Goal: Task Accomplishment & Management: Use online tool/utility

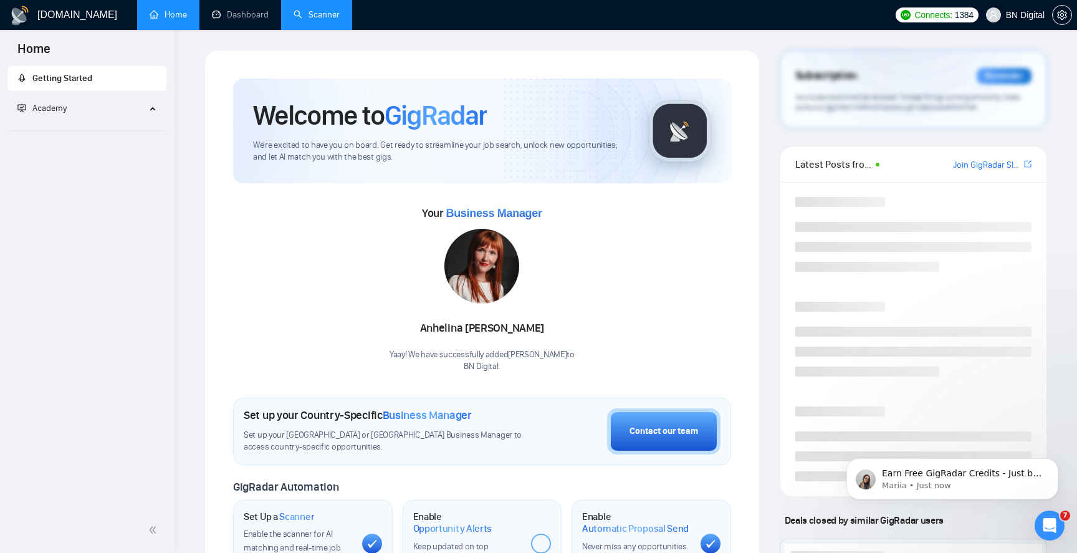
click at [315, 20] on link "Scanner" at bounding box center [317, 14] width 46 height 11
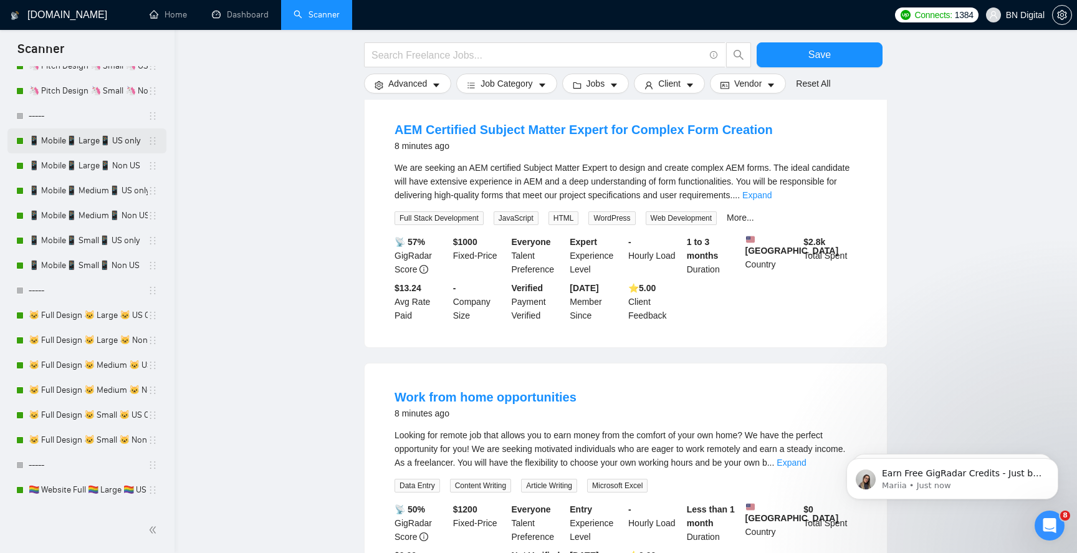
scroll to position [280, 0]
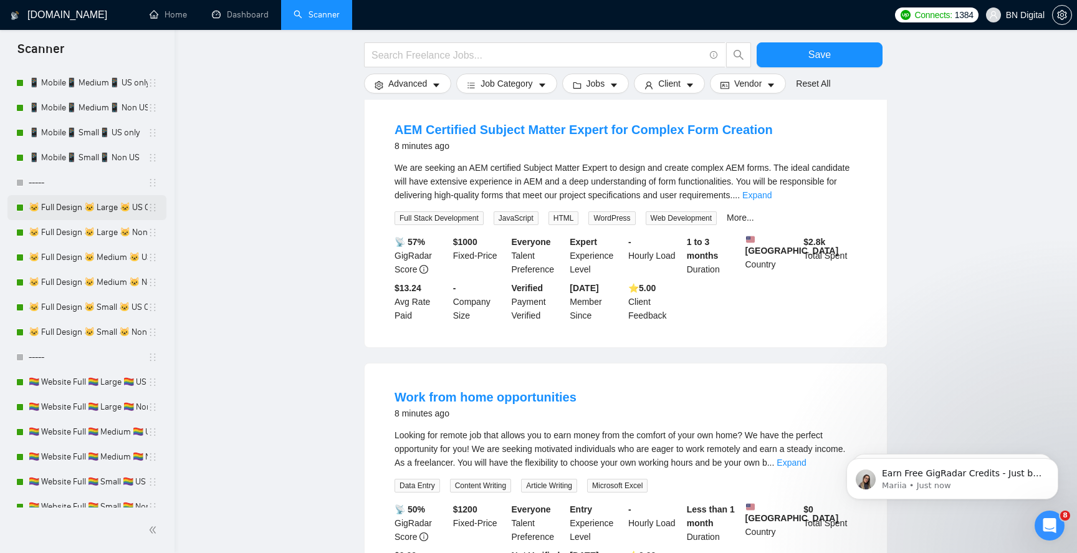
click at [103, 211] on link "🐱 Full Design 🐱 Large 🐱 US Only" at bounding box center [88, 207] width 119 height 25
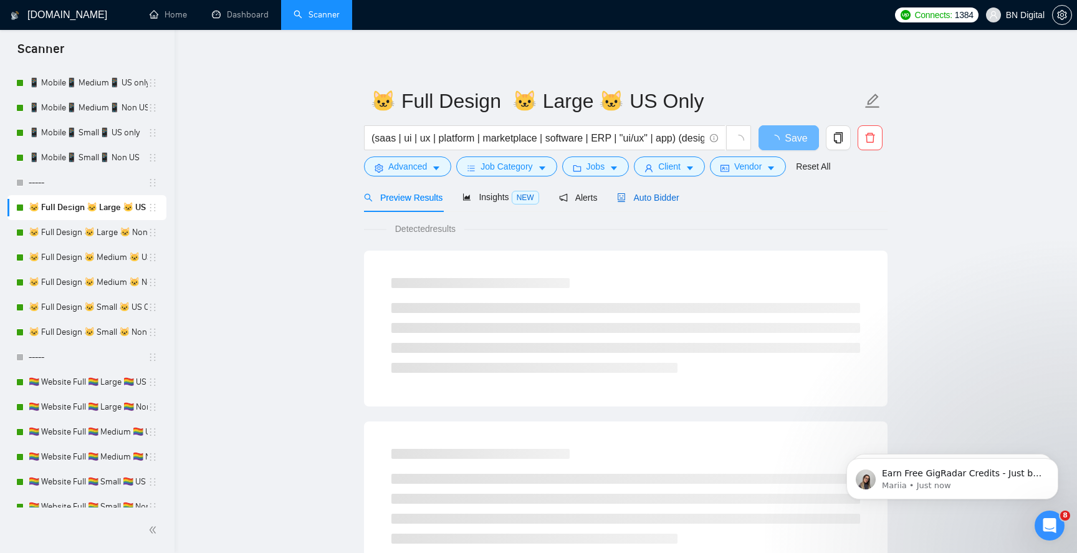
click at [655, 198] on span "Auto Bidder" at bounding box center [648, 198] width 62 height 10
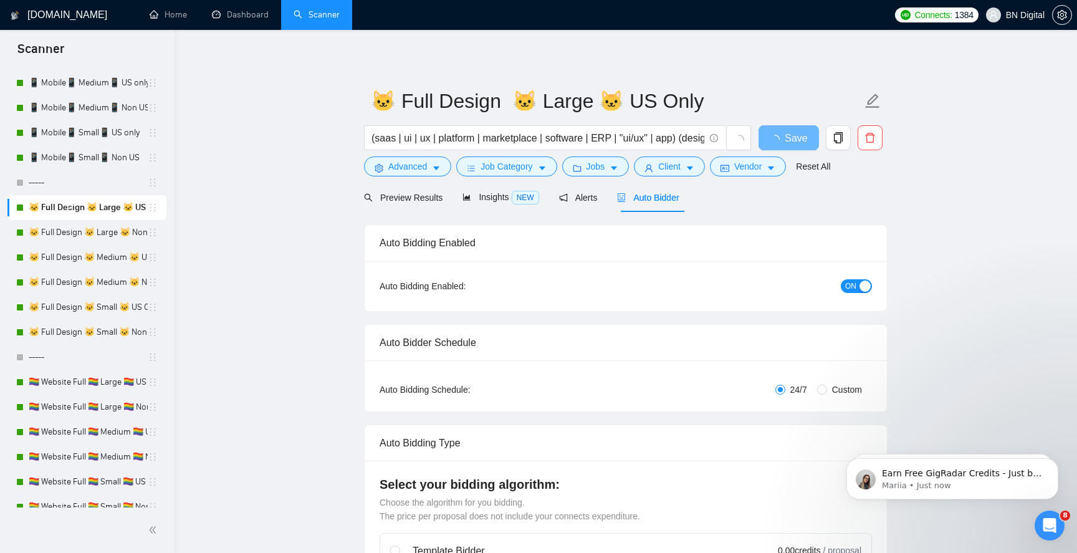
radio input "false"
radio input "true"
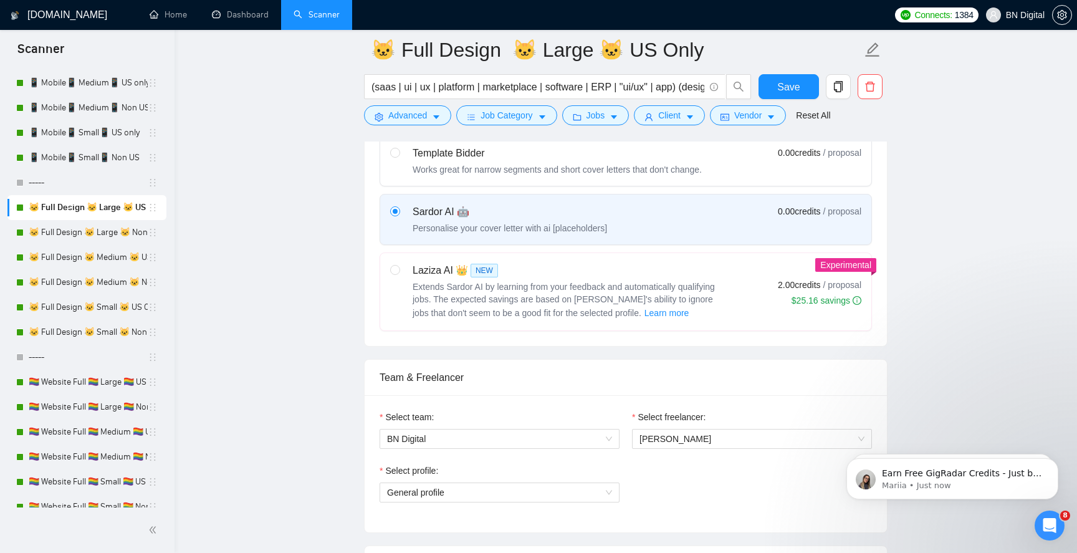
scroll to position [742, 0]
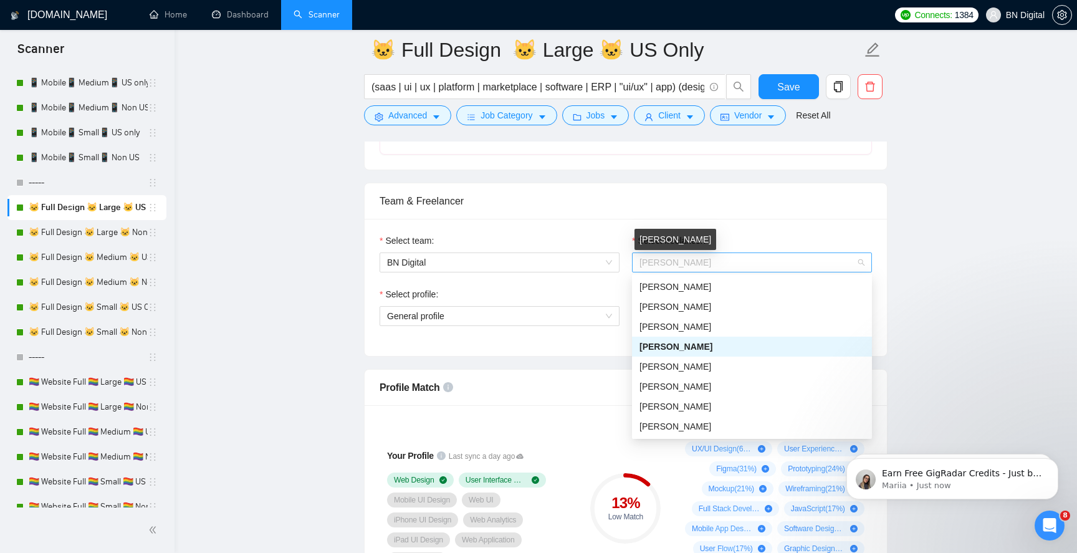
click at [667, 260] on span "[PERSON_NAME]" at bounding box center [676, 262] width 72 height 10
click at [658, 300] on div "[PERSON_NAME]" at bounding box center [752, 307] width 225 height 14
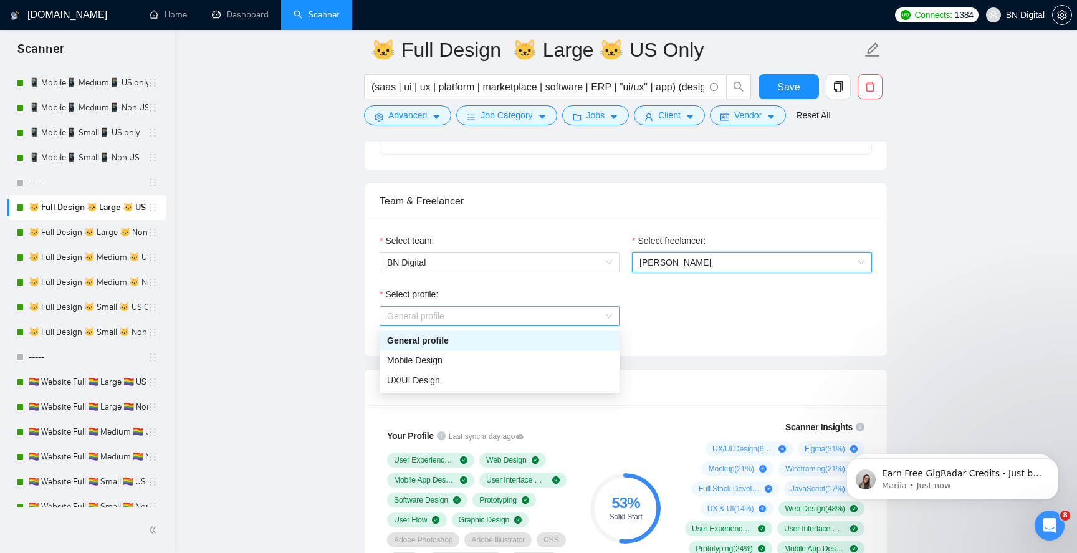
click at [444, 307] on span "General profile" at bounding box center [499, 316] width 225 height 19
click at [430, 378] on span "UX/UI Design" at bounding box center [413, 380] width 53 height 10
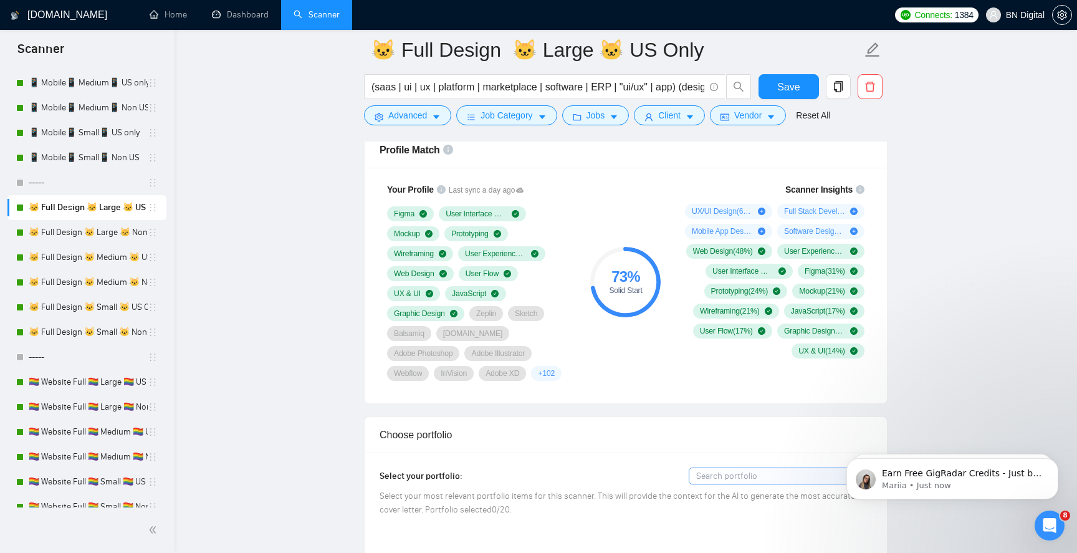
scroll to position [979, 0]
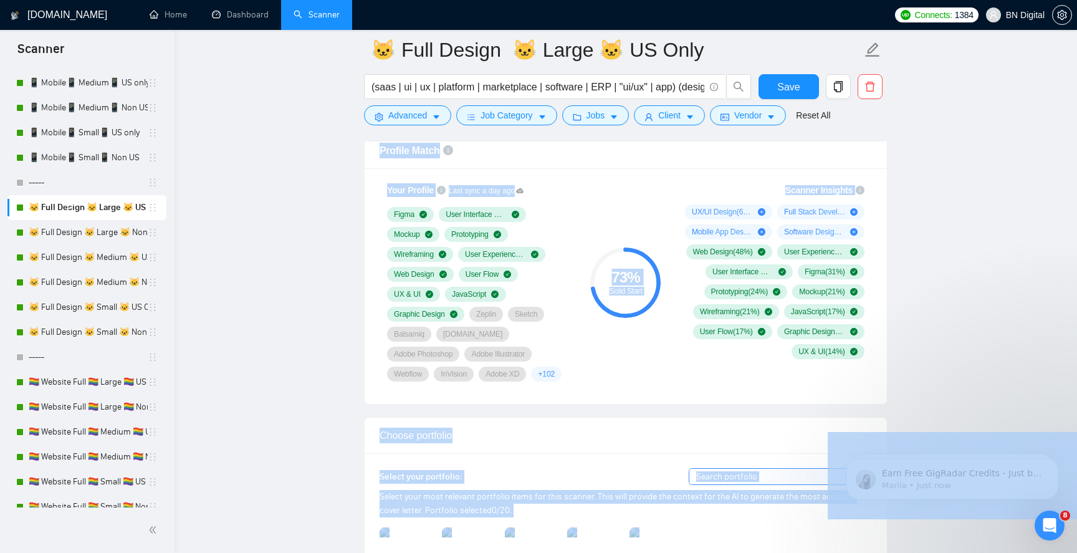
drag, startPoint x: 707, startPoint y: 137, endPoint x: 662, endPoint y: 139, distance: 45.5
click at [627, 201] on div "73 % Solid Start" at bounding box center [626, 282] width 84 height 213
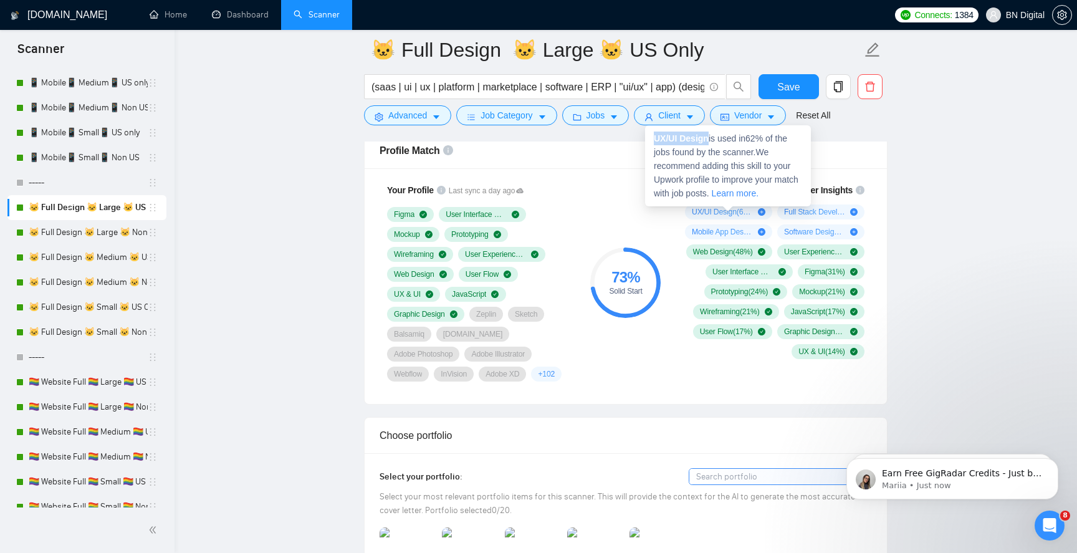
drag, startPoint x: 709, startPoint y: 138, endPoint x: 656, endPoint y: 139, distance: 53.6
click at [656, 139] on strong "UX/UI Design" at bounding box center [681, 138] width 55 height 10
copy strong "UX/UI Design"
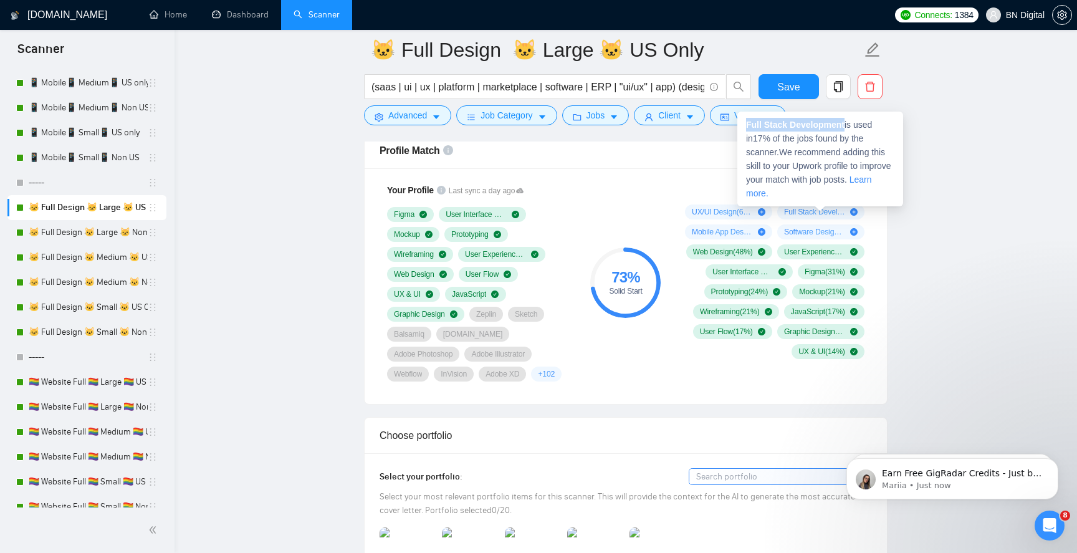
drag, startPoint x: 847, startPoint y: 127, endPoint x: 743, endPoint y: 126, distance: 104.1
click at [743, 126] on div "Full Stack Development is used in 17 % of the jobs found by the scanner. We rec…" at bounding box center [820, 159] width 166 height 95
copy strong "Full Stack Development"
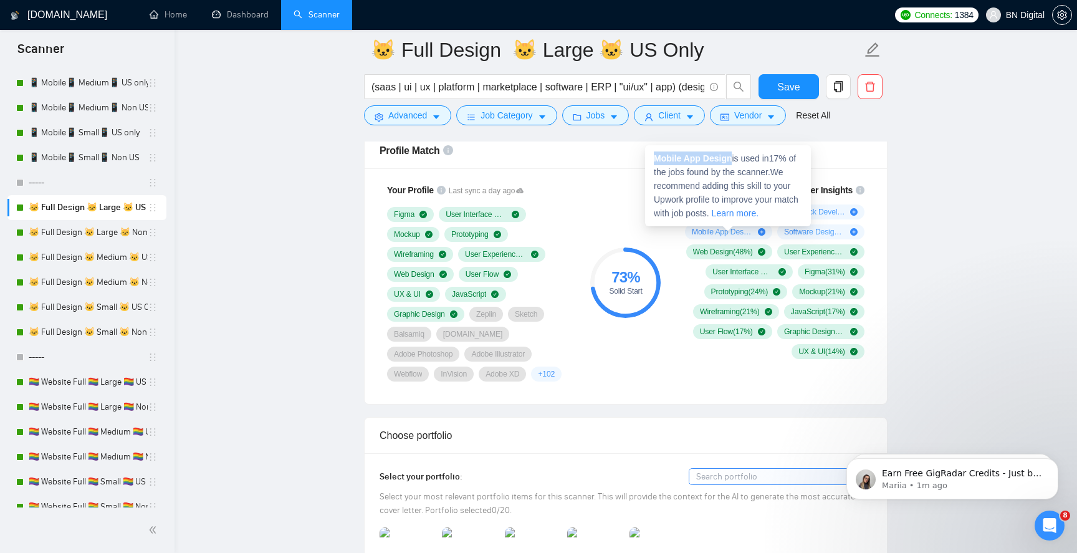
drag, startPoint x: 735, startPoint y: 160, endPoint x: 653, endPoint y: 161, distance: 81.7
click at [654, 161] on span "Mobile App Design is used in 17 % of the jobs found by the scanner. We recommen…" at bounding box center [726, 185] width 145 height 65
copy strong "Mobile App Design"
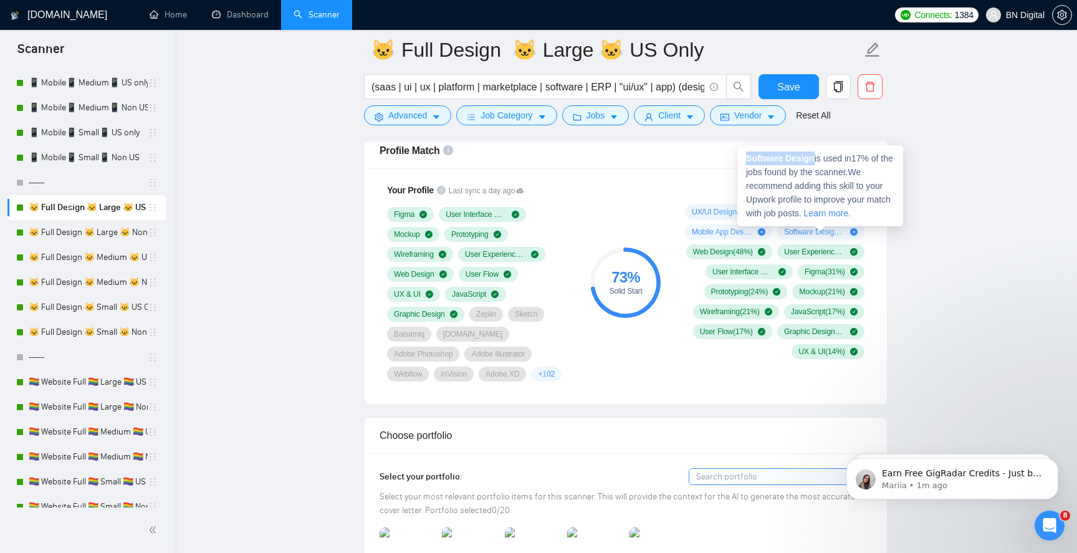
drag, startPoint x: 815, startPoint y: 160, endPoint x: 746, endPoint y: 159, distance: 69.2
click at [746, 159] on strong "Software Design" at bounding box center [780, 158] width 69 height 10
copy strong "Software Design"
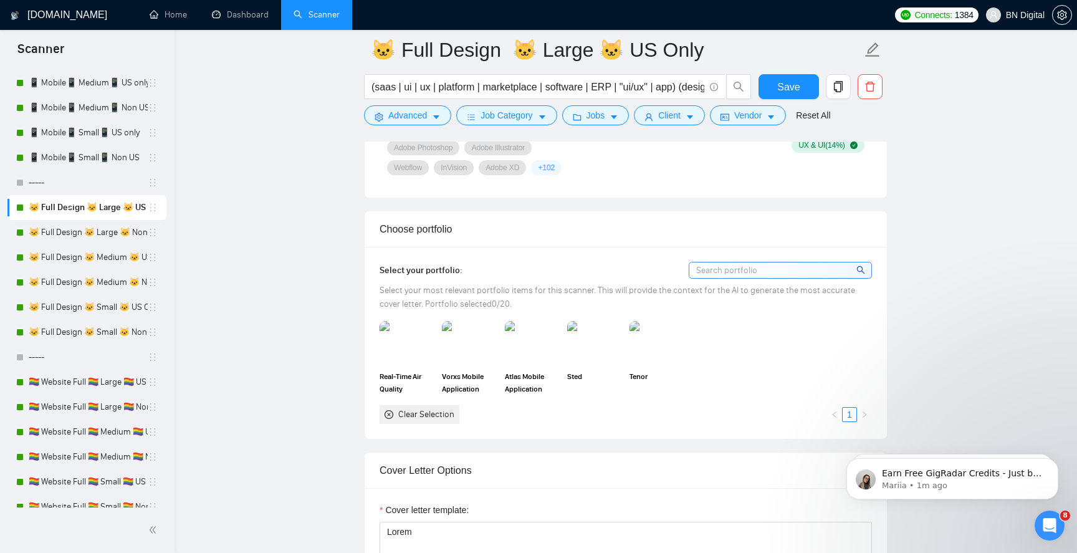
scroll to position [1197, 0]
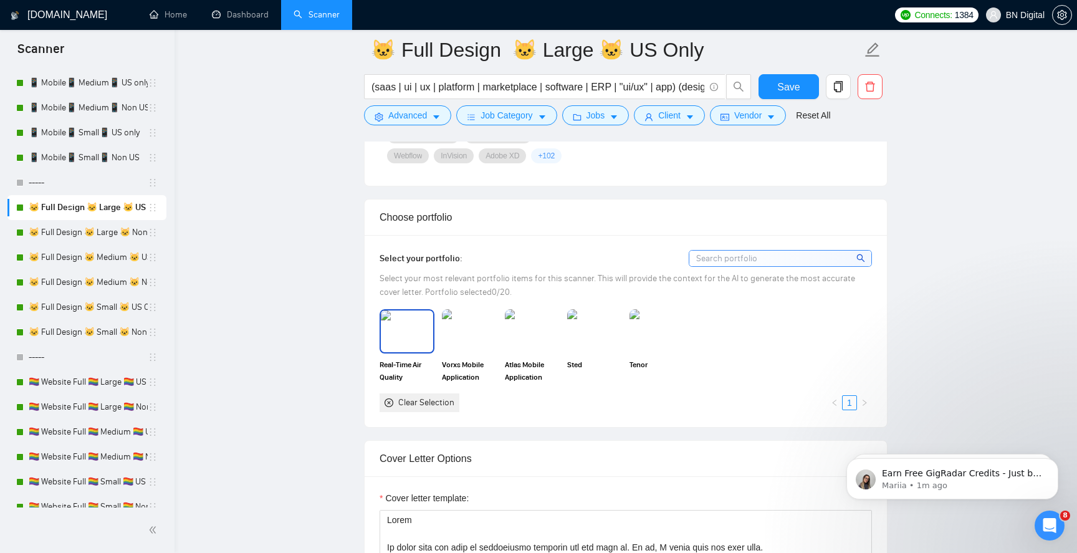
click at [417, 343] on img at bounding box center [407, 330] width 52 height 41
click at [466, 340] on img at bounding box center [469, 330] width 52 height 41
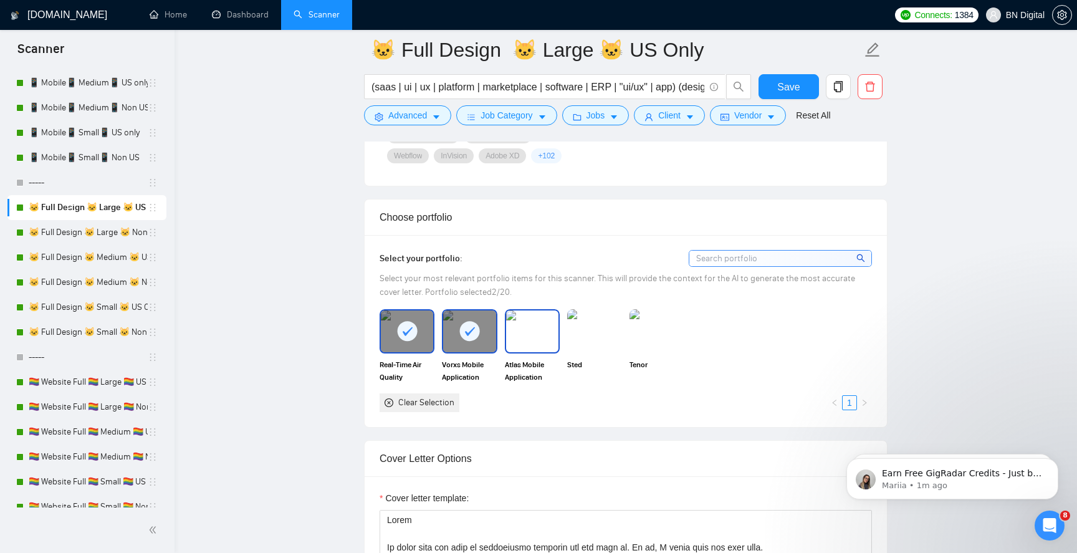
click at [545, 344] on img at bounding box center [532, 330] width 52 height 41
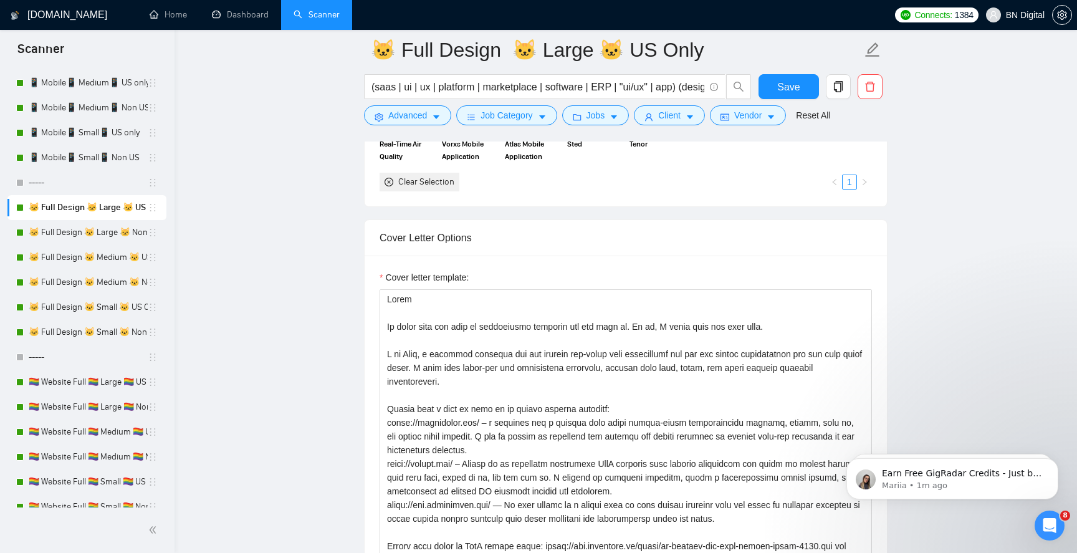
scroll to position [1508, 0]
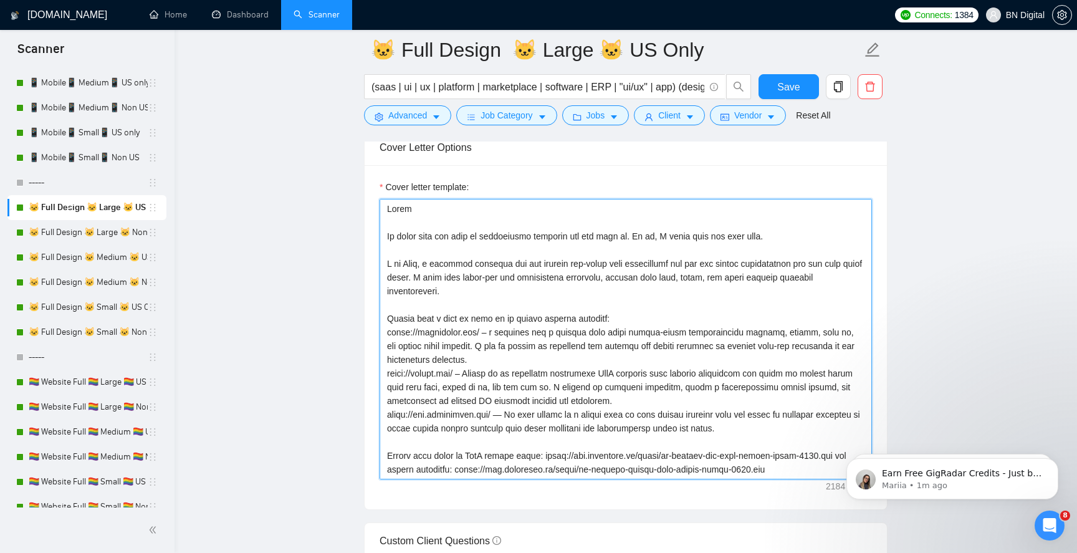
click at [418, 260] on textarea "Cover letter template:" at bounding box center [626, 339] width 492 height 281
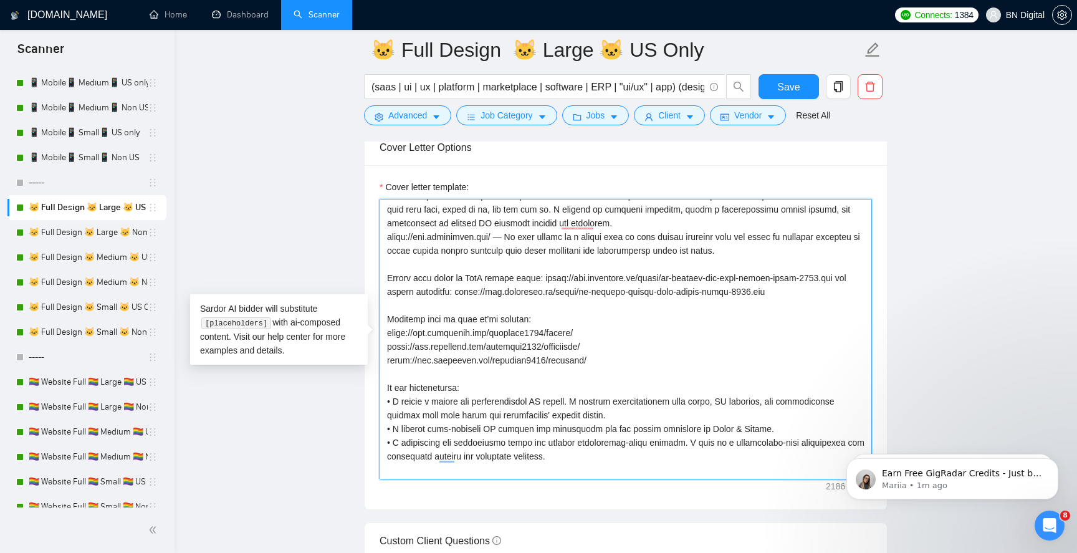
scroll to position [0, 0]
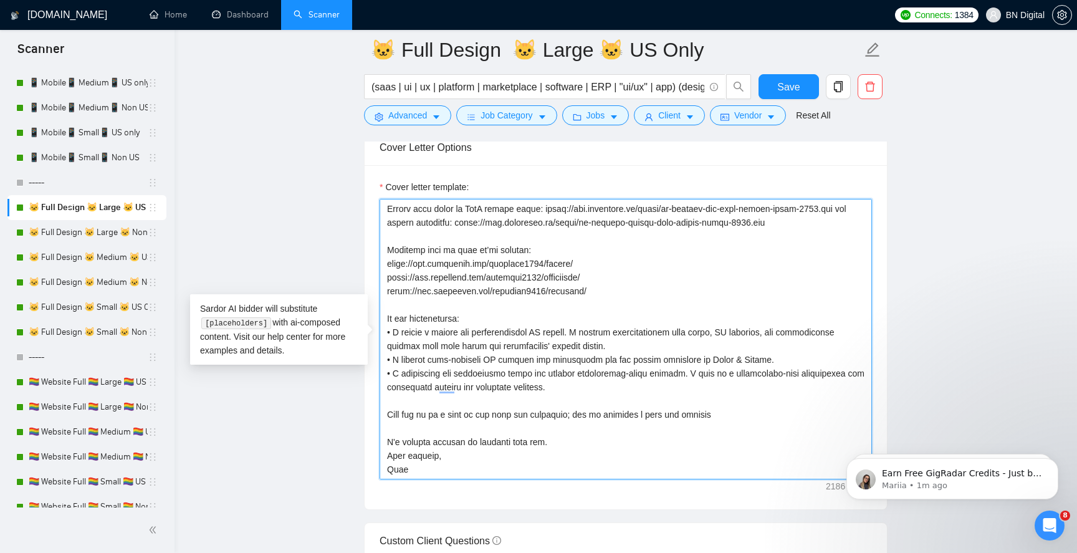
click at [393, 468] on textarea "Cover letter template:" at bounding box center [626, 339] width 492 height 281
type textarea "Lorem Ip dolor sita con adip el seddoeiusmo temporin utl etd magn al. En ad, M …"
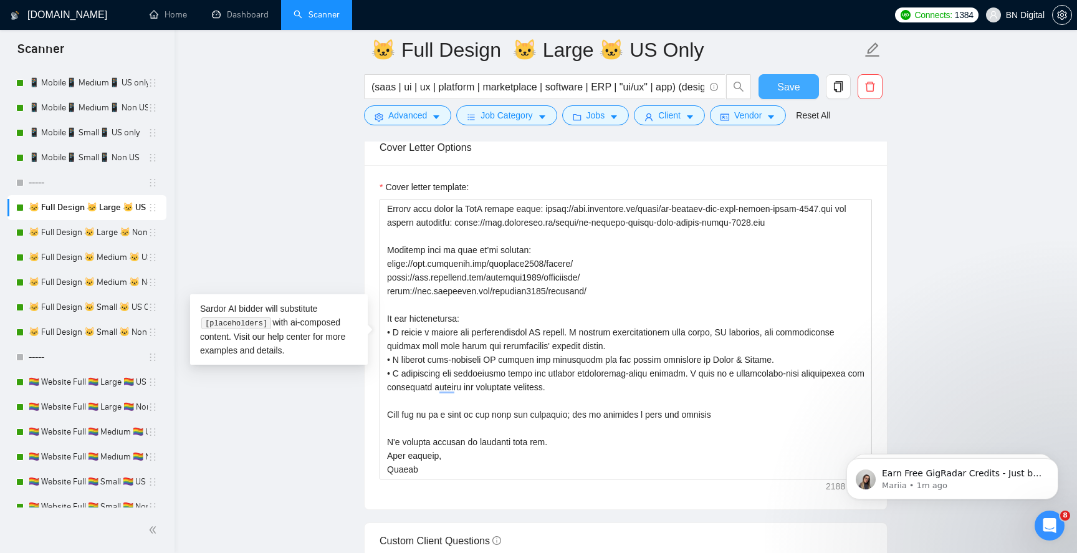
click at [777, 85] on button "Save" at bounding box center [789, 86] width 60 height 25
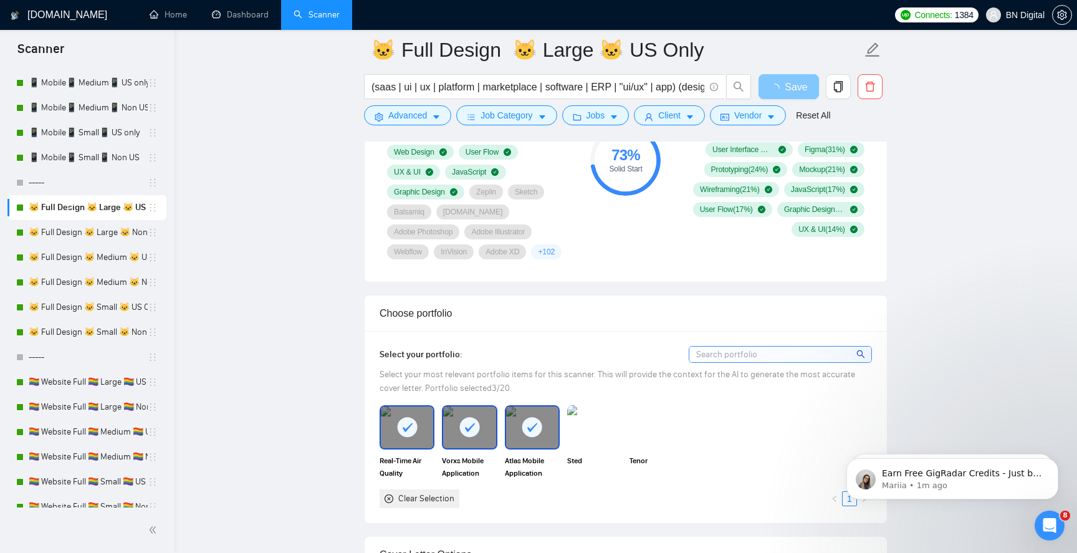
scroll to position [1026, 0]
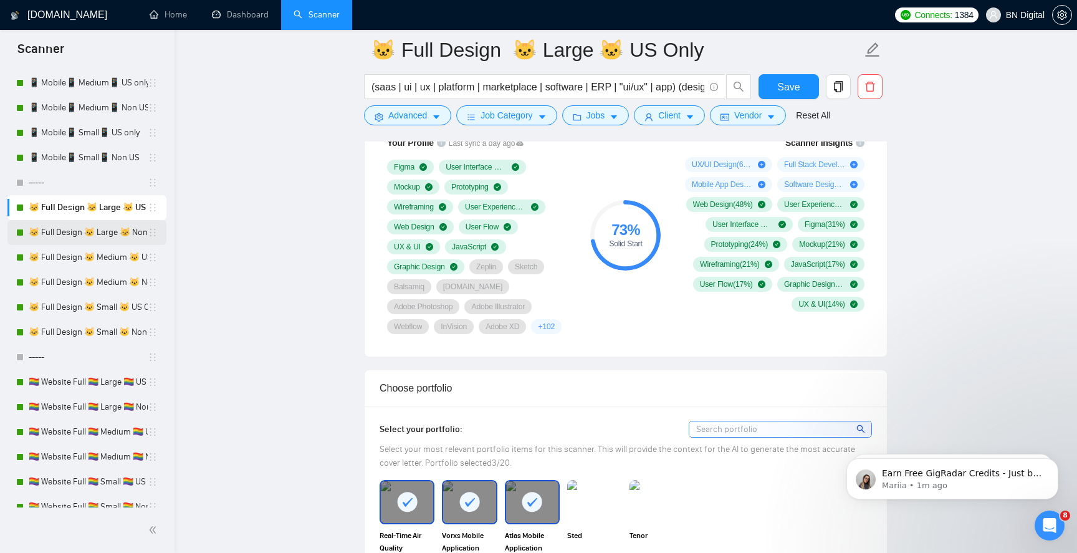
click at [79, 226] on link "🐱 Full Design 🐱 Large 🐱 Non US" at bounding box center [88, 232] width 119 height 25
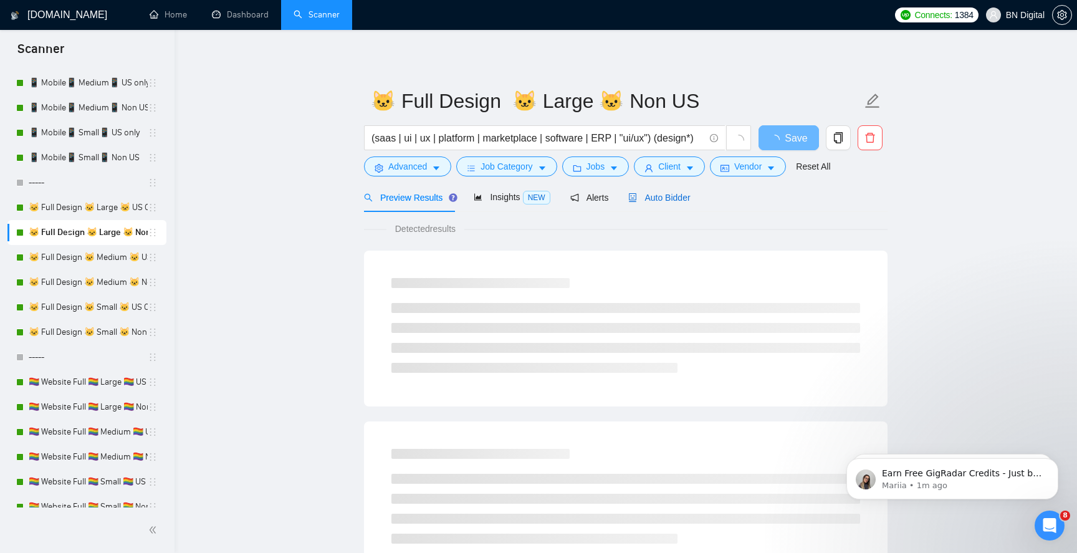
click at [650, 199] on span "Auto Bidder" at bounding box center [659, 198] width 62 height 10
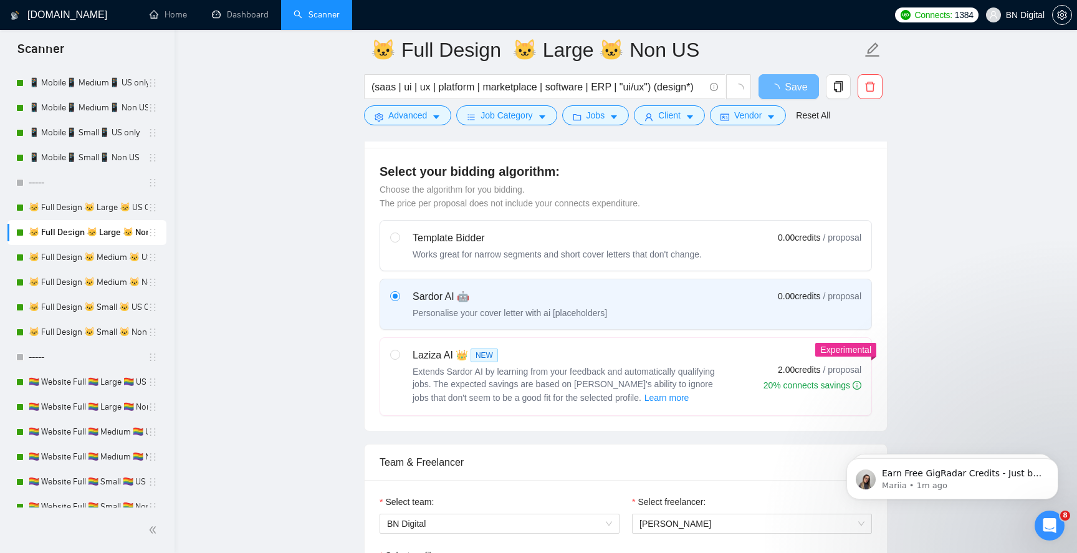
scroll to position [559, 0]
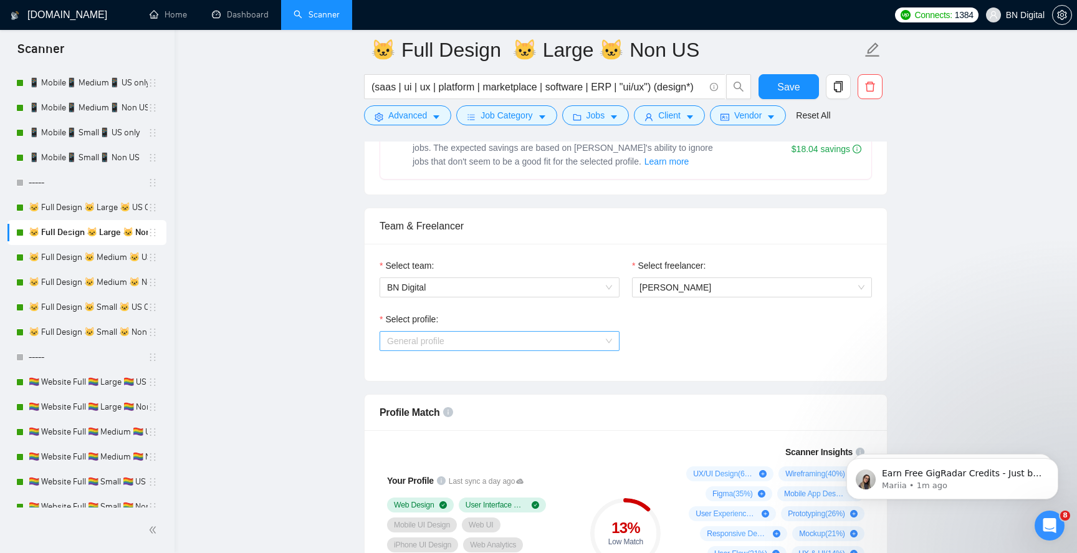
click at [456, 348] on span "General profile" at bounding box center [499, 341] width 225 height 19
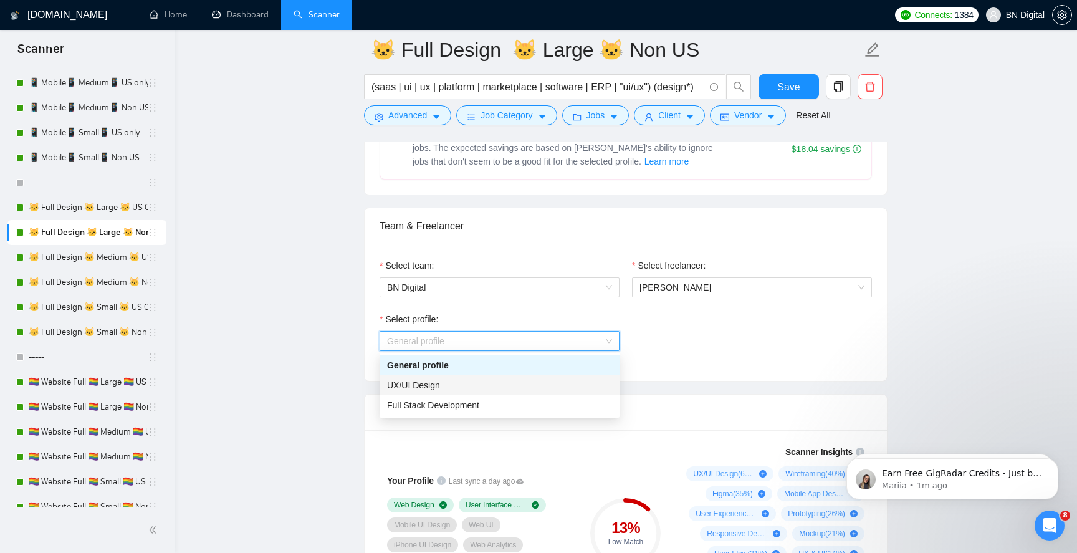
click at [454, 387] on div "UX/UI Design" at bounding box center [499, 385] width 225 height 14
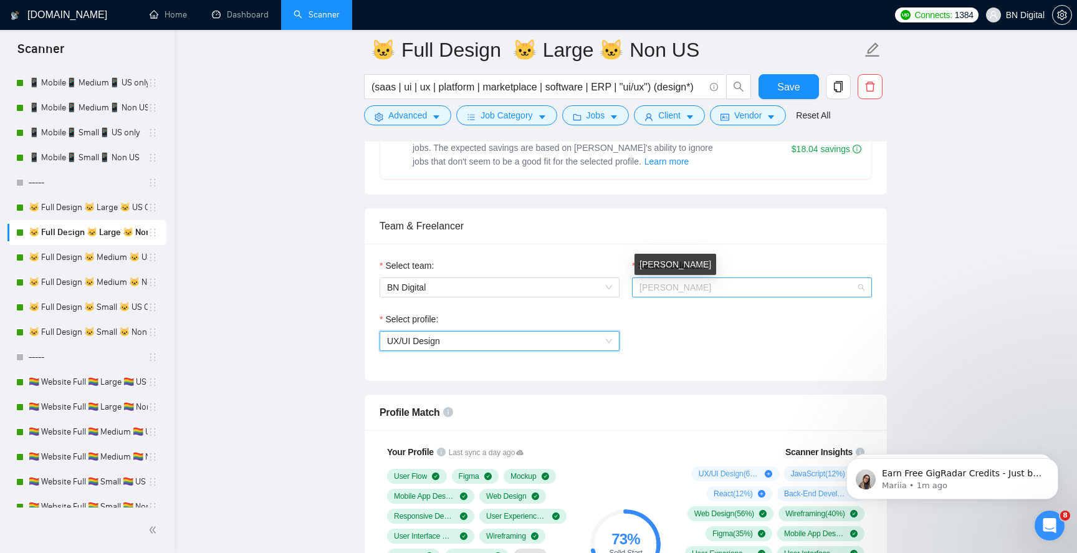
click at [662, 289] on span "[PERSON_NAME]" at bounding box center [676, 287] width 72 height 10
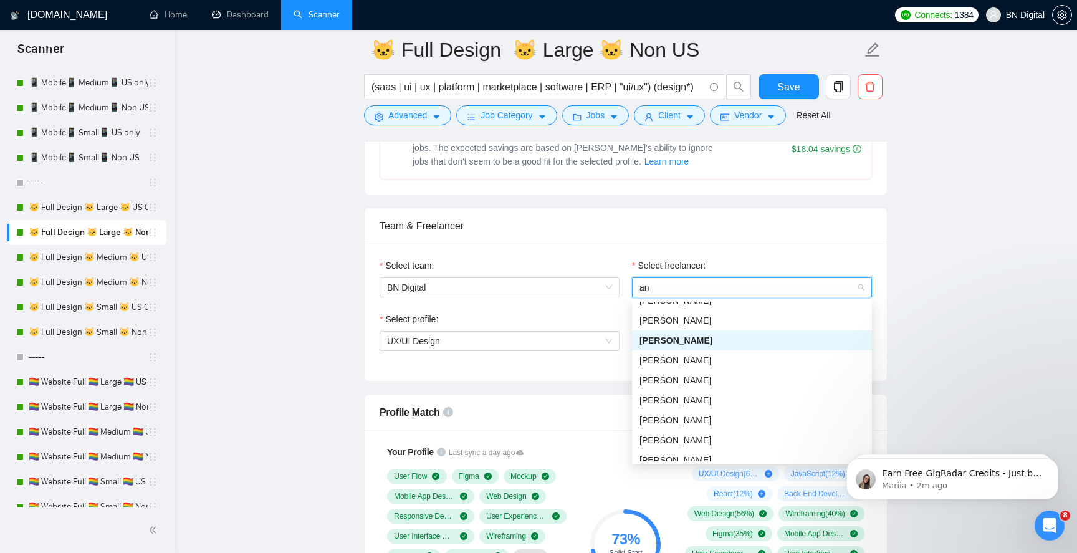
scroll to position [20, 0]
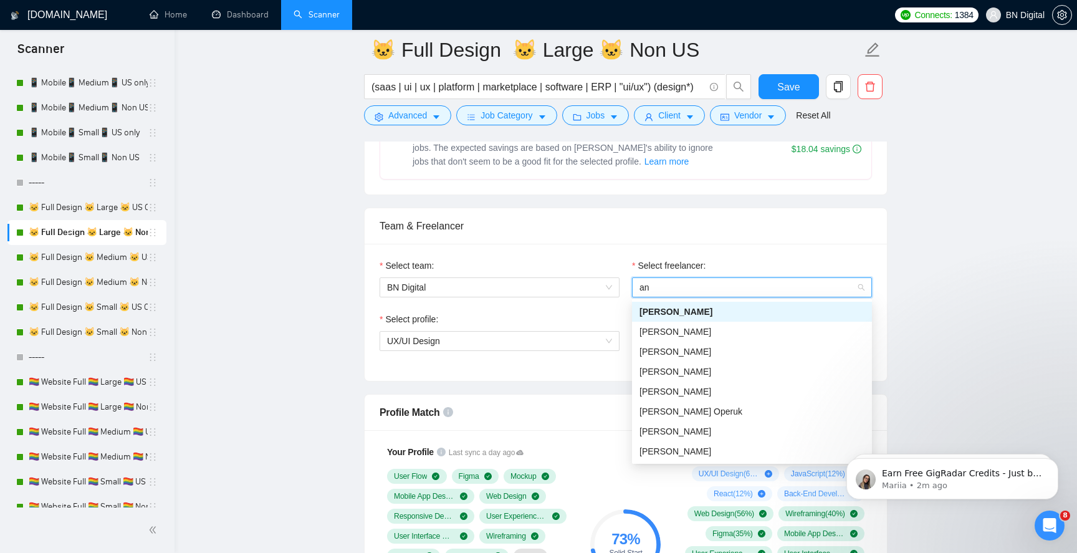
type input "and"
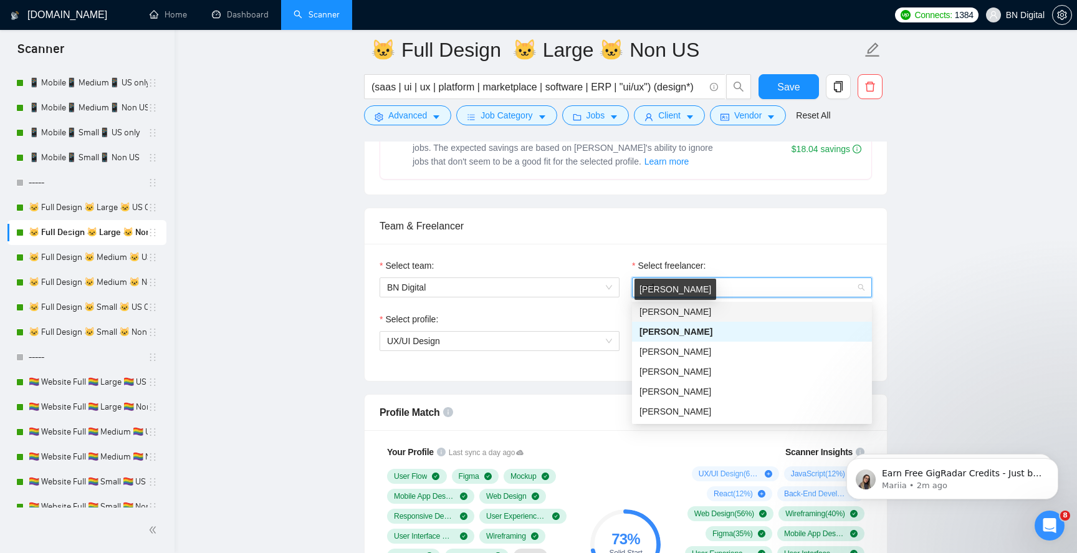
click at [655, 312] on span "[PERSON_NAME]" at bounding box center [676, 312] width 72 height 10
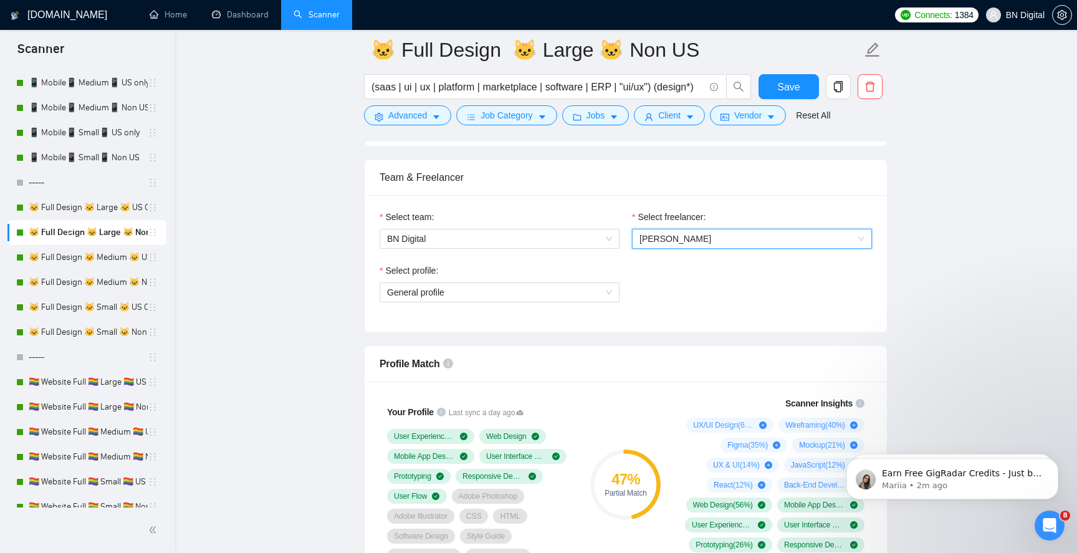
scroll to position [597, 0]
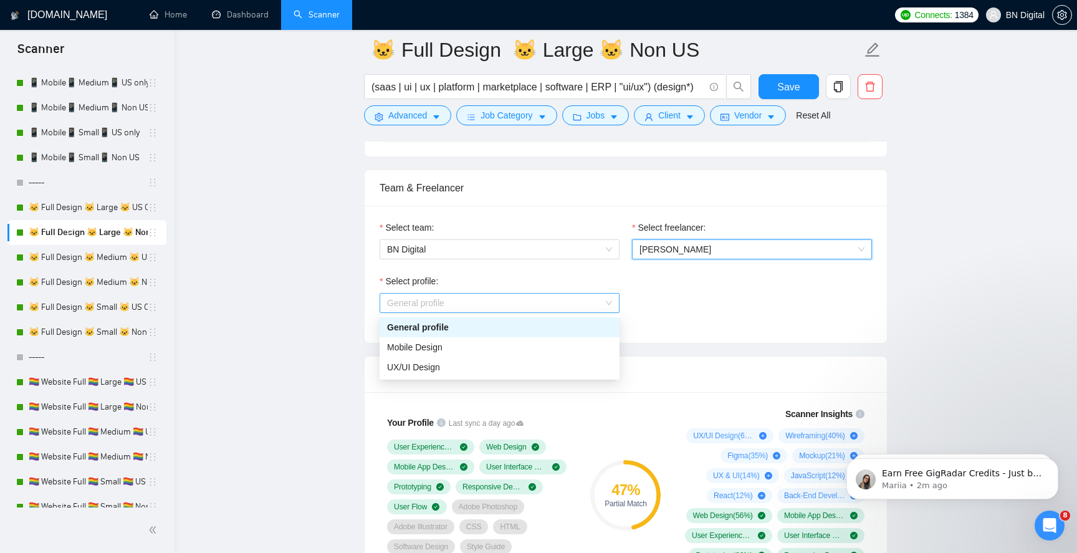
click at [471, 307] on span "General profile" at bounding box center [499, 303] width 225 height 19
click at [456, 366] on div "UX/UI Design" at bounding box center [499, 367] width 225 height 14
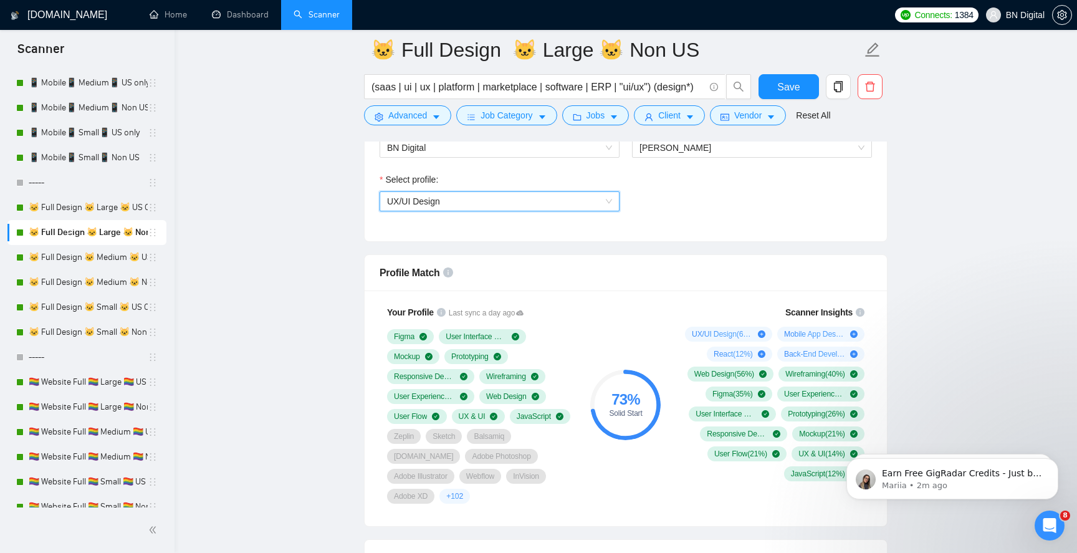
scroll to position [742, 0]
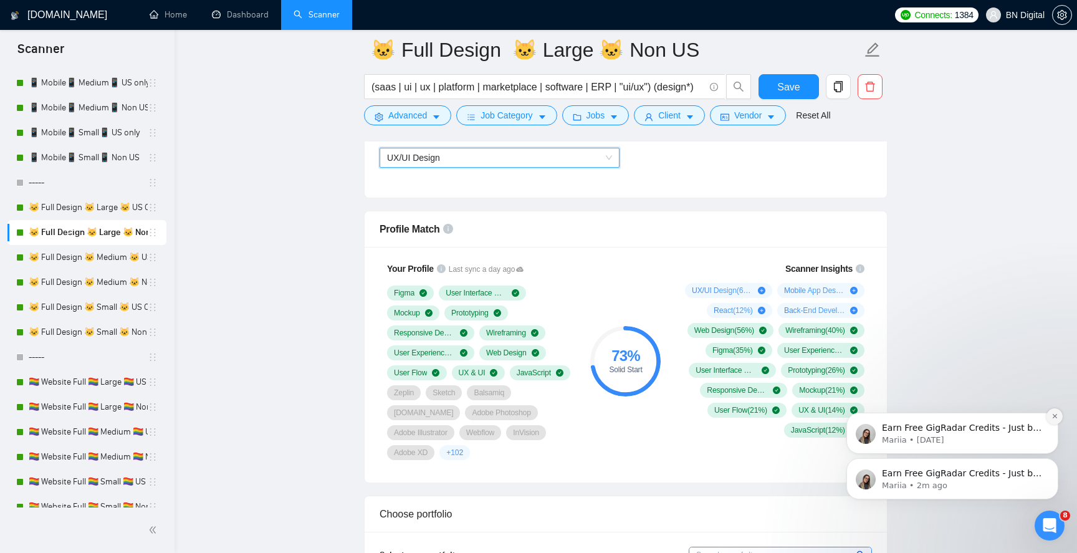
click at [1054, 415] on icon "Dismiss notification" at bounding box center [1054, 416] width 4 height 4
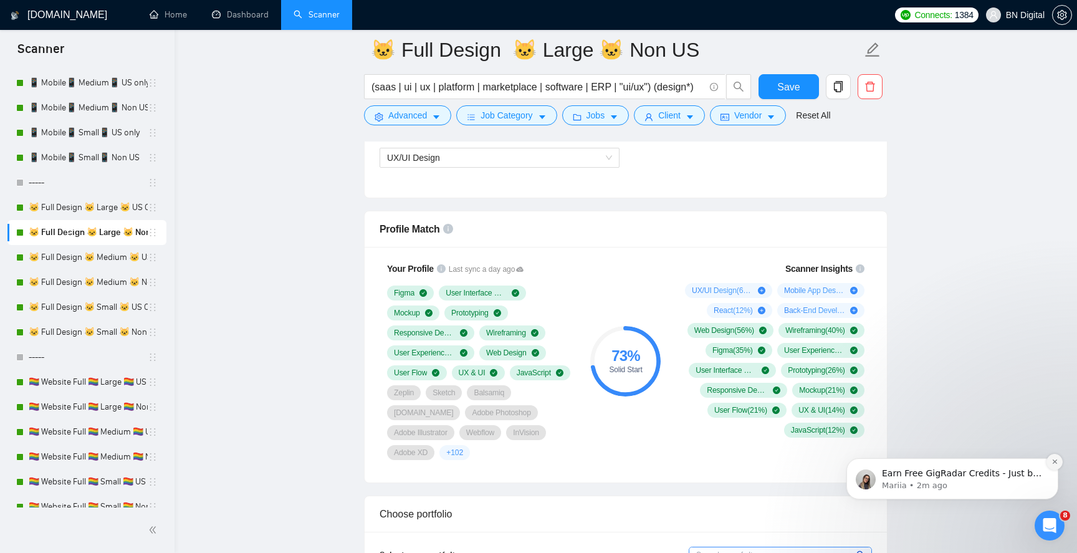
click at [1060, 466] on button "Dismiss notification" at bounding box center [1055, 462] width 16 height 16
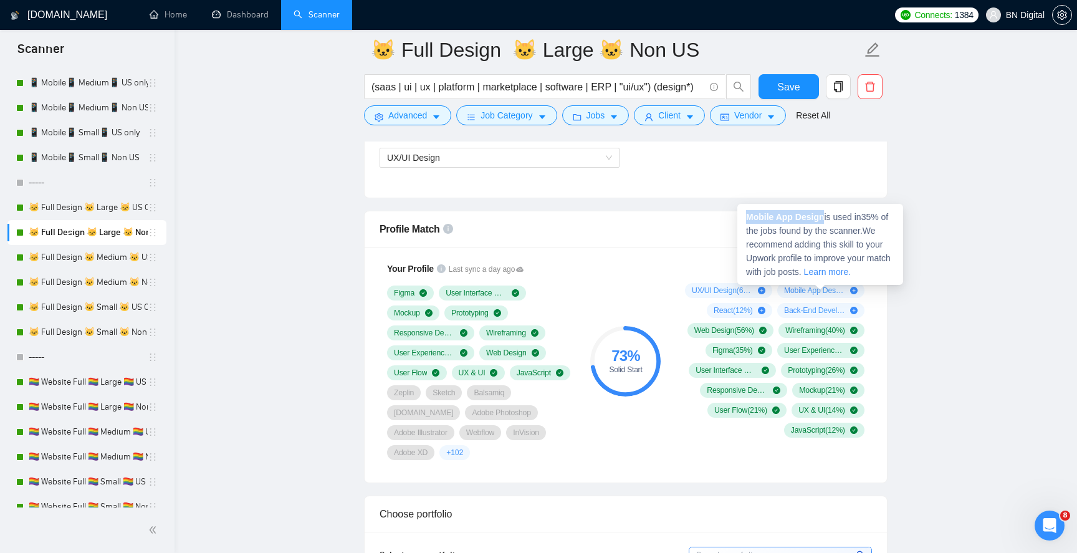
drag, startPoint x: 827, startPoint y: 216, endPoint x: 743, endPoint y: 216, distance: 83.5
click at [743, 216] on div "Mobile App Design is used in 35 % of the jobs found by the scanner. We recommen…" at bounding box center [820, 244] width 166 height 81
copy strong "Mobile App Design"
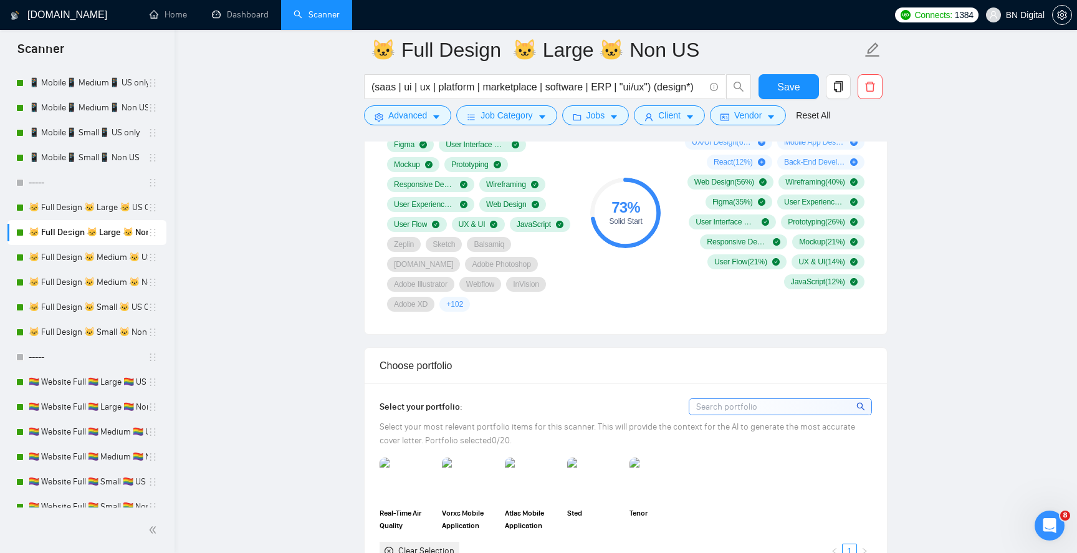
scroll to position [1059, 0]
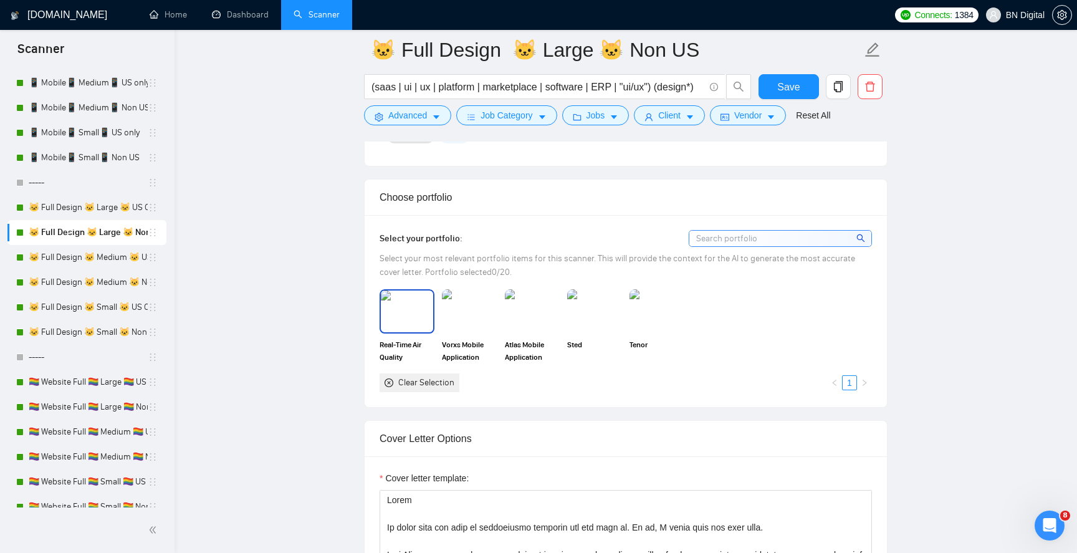
click at [415, 314] on img at bounding box center [407, 310] width 52 height 41
click at [475, 312] on img at bounding box center [469, 310] width 52 height 41
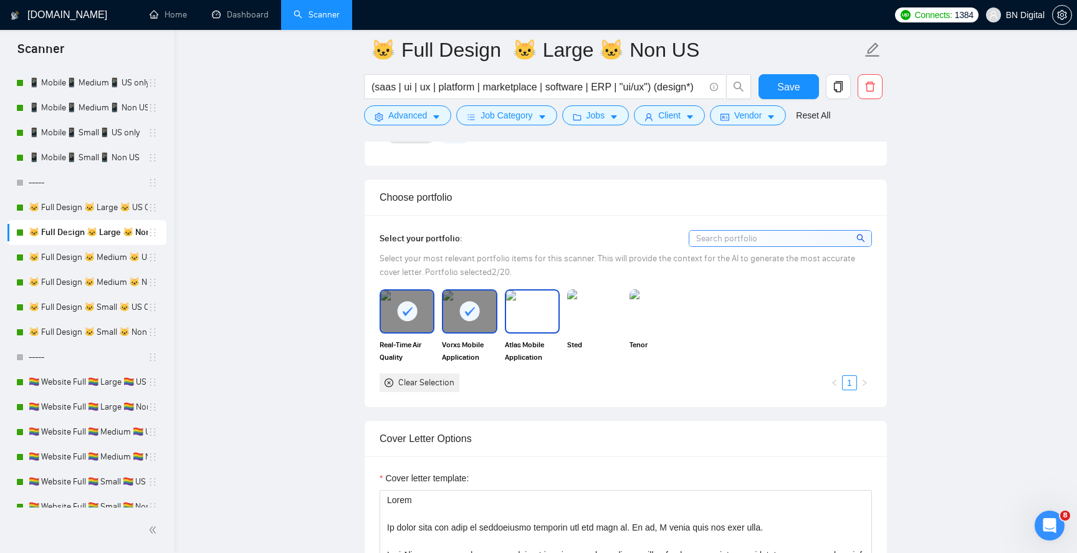
click at [542, 315] on img at bounding box center [532, 310] width 52 height 41
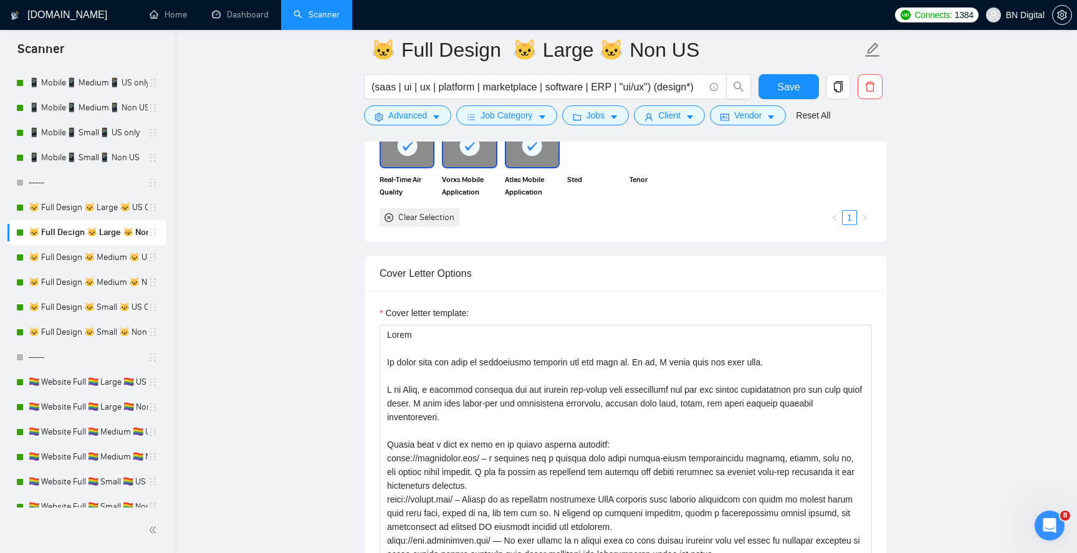
scroll to position [1233, 0]
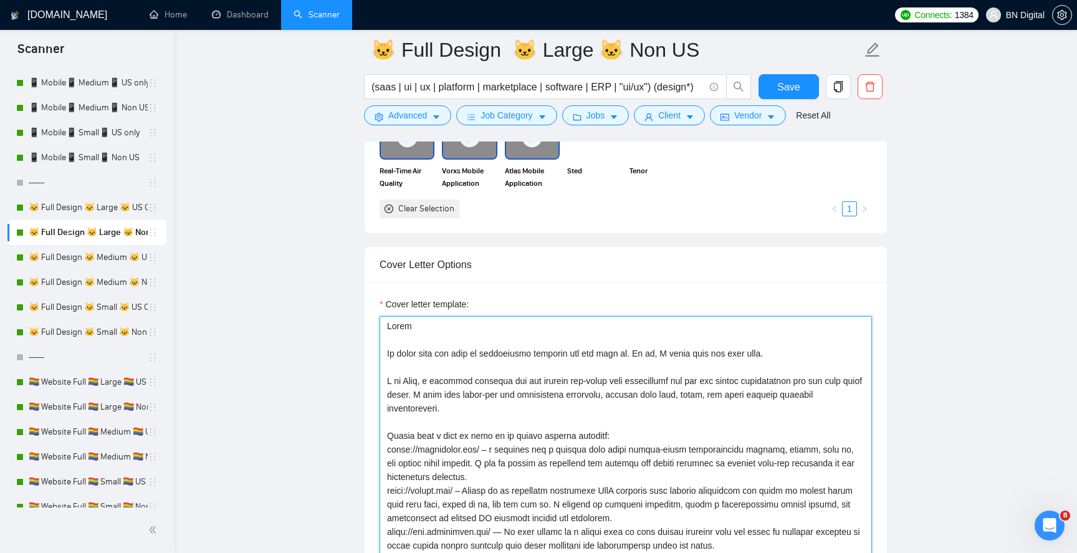
click at [412, 378] on textarea "Cover letter template:" at bounding box center [626, 456] width 492 height 281
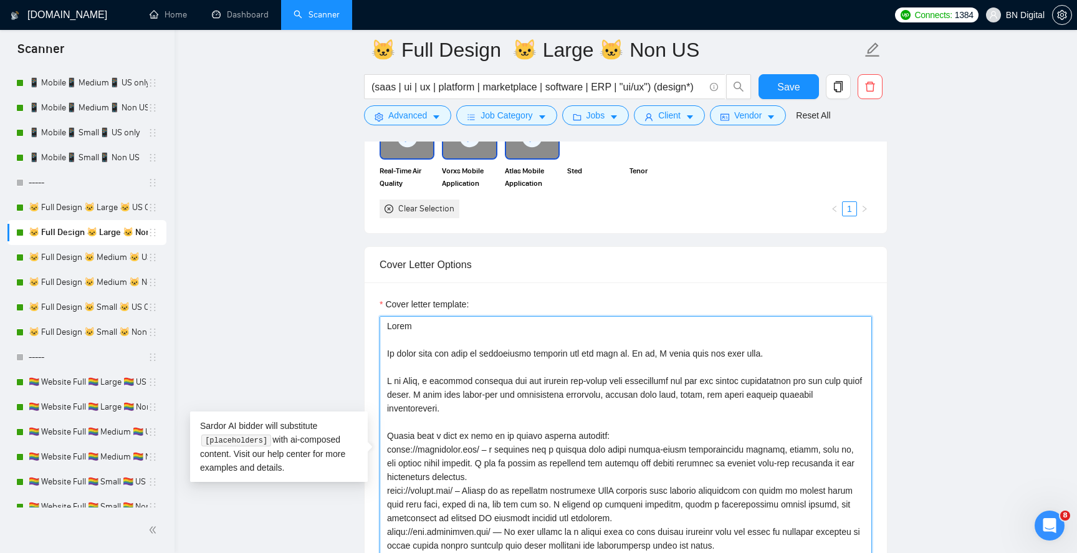
click at [412, 378] on textarea "Cover letter template:" at bounding box center [626, 456] width 492 height 281
click at [417, 378] on textarea "Cover letter template:" at bounding box center [626, 456] width 492 height 281
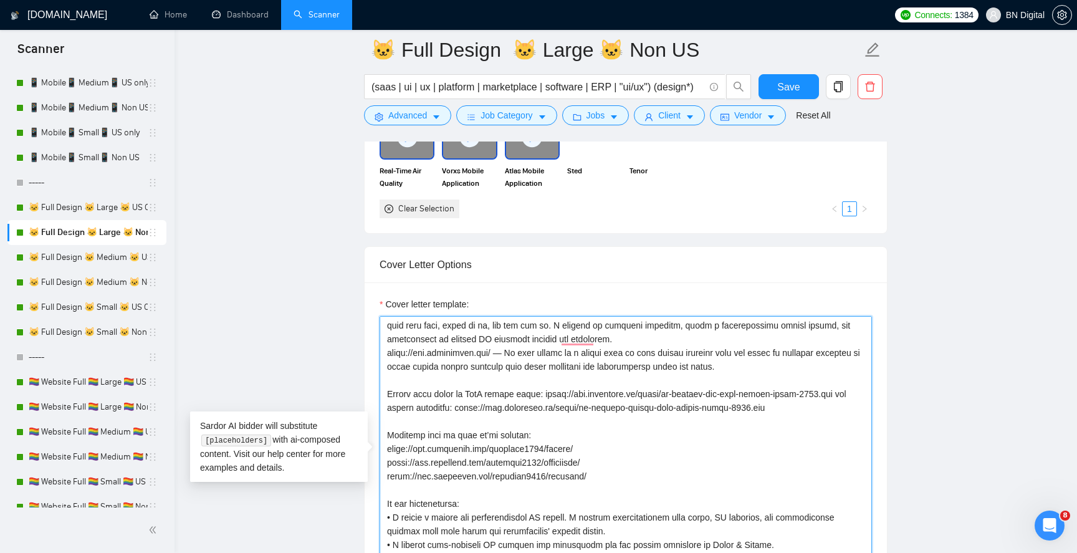
scroll to position [203, 0]
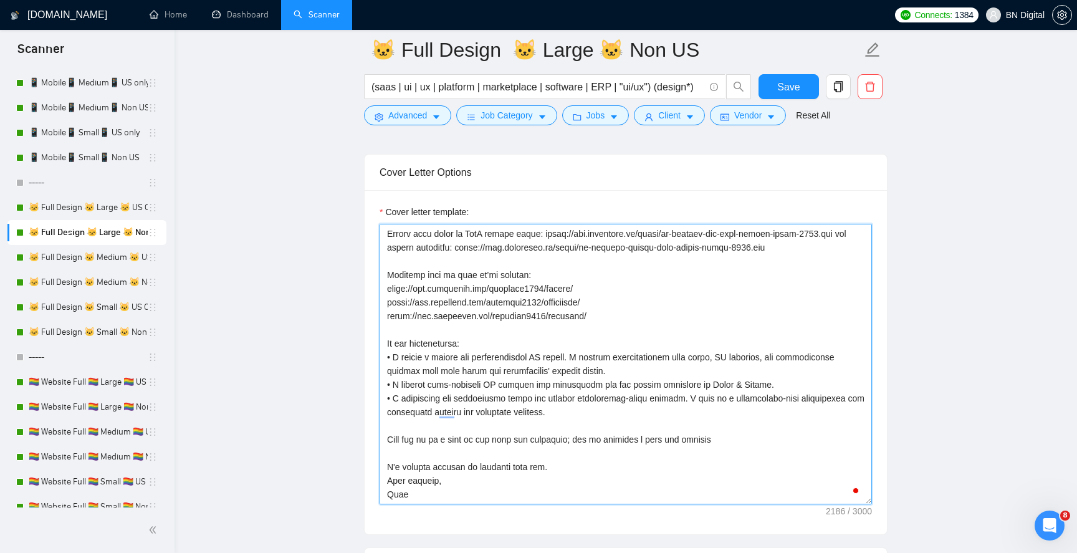
click at [393, 496] on textarea "Cover letter template:" at bounding box center [626, 364] width 492 height 281
paste textarea "ndrii"
type textarea "Lorem Ip dolor sita con adip el seddoeiusmo temporin utl etd magn al. En ad, M …"
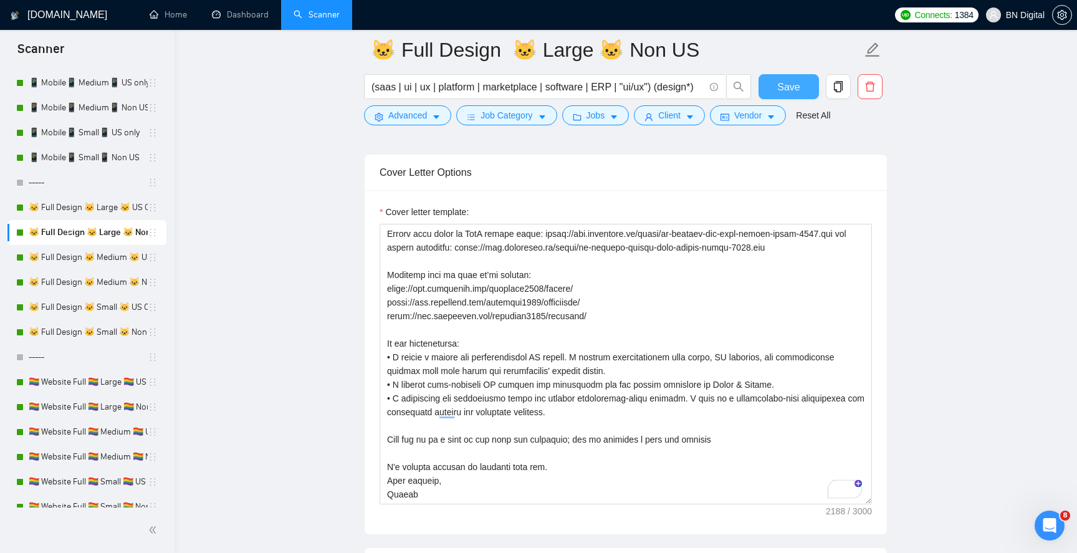
click at [784, 85] on span "Save" at bounding box center [788, 87] width 22 height 16
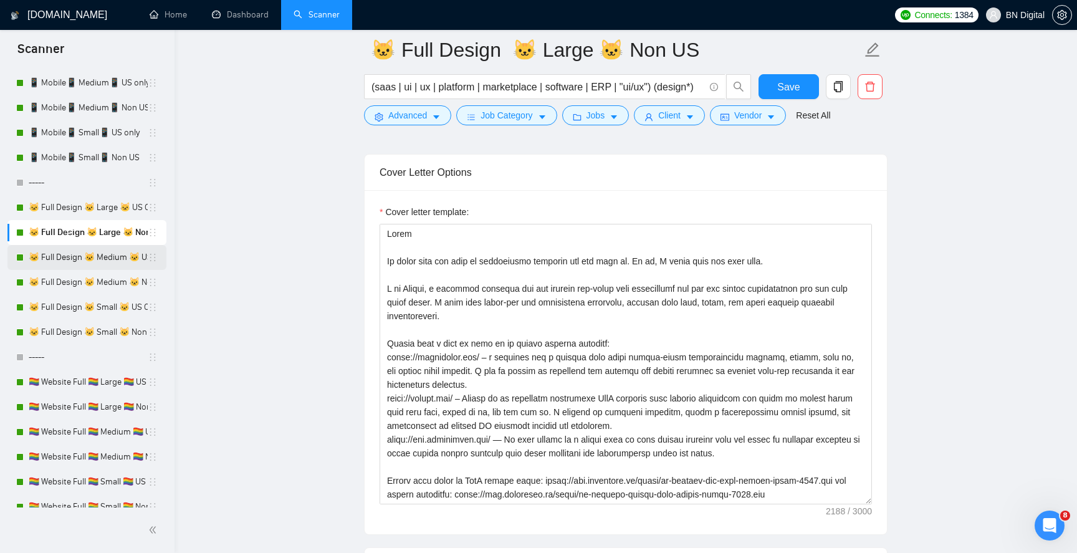
click at [97, 256] on link "🐱 Full Design 🐱 Medium 🐱 US Only" at bounding box center [88, 257] width 119 height 25
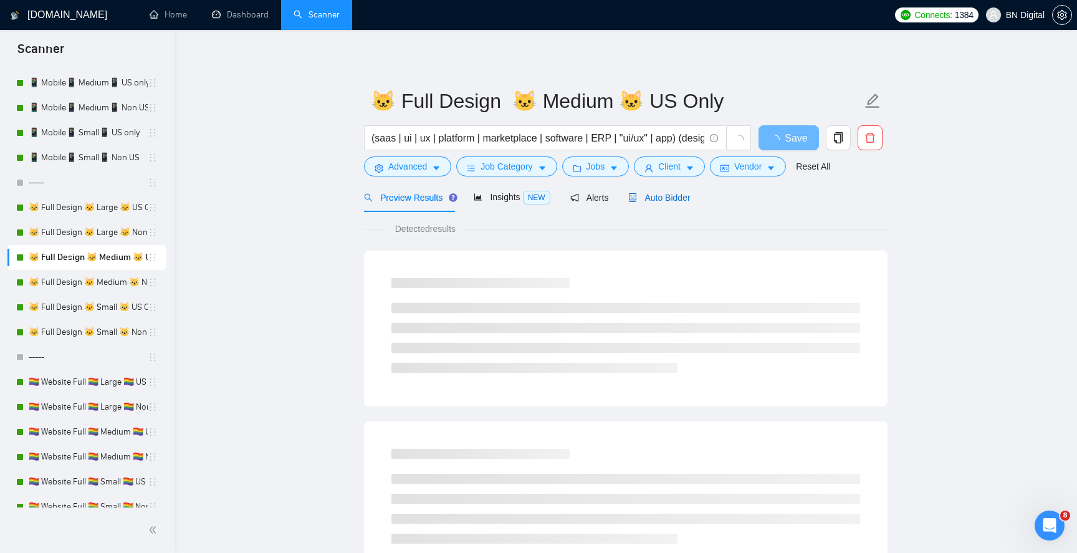
click at [655, 196] on span "Auto Bidder" at bounding box center [659, 198] width 62 height 10
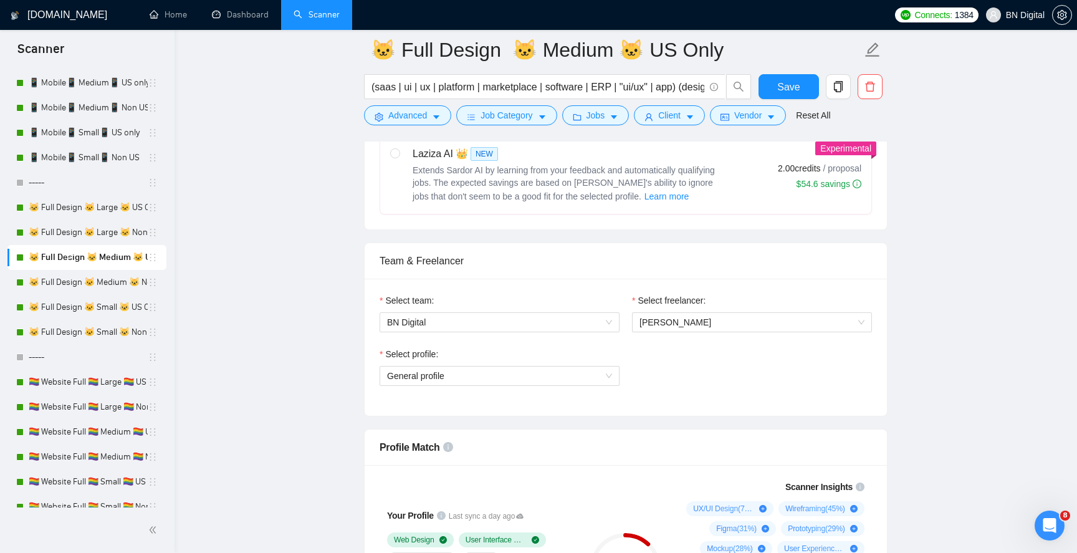
scroll to position [530, 0]
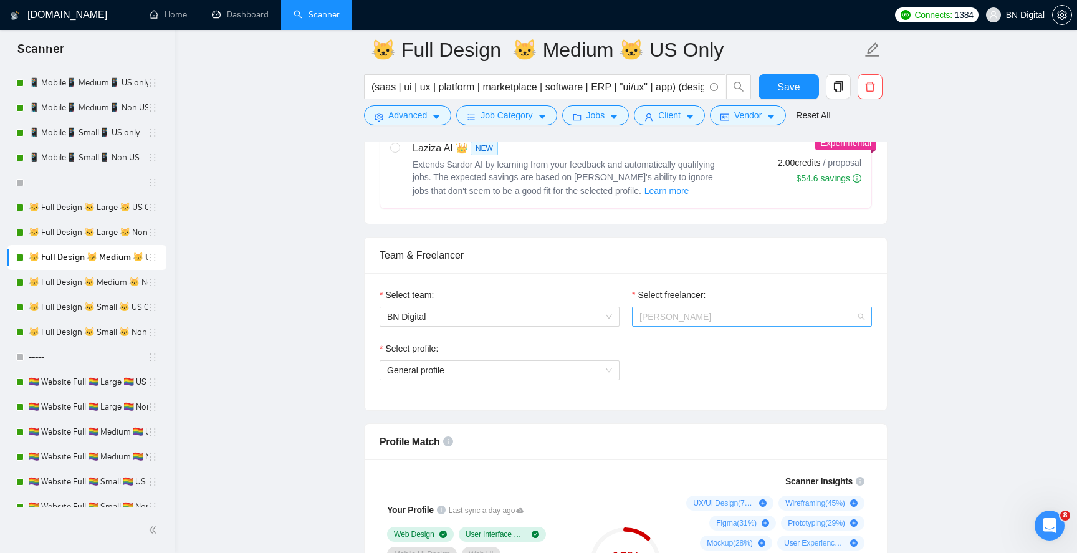
click at [653, 323] on span "[PERSON_NAME]" at bounding box center [752, 316] width 225 height 19
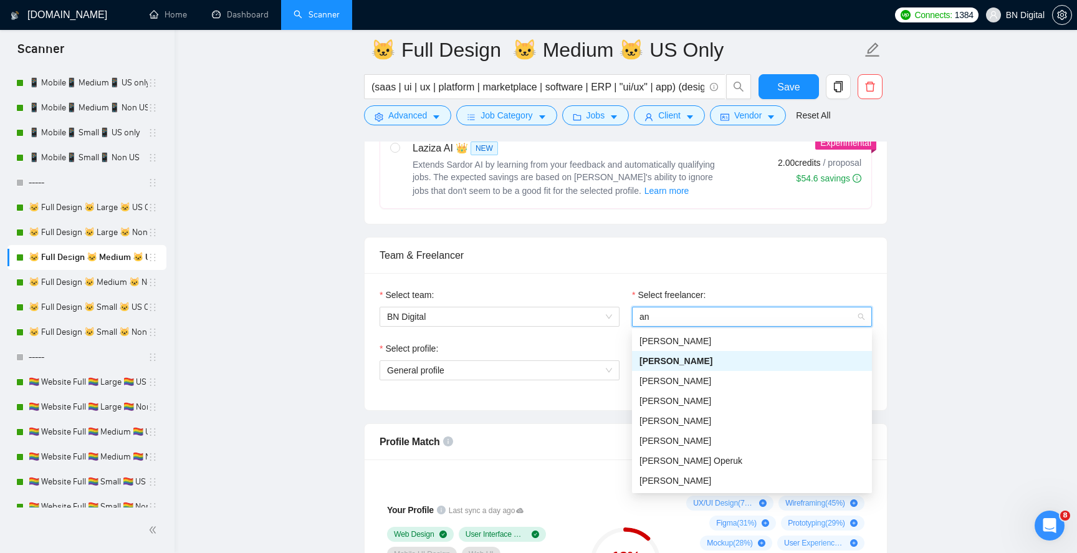
type input "and"
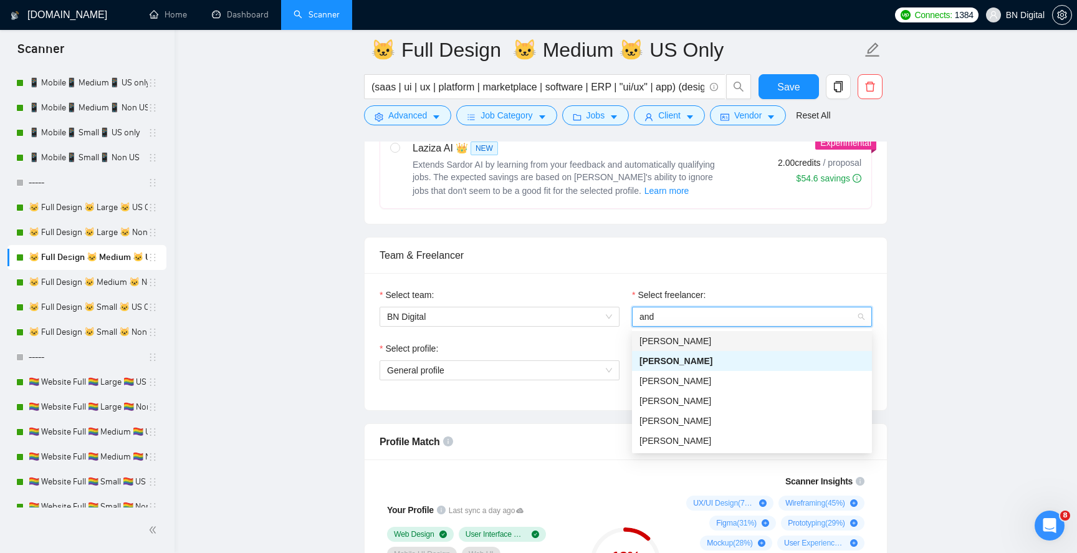
click at [653, 340] on span "[PERSON_NAME]" at bounding box center [676, 341] width 72 height 10
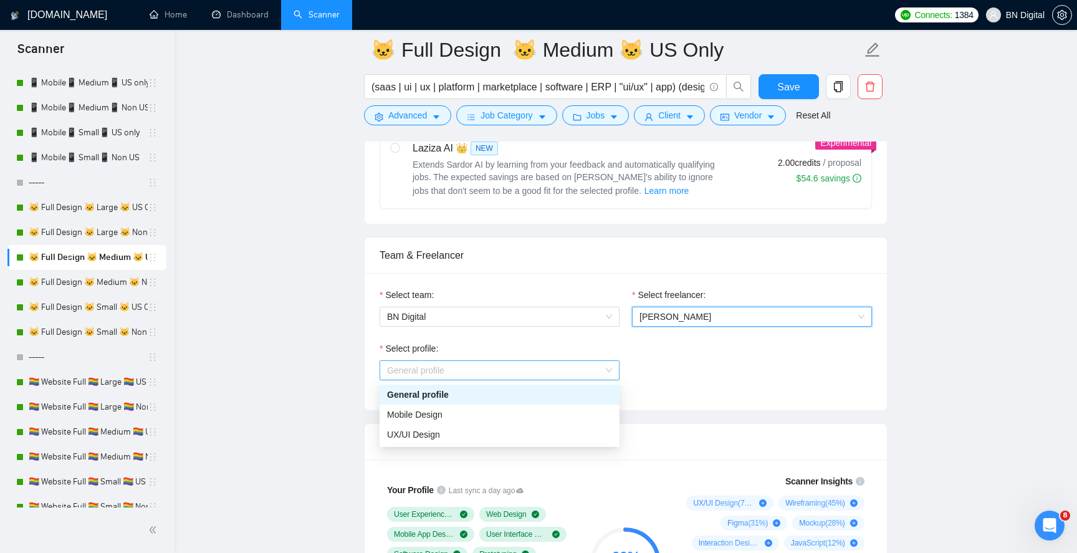
click at [473, 372] on span "General profile" at bounding box center [499, 370] width 225 height 19
click at [448, 434] on div "UX/UI Design" at bounding box center [499, 435] width 225 height 14
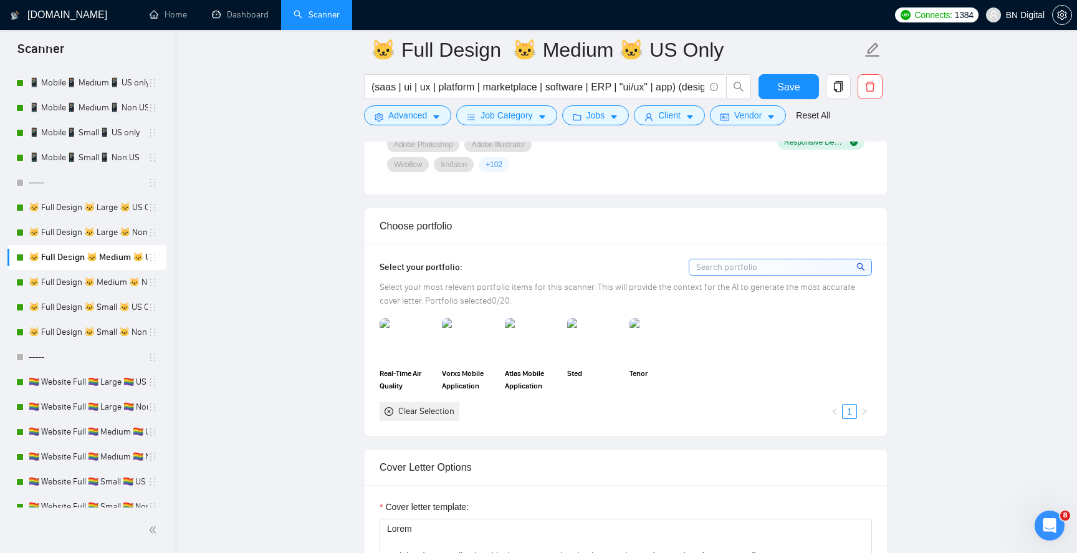
scroll to position [1045, 0]
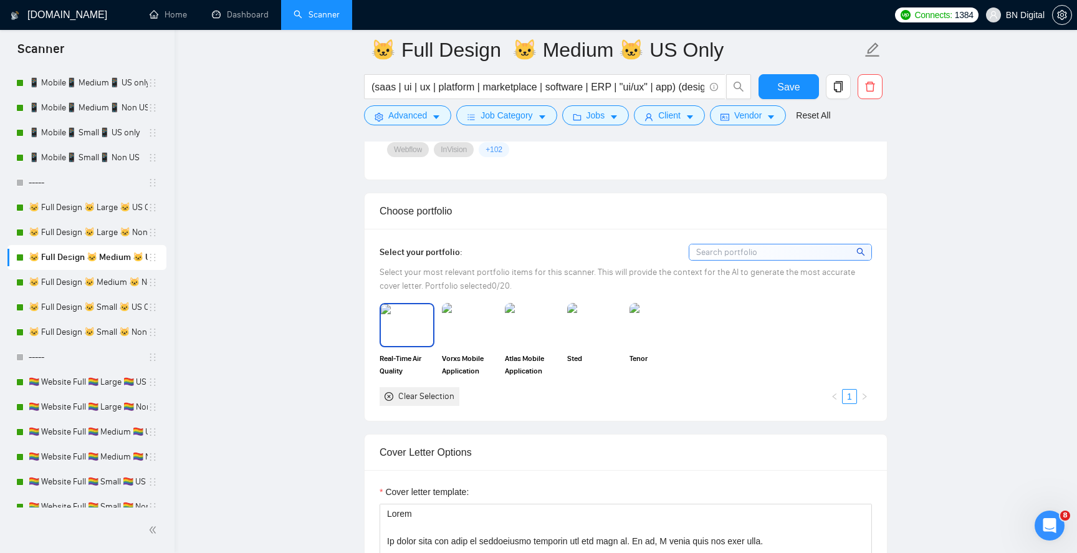
click at [413, 337] on img at bounding box center [407, 324] width 52 height 41
click at [473, 337] on img at bounding box center [469, 324] width 52 height 41
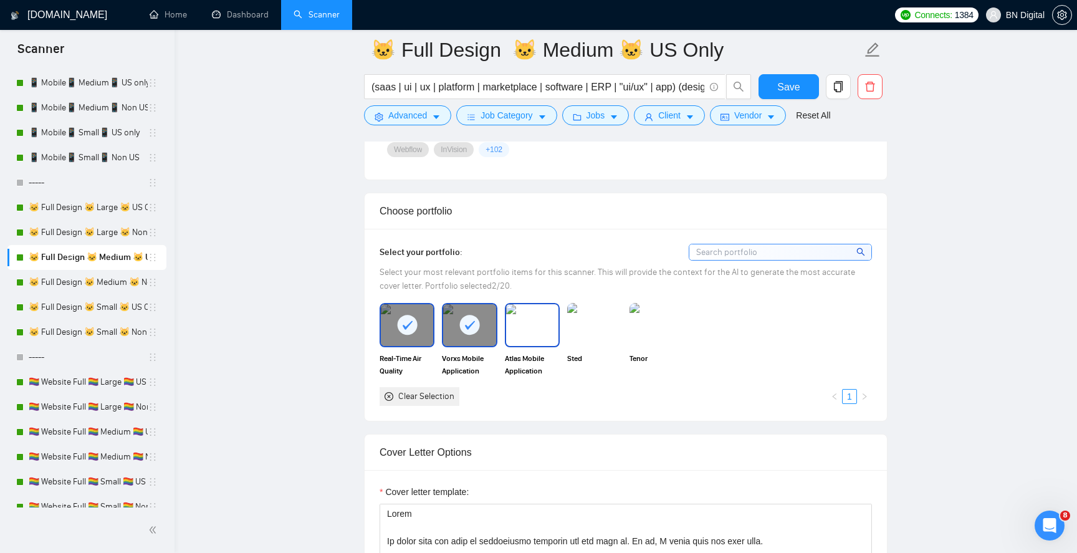
click at [534, 337] on img at bounding box center [532, 324] width 52 height 41
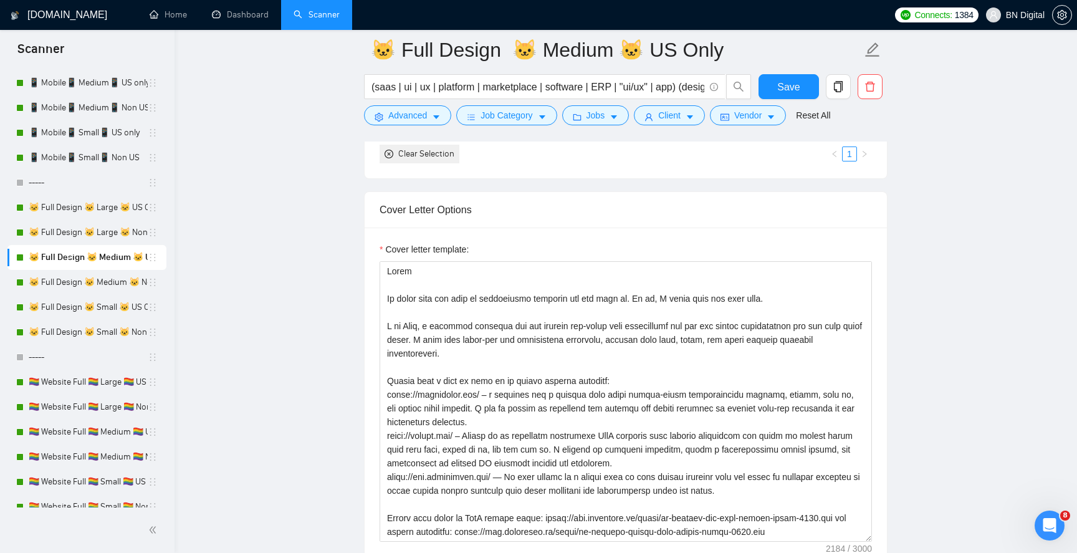
scroll to position [1364, 0]
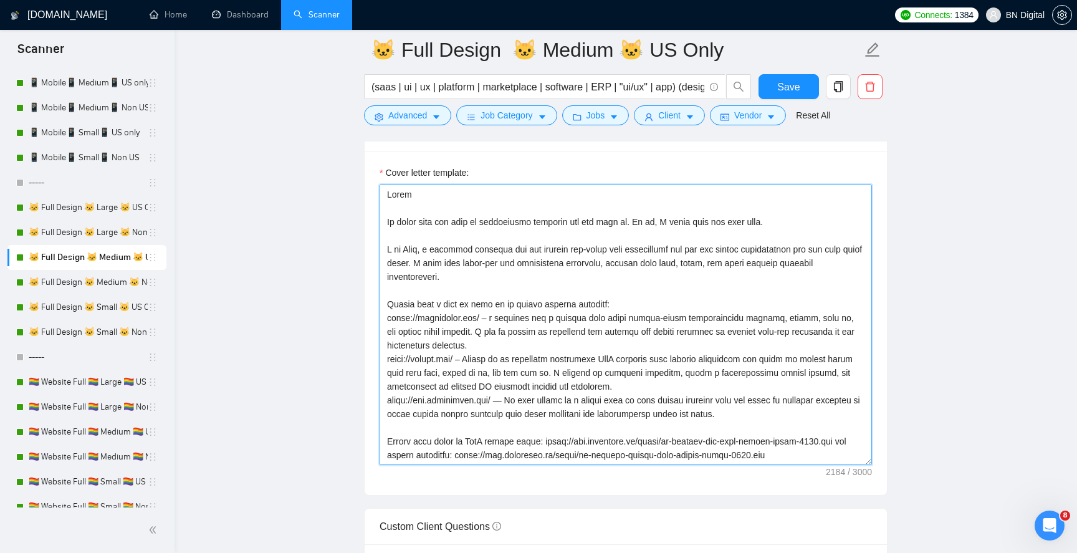
click at [416, 247] on textarea "Cover letter template:" at bounding box center [626, 325] width 492 height 281
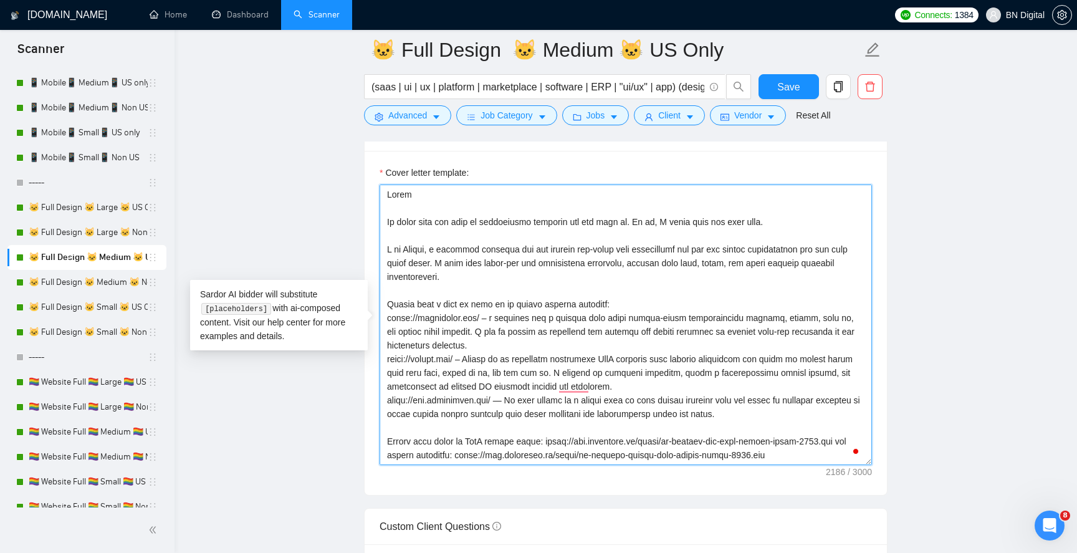
scroll to position [127, 0]
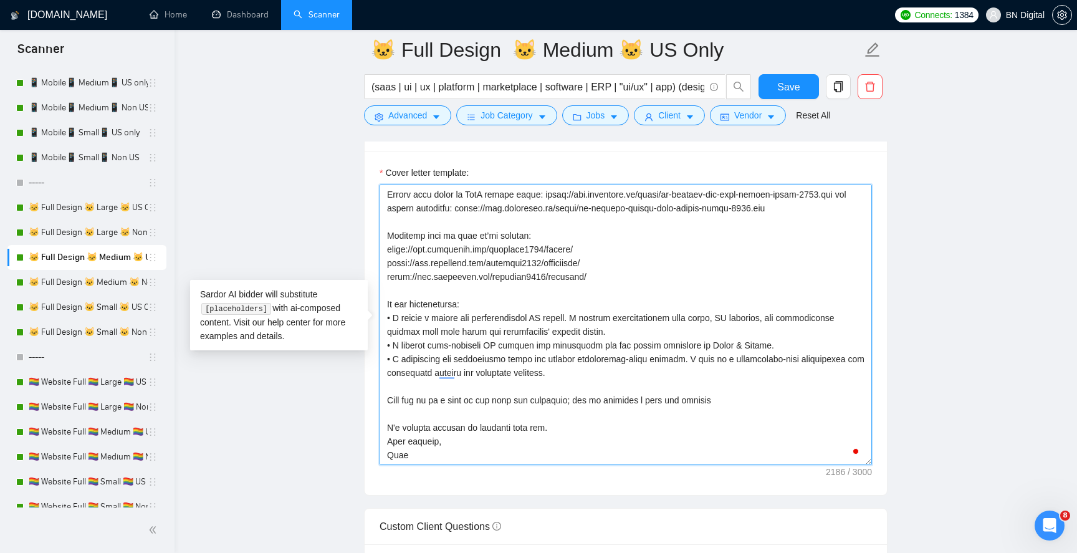
click at [394, 453] on textarea "Cover letter template:" at bounding box center [626, 325] width 492 height 281
type textarea "Lorem Ip dolor sita con adip el seddoeiusmo temporin utl etd magn al. En ad, M …"
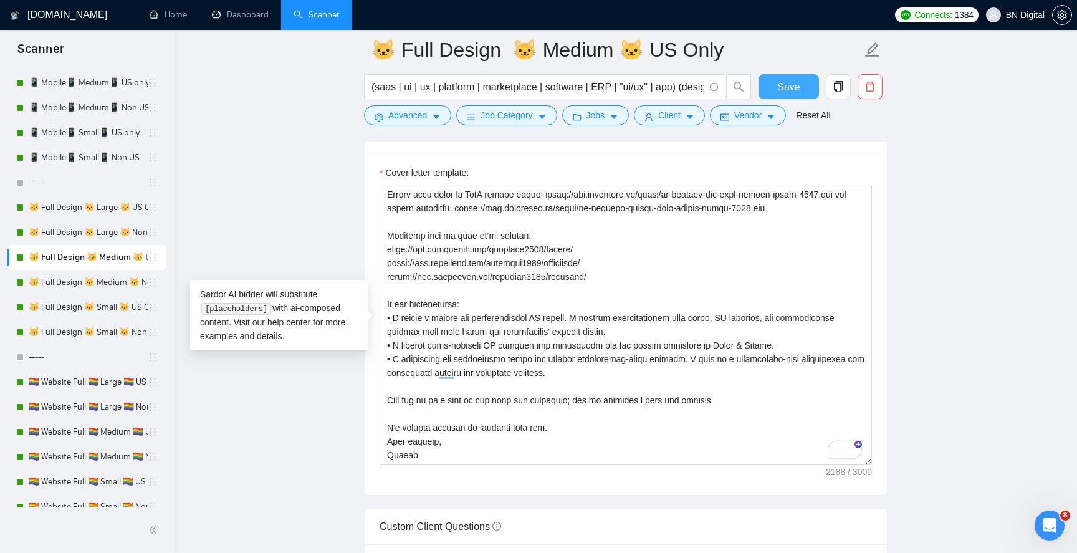
click at [774, 93] on button "Save" at bounding box center [789, 86] width 60 height 25
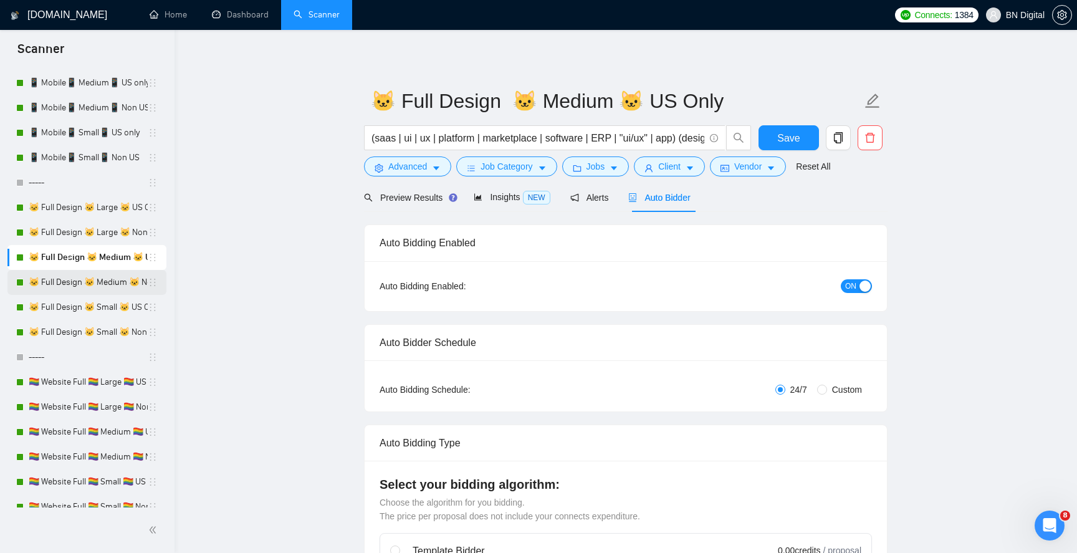
click at [91, 281] on link "🐱 Full Design 🐱 Medium 🐱 Non US" at bounding box center [88, 282] width 119 height 25
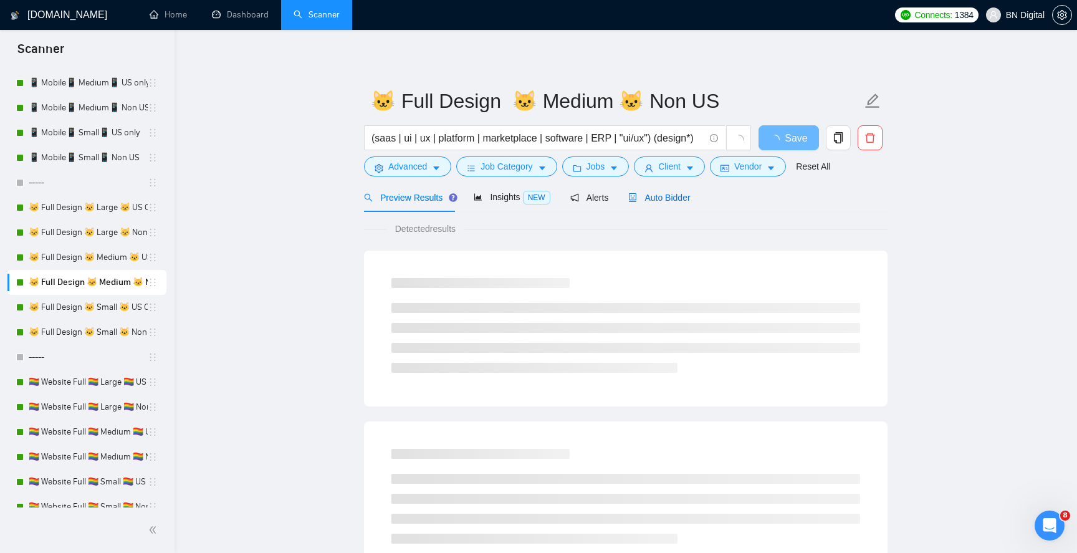
click at [669, 199] on span "Auto Bidder" at bounding box center [659, 198] width 62 height 10
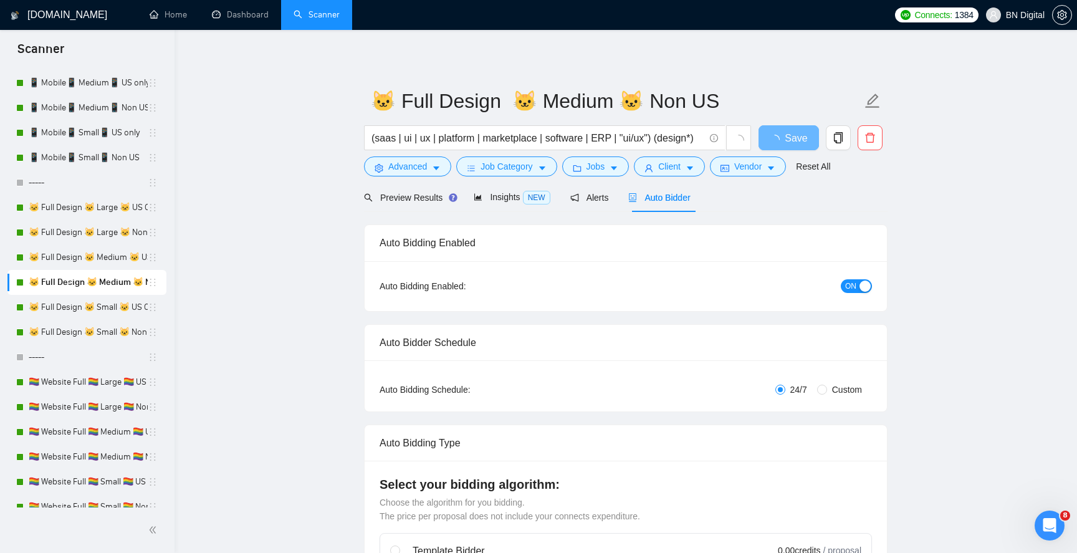
radio input "false"
radio input "true"
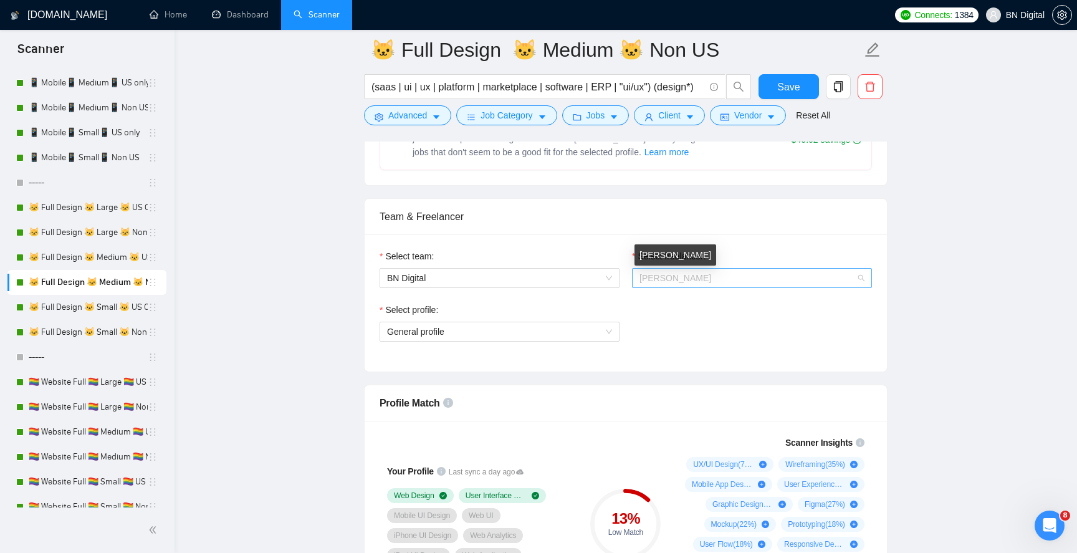
click at [664, 275] on span "[PERSON_NAME]" at bounding box center [676, 278] width 72 height 10
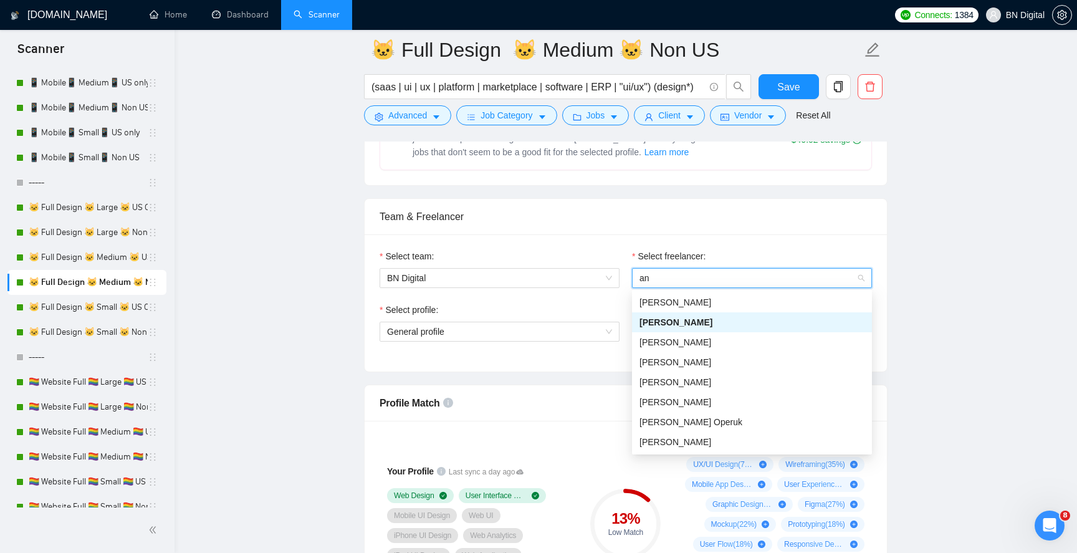
type input "and"
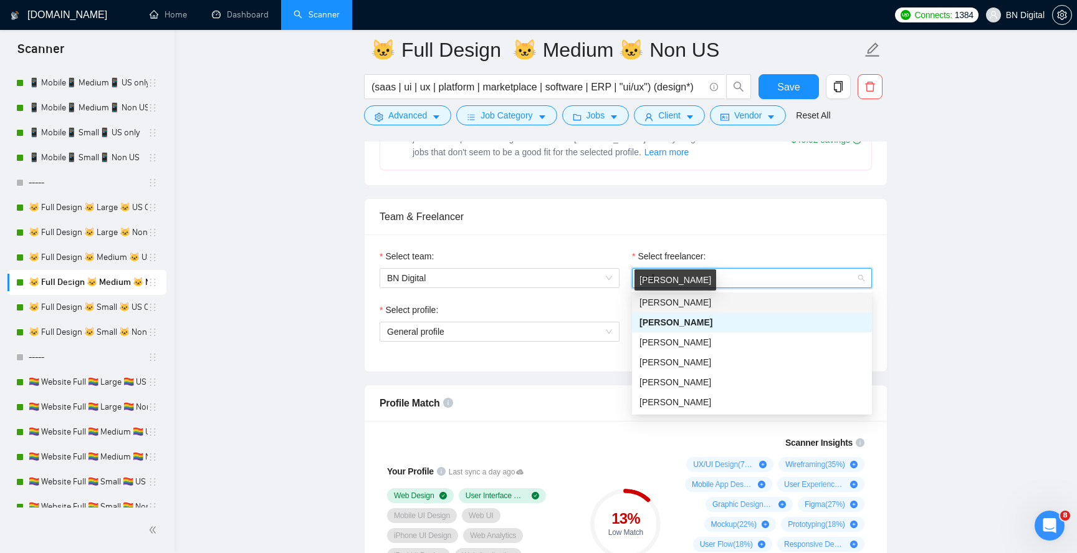
click at [670, 302] on span "[PERSON_NAME]" at bounding box center [676, 302] width 72 height 10
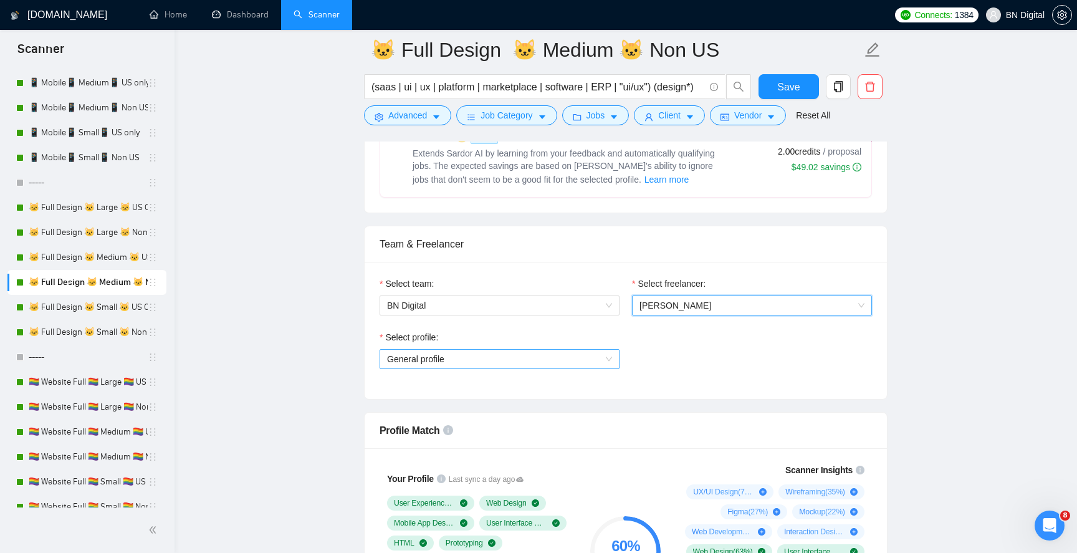
click at [473, 358] on span "General profile" at bounding box center [499, 359] width 225 height 19
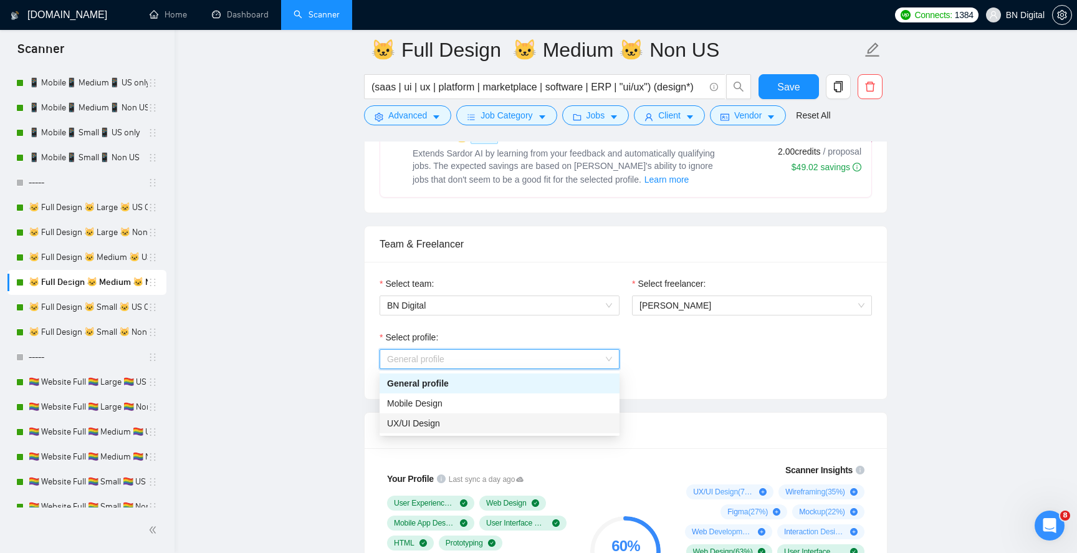
click at [451, 421] on div "UX/UI Design" at bounding box center [499, 423] width 225 height 14
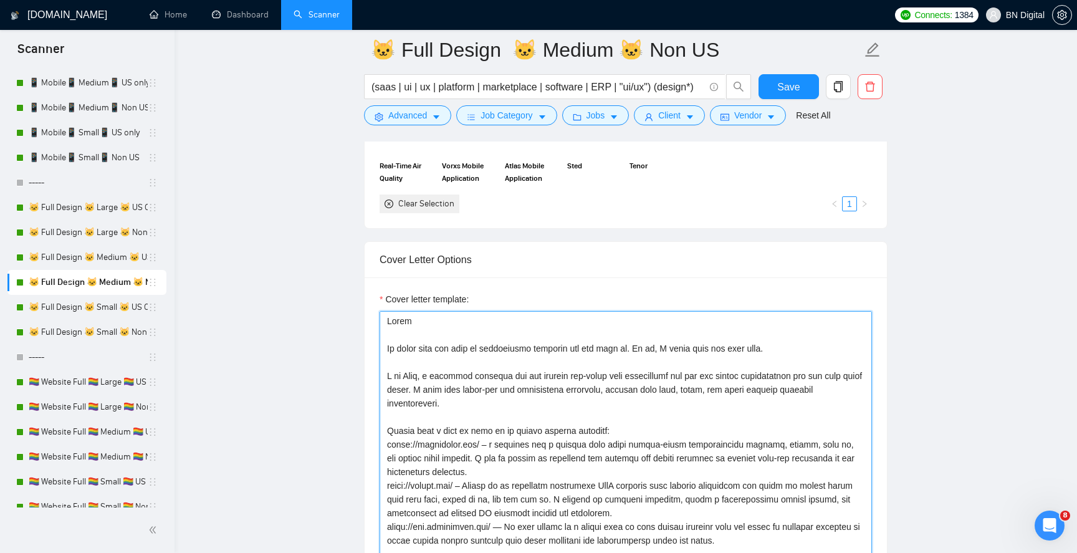
click at [415, 372] on textarea "Cover letter template:" at bounding box center [626, 451] width 492 height 281
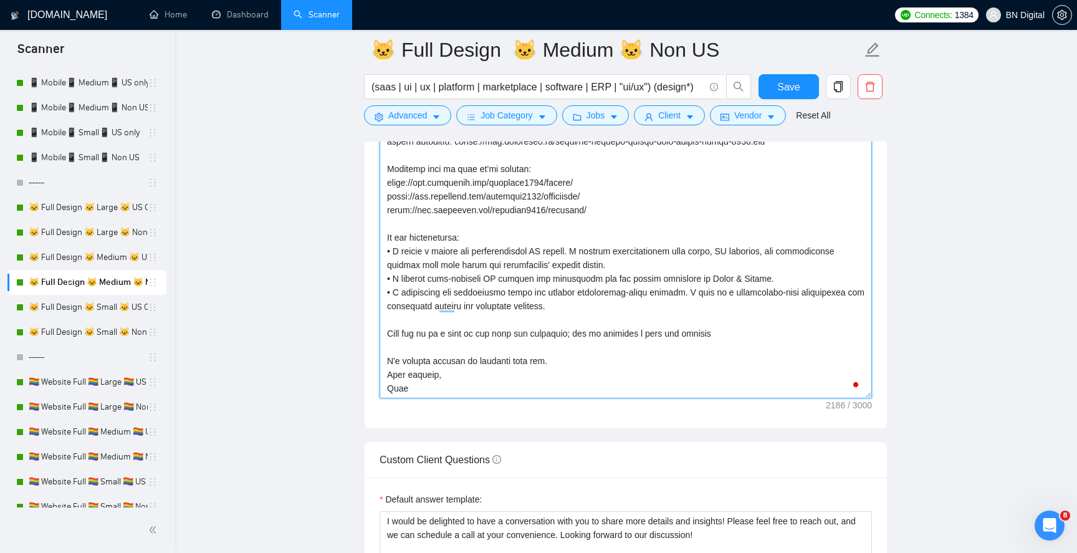
click at [396, 390] on textarea "Cover letter template:" at bounding box center [626, 258] width 492 height 281
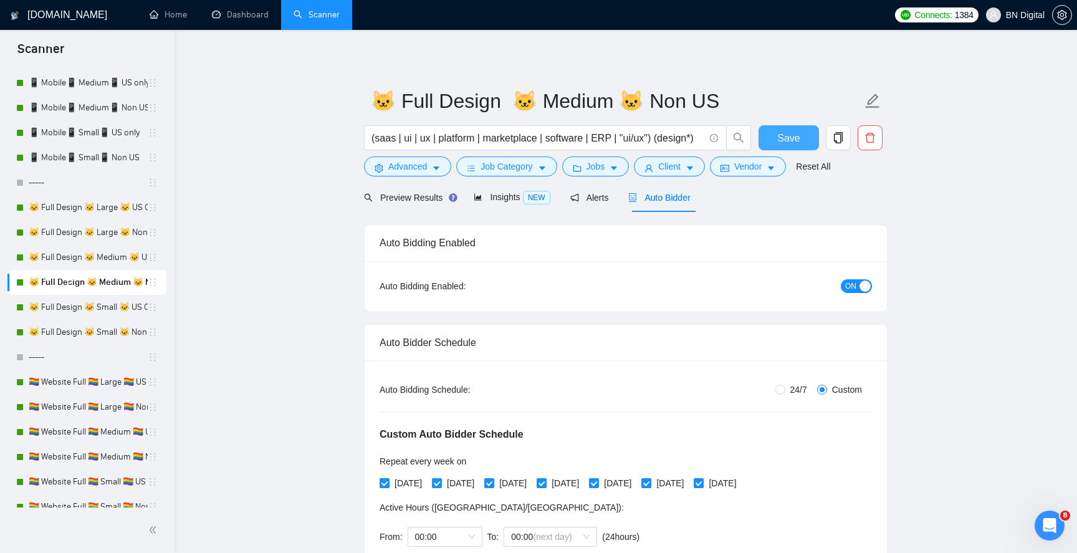
type textarea "Lorem Ip dolor sita con adip el seddoeiusmo temporin utl etd magn al. En ad, M …"
click at [779, 133] on span "Save" at bounding box center [788, 138] width 22 height 16
click at [84, 312] on link "🐱 Full Design 🐱 Small 🐱 US Only" at bounding box center [88, 307] width 119 height 25
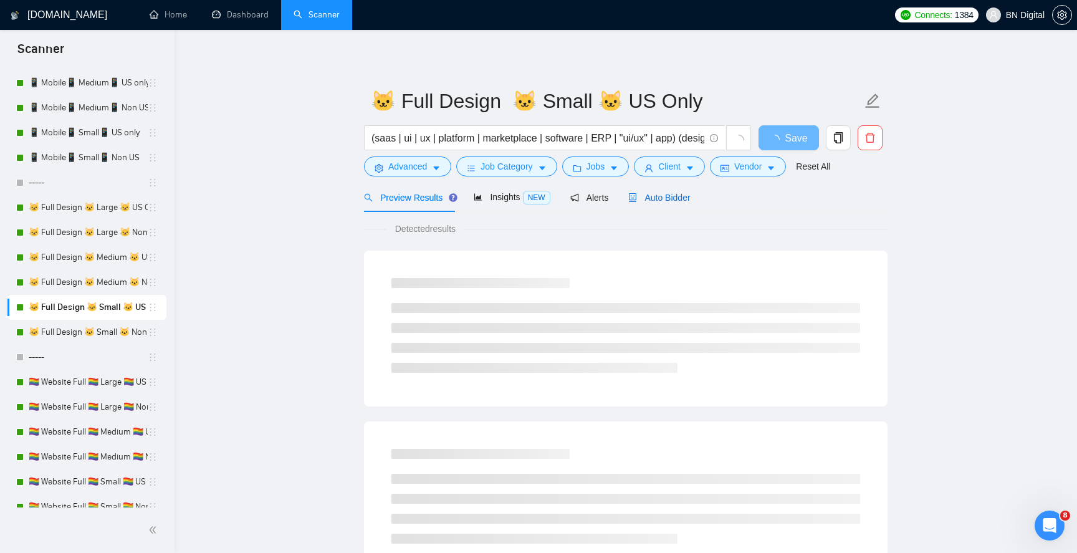
click at [668, 196] on span "Auto Bidder" at bounding box center [659, 198] width 62 height 10
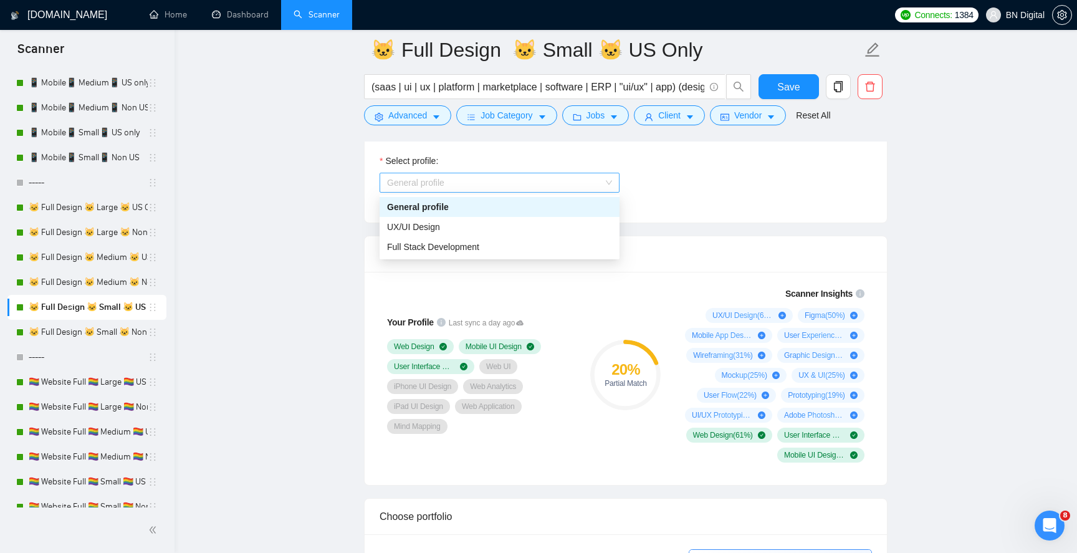
click at [492, 191] on span "General profile" at bounding box center [499, 182] width 225 height 19
click at [464, 228] on div "UX/UI Design" at bounding box center [499, 227] width 225 height 14
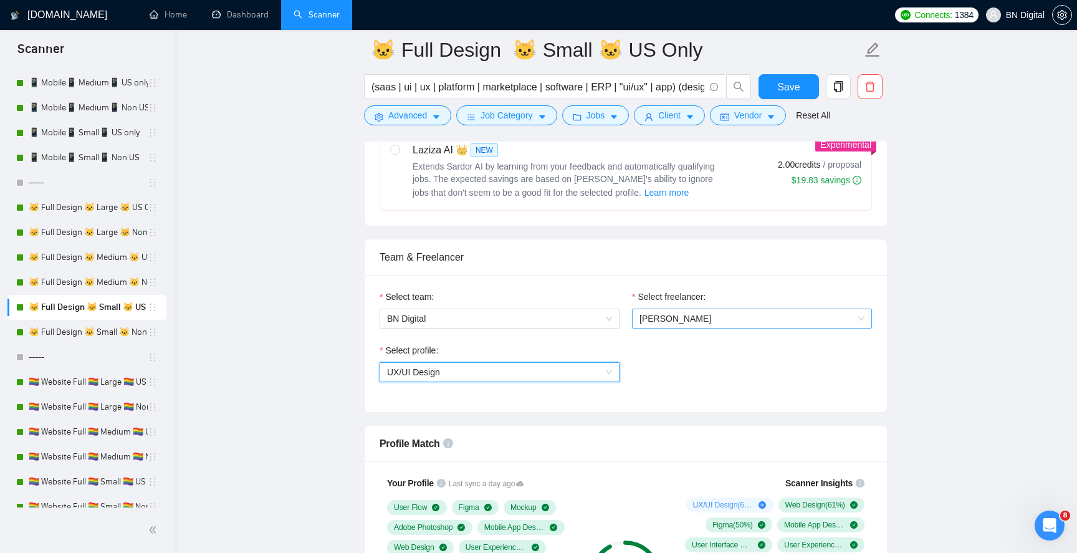
click at [656, 317] on span "[PERSON_NAME]" at bounding box center [676, 319] width 72 height 10
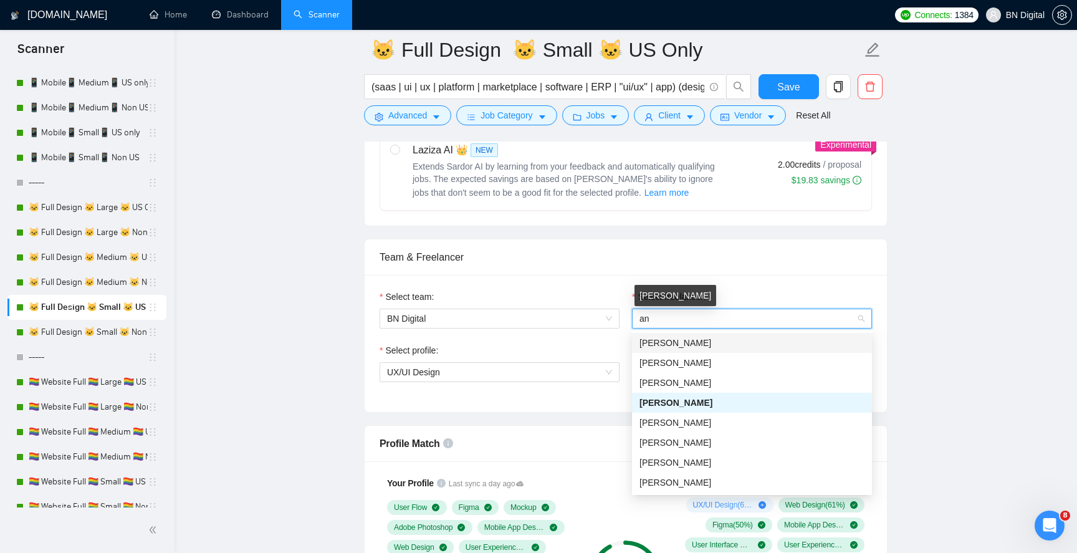
type input "and"
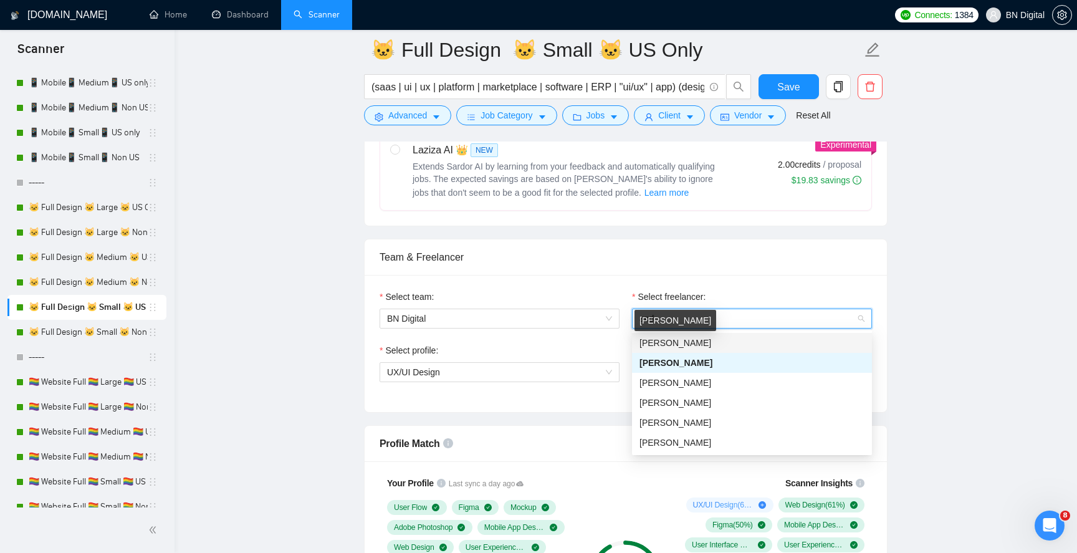
click at [659, 344] on span "[PERSON_NAME]" at bounding box center [676, 343] width 72 height 10
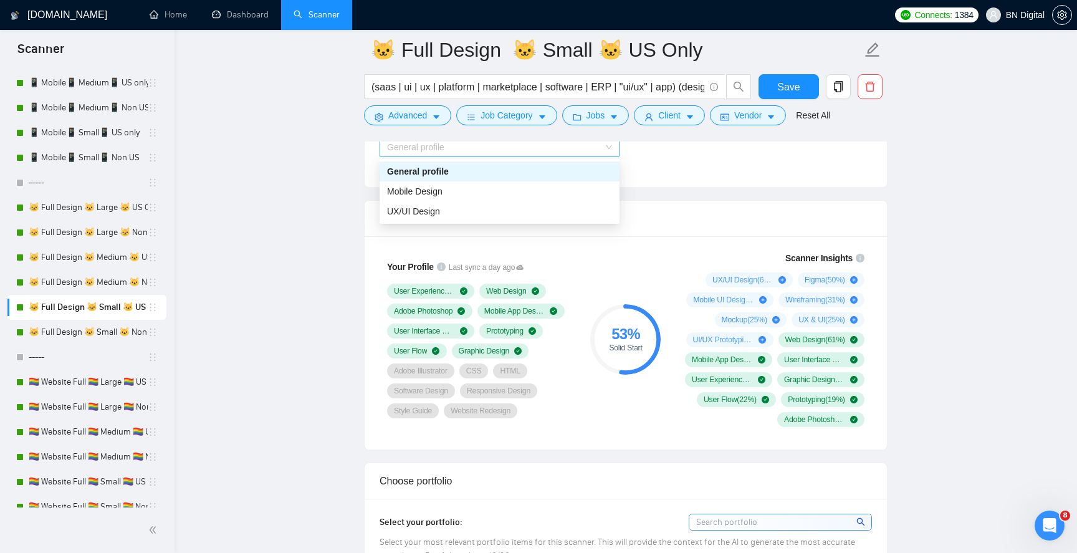
click at [464, 150] on span "General profile" at bounding box center [499, 147] width 225 height 19
click at [441, 209] on div "UX/UI Design" at bounding box center [499, 211] width 225 height 14
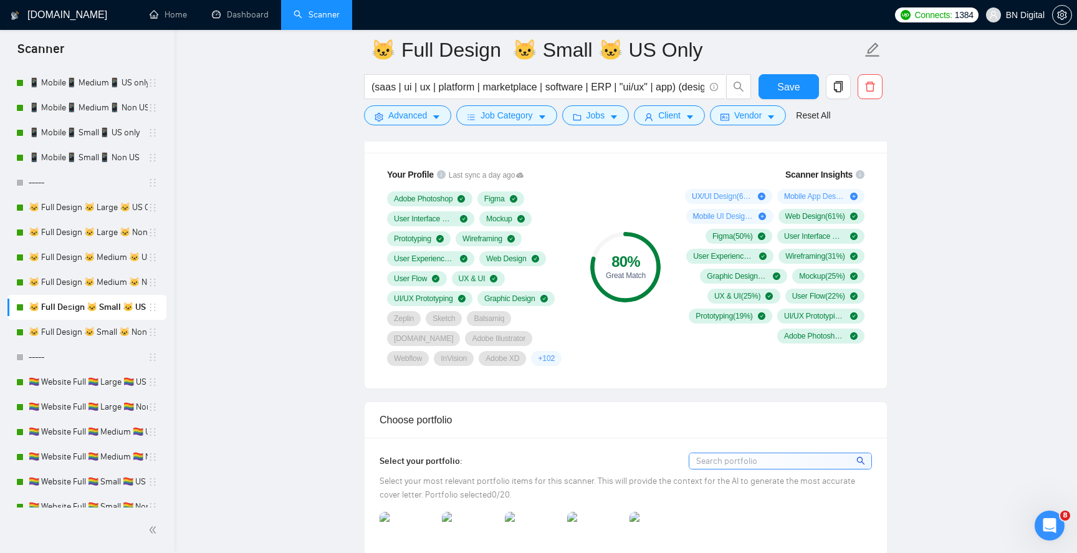
scroll to position [881, 0]
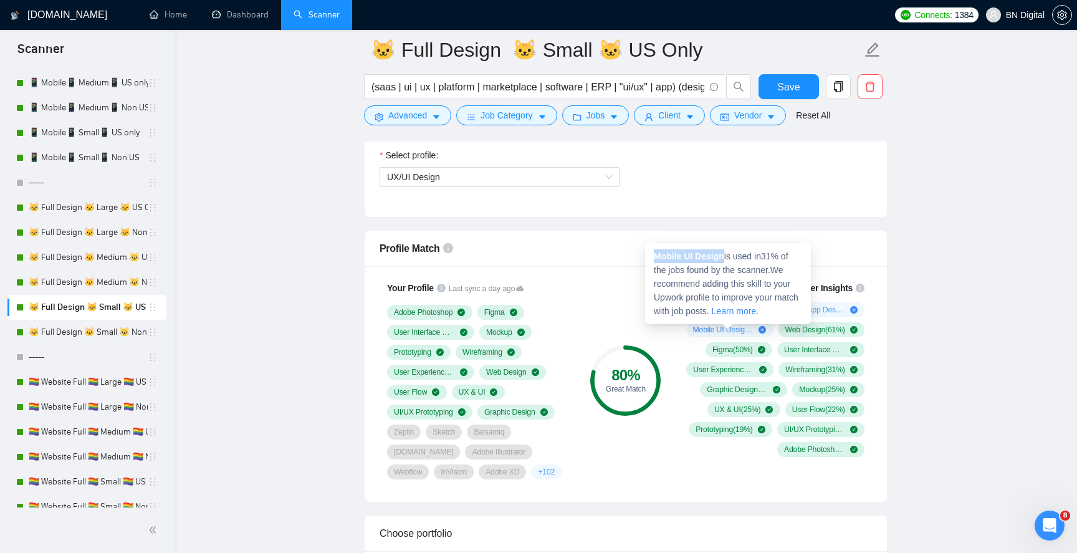
drag, startPoint x: 724, startPoint y: 256, endPoint x: 651, endPoint y: 256, distance: 72.9
click at [650, 256] on div "Mobile UI Design is used in 31 % of the jobs found by the scanner. We recommend…" at bounding box center [728, 283] width 166 height 81
copy strong "Mobile UI Design"
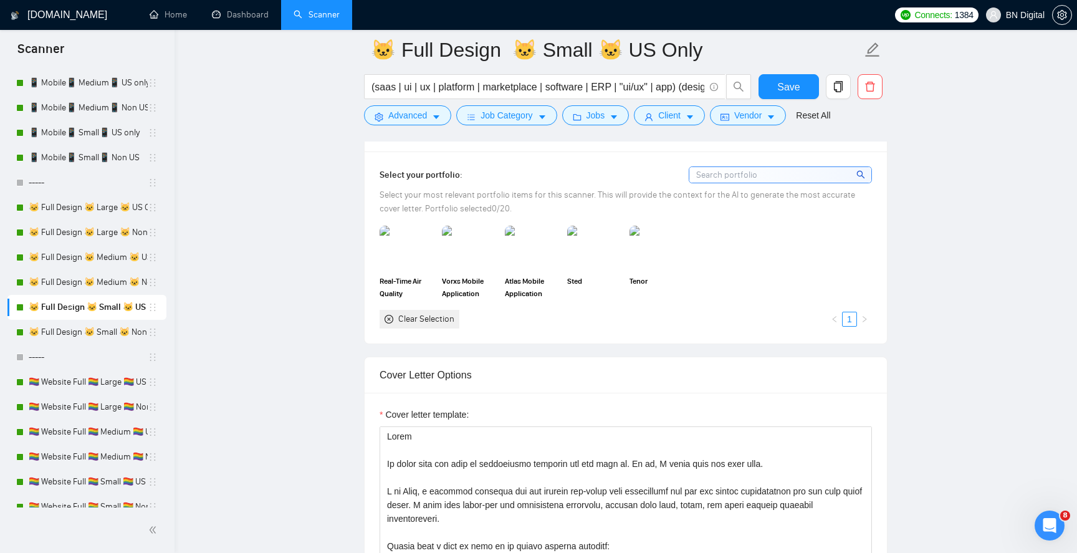
scroll to position [1328, 0]
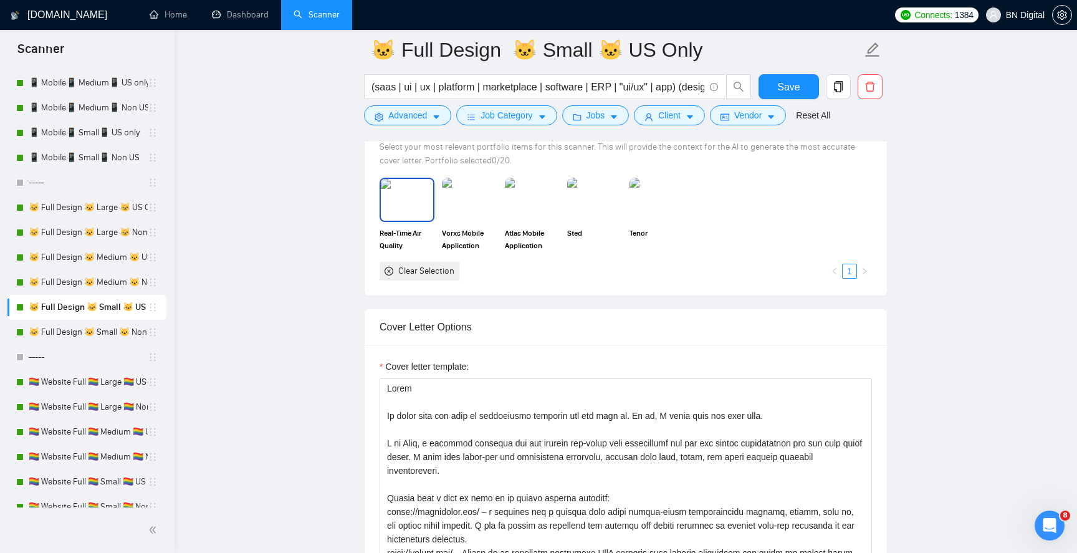
click at [418, 195] on img at bounding box center [407, 199] width 52 height 41
click at [455, 199] on img at bounding box center [469, 199] width 52 height 41
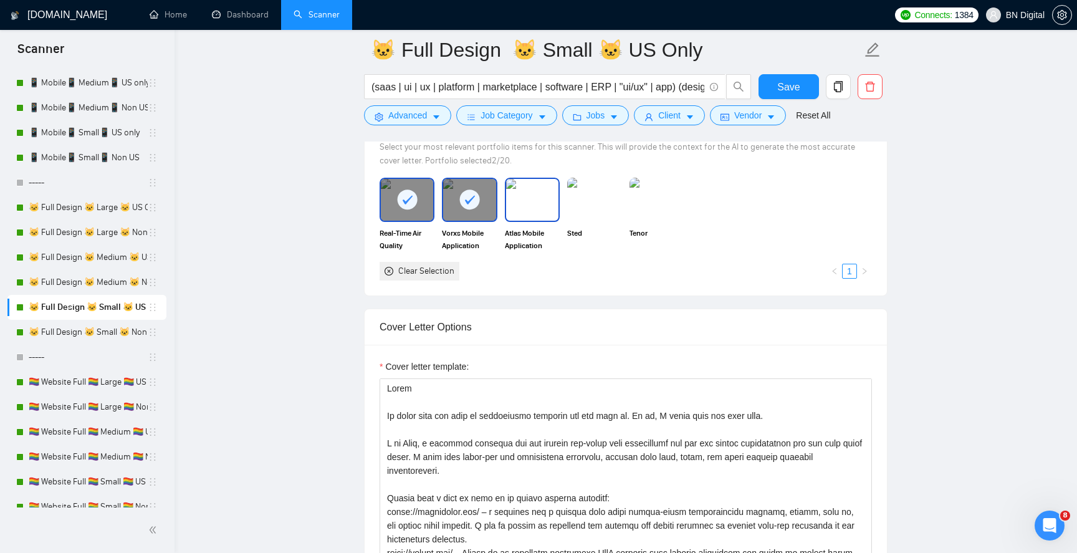
click at [557, 205] on img at bounding box center [532, 199] width 52 height 41
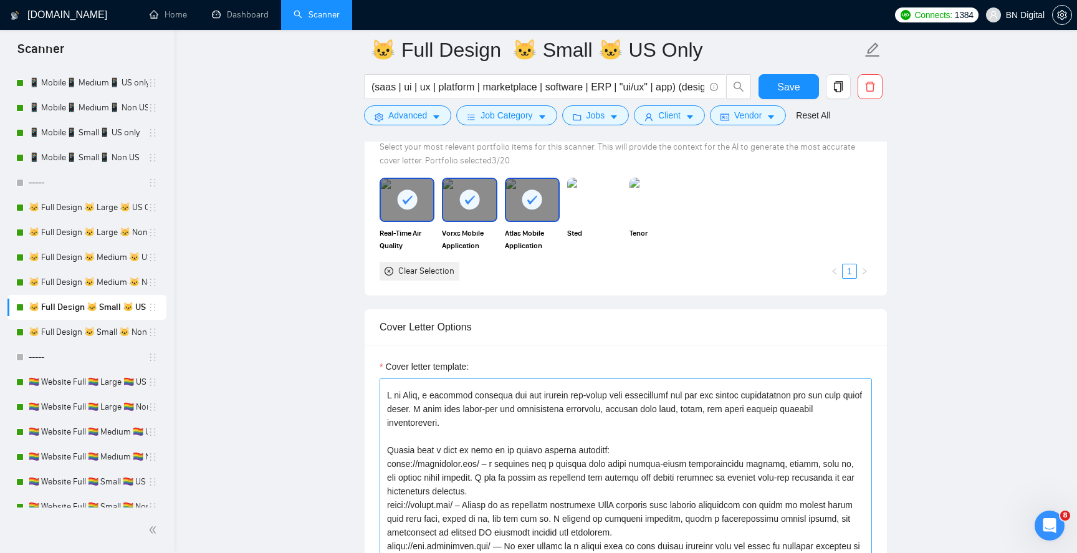
scroll to position [49, 0]
click at [414, 393] on textarea "Cover letter template:" at bounding box center [626, 518] width 492 height 281
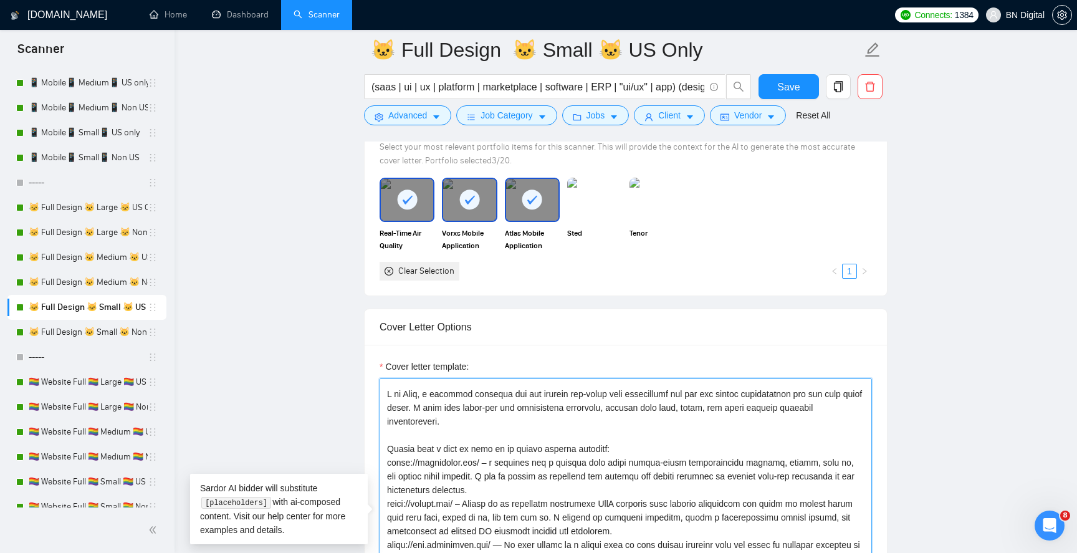
click at [414, 393] on textarea "Cover letter template:" at bounding box center [626, 518] width 492 height 281
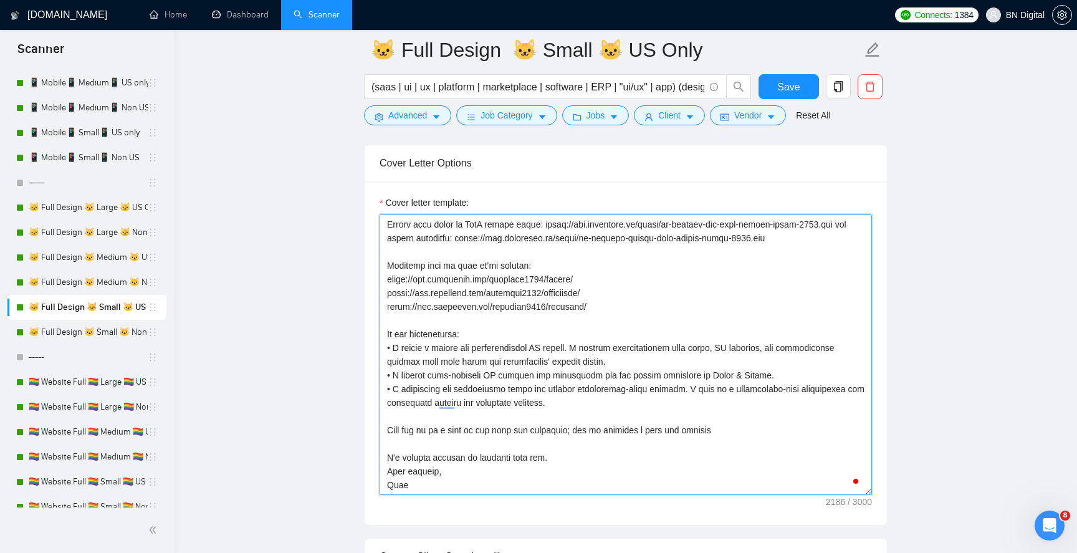
scroll to position [1518, 0]
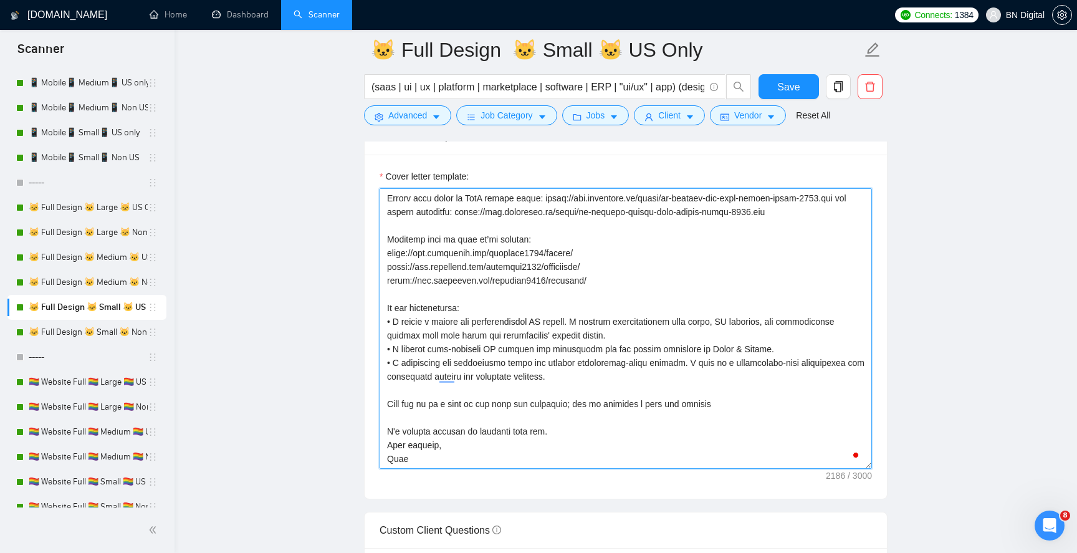
click at [386, 453] on textarea "Cover letter template:" at bounding box center [626, 328] width 492 height 281
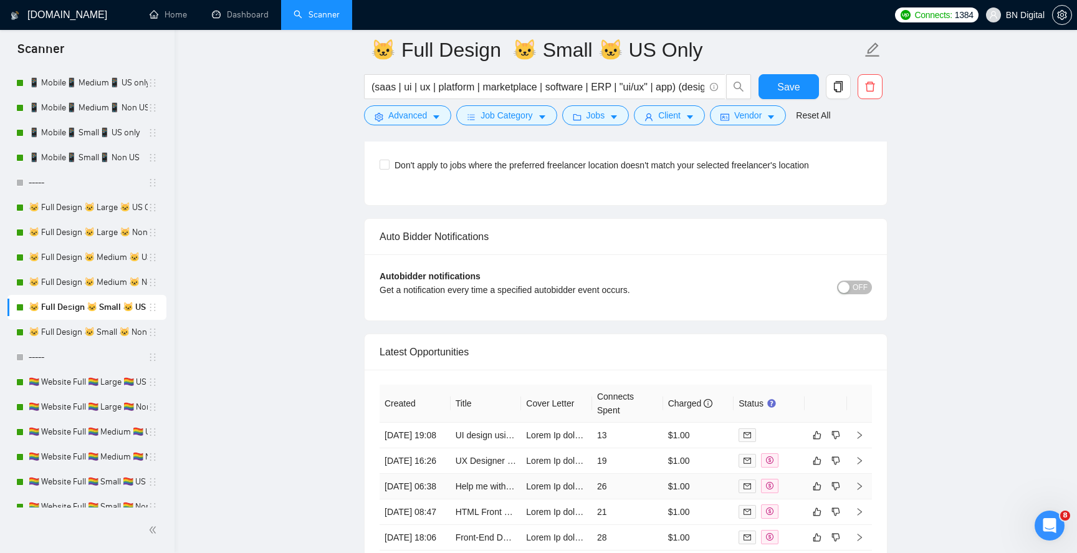
scroll to position [3054, 0]
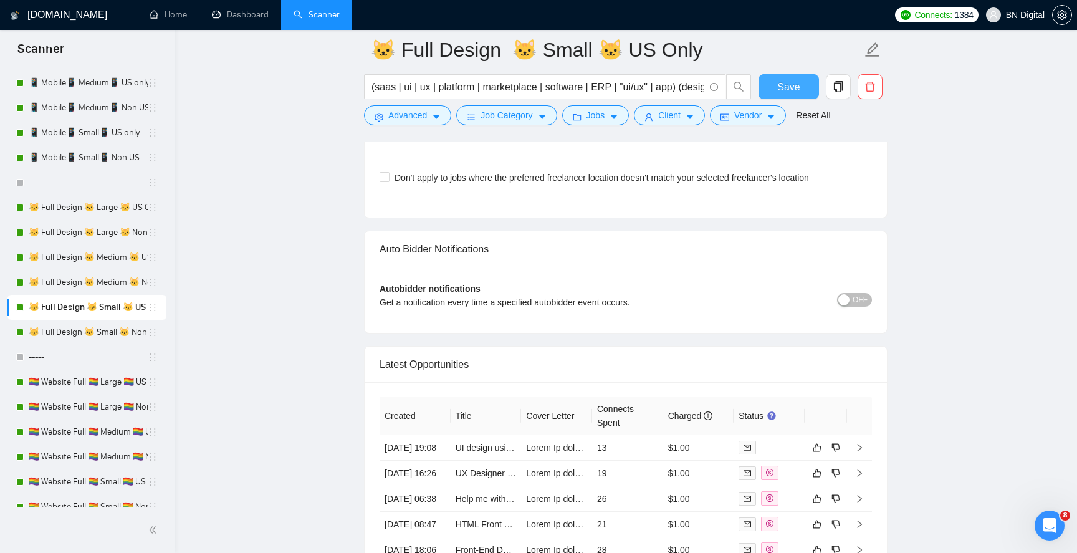
type textarea "Lorem Ip dolor sita con adip el seddoeiusmo temporin utl etd magn al. En ad, M …"
click at [778, 88] on span "Save" at bounding box center [788, 87] width 22 height 16
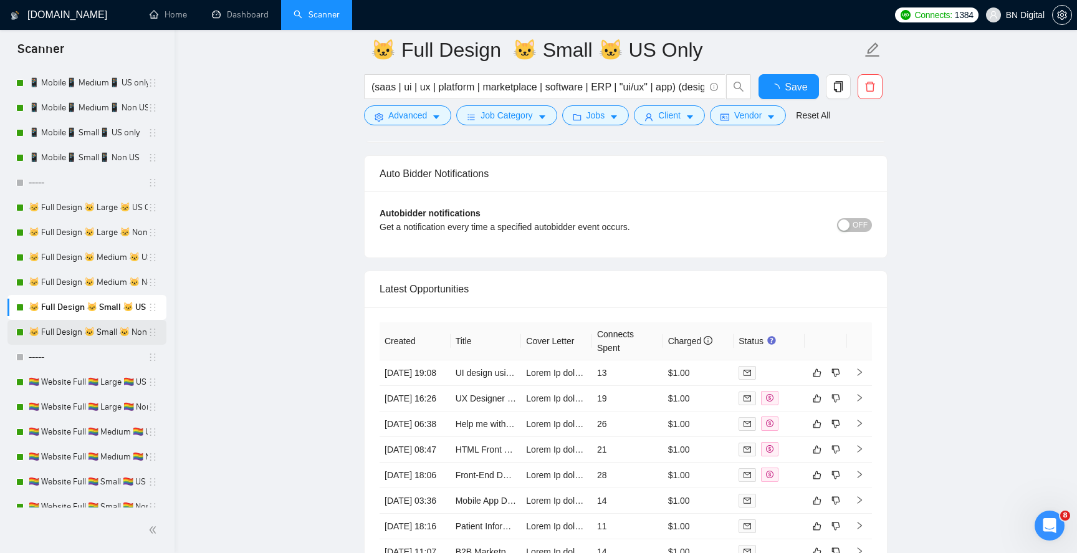
click at [105, 327] on link "🐱 Full Design 🐱 Small 🐱 Non US" at bounding box center [88, 332] width 119 height 25
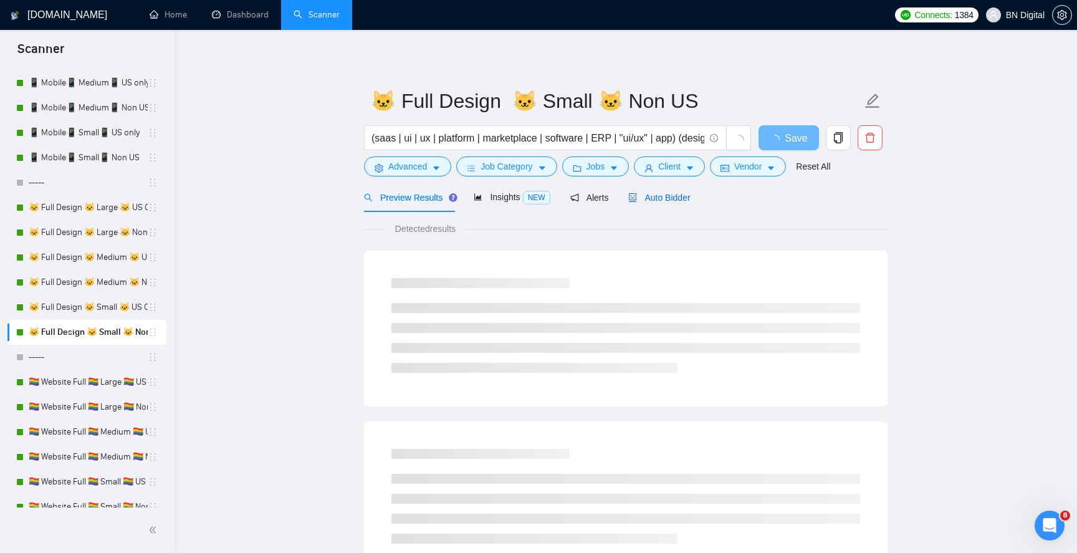
click at [666, 198] on span "Auto Bidder" at bounding box center [659, 198] width 62 height 10
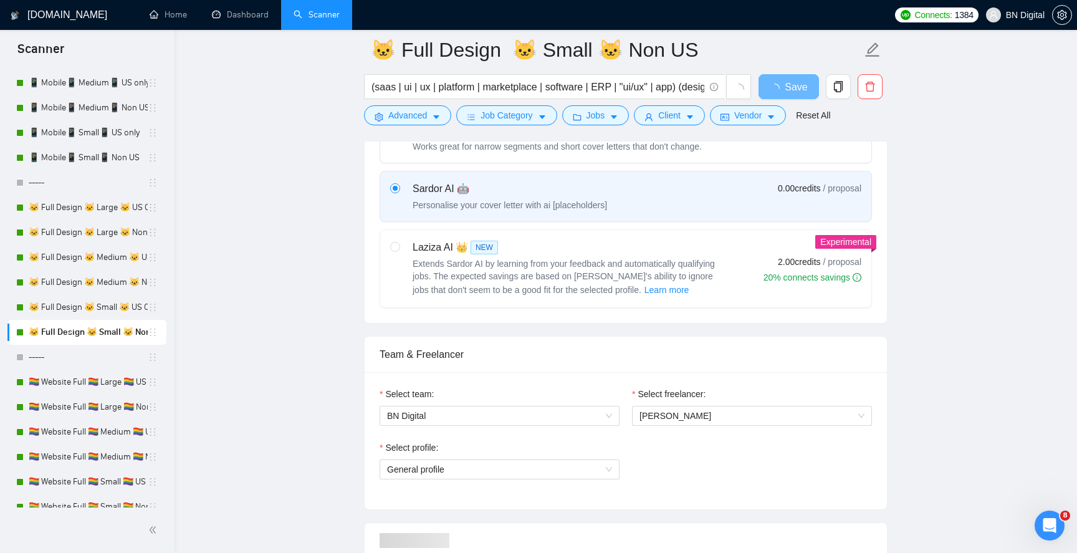
scroll to position [683, 0]
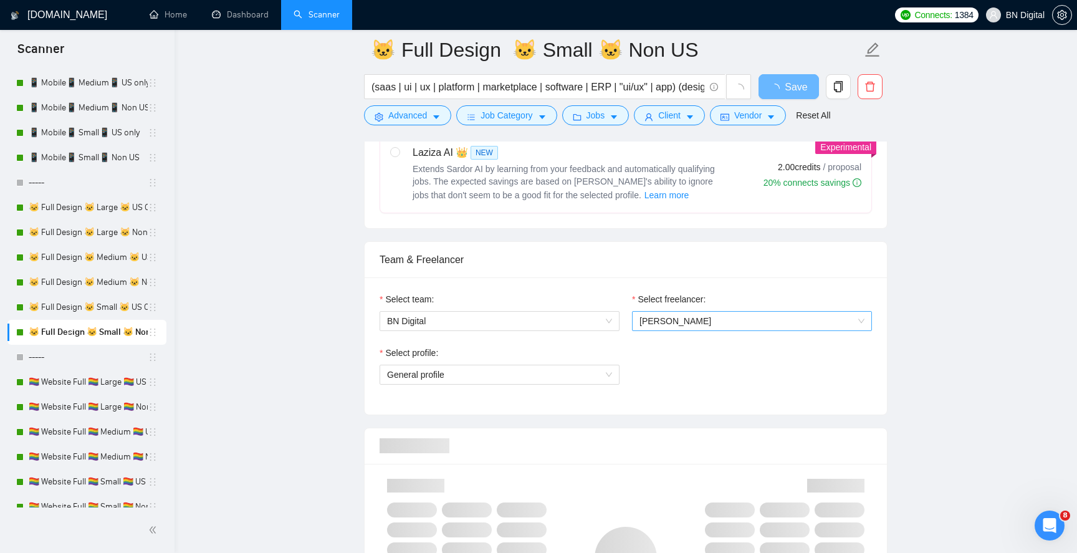
click at [666, 320] on span "[PERSON_NAME]" at bounding box center [676, 321] width 72 height 10
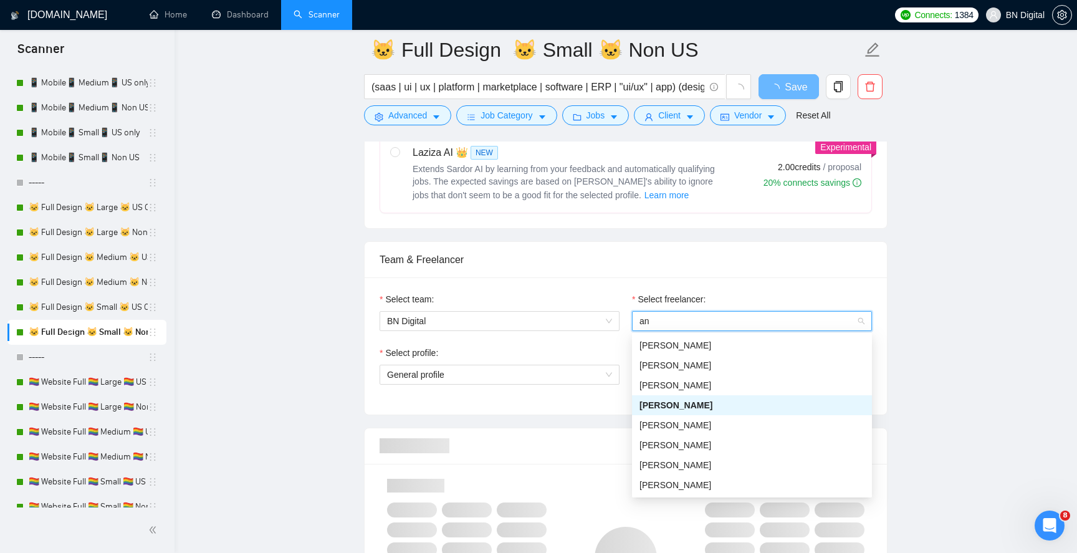
type input "and"
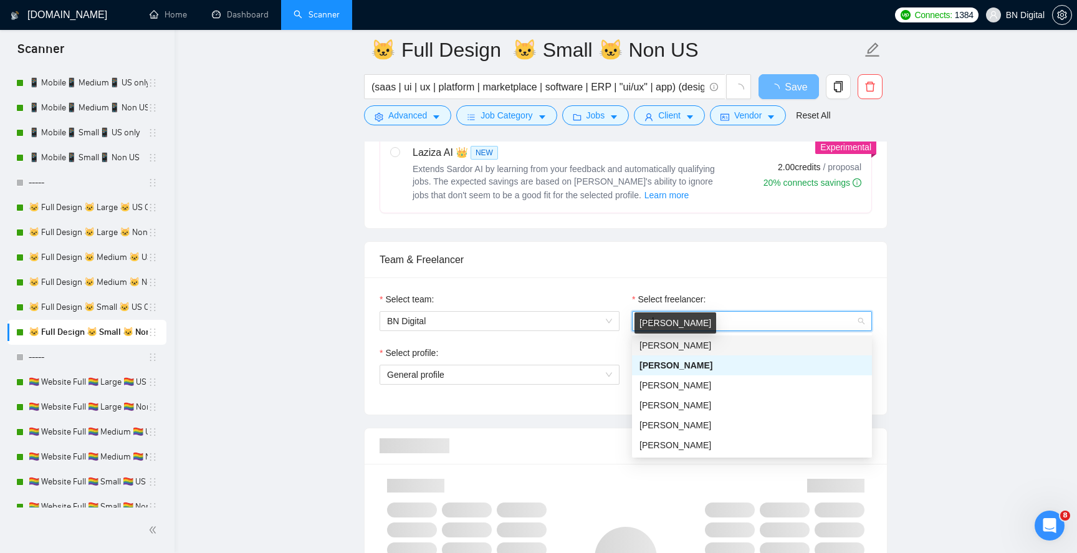
click at [661, 341] on span "[PERSON_NAME]" at bounding box center [676, 345] width 72 height 10
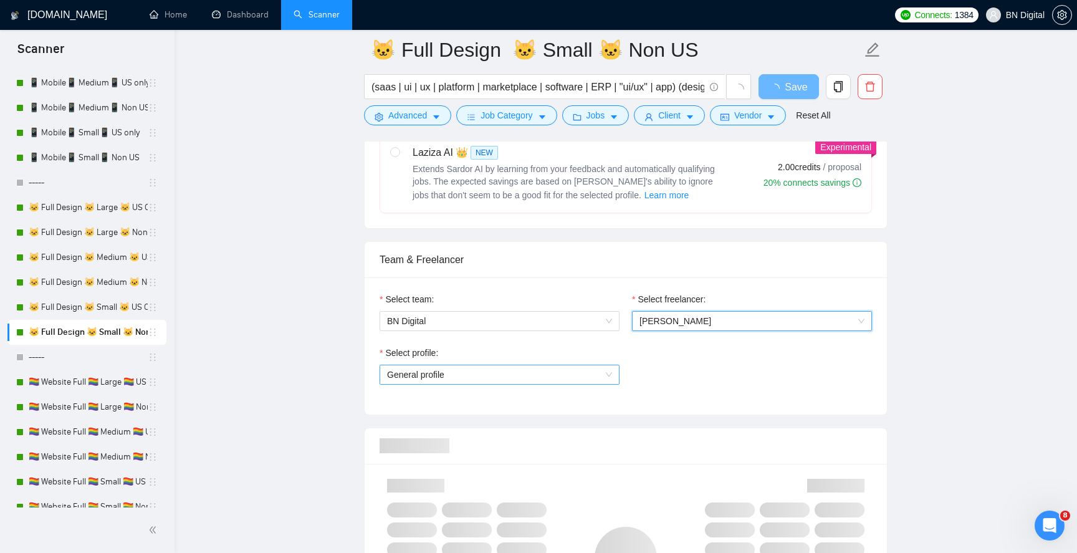
click at [493, 375] on span "General profile" at bounding box center [499, 374] width 225 height 19
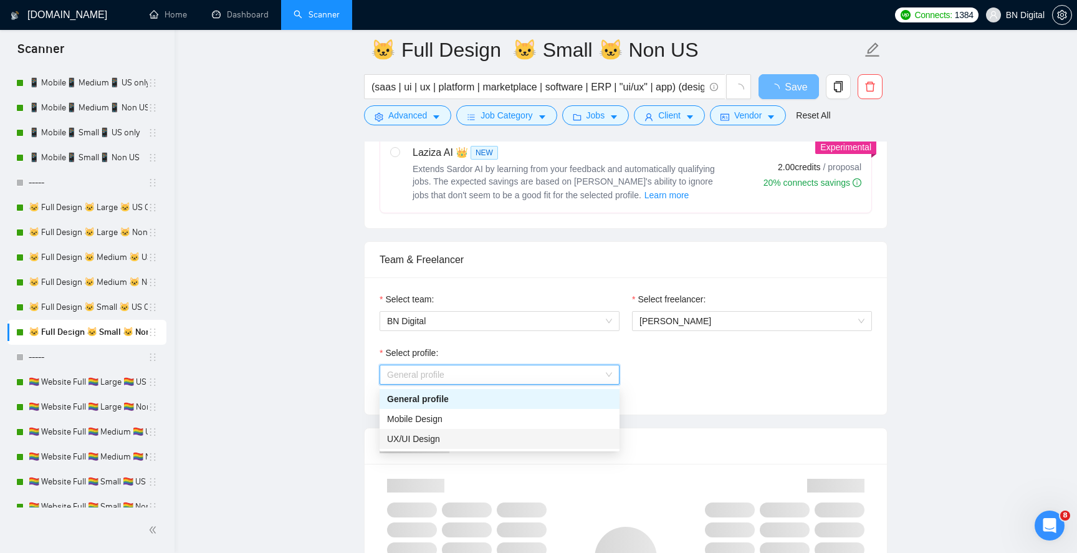
click at [465, 439] on div "UX/UI Design" at bounding box center [499, 439] width 225 height 14
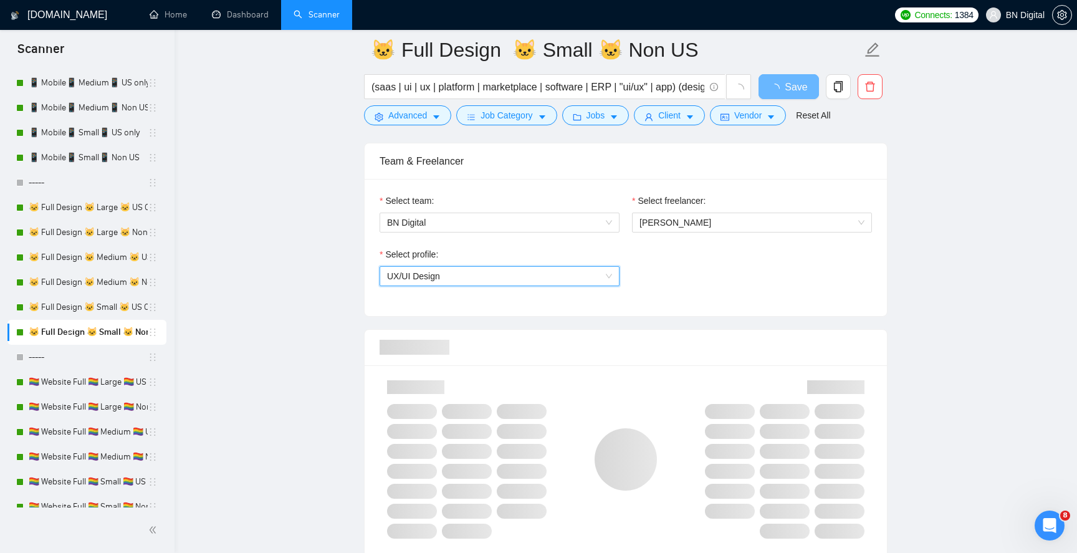
scroll to position [994, 0]
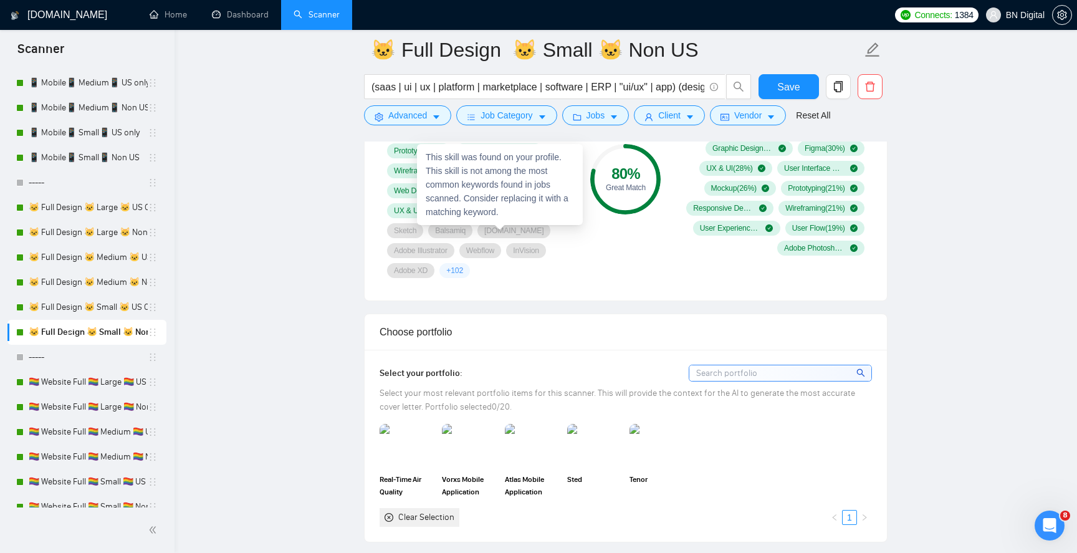
scroll to position [1168, 0]
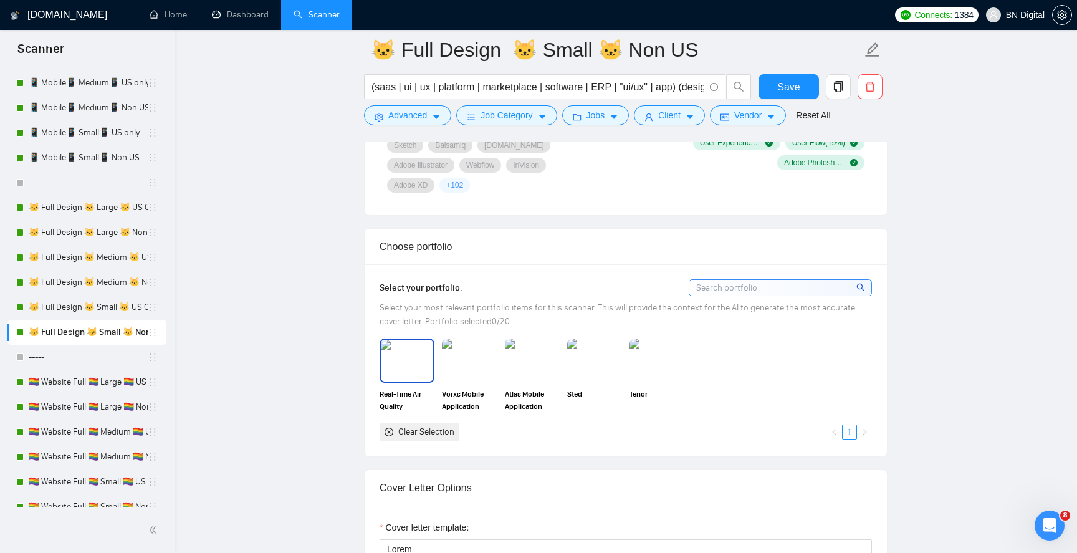
click at [406, 362] on img at bounding box center [407, 360] width 52 height 41
click at [490, 361] on img at bounding box center [469, 360] width 52 height 41
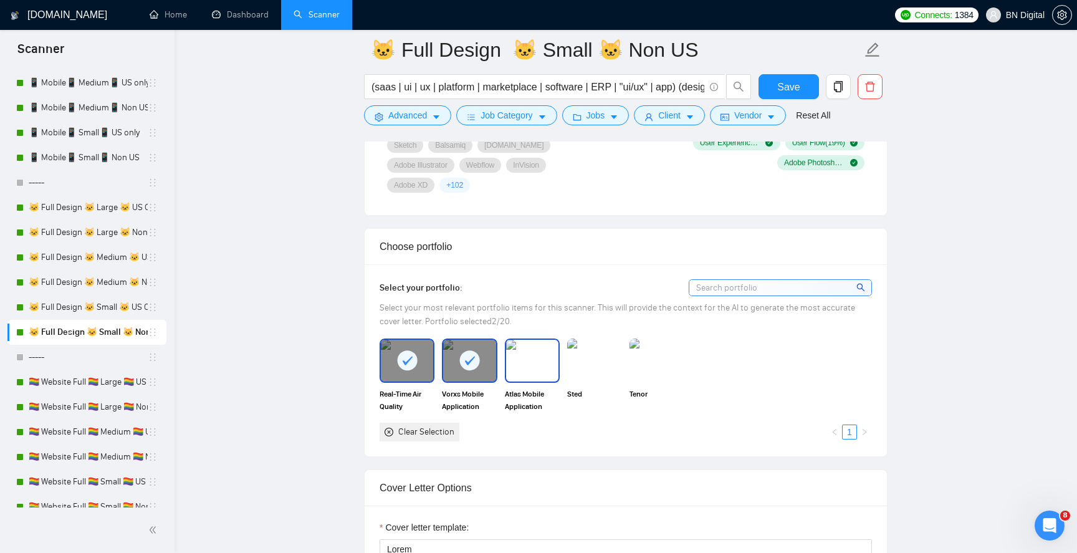
click at [539, 365] on img at bounding box center [532, 360] width 52 height 41
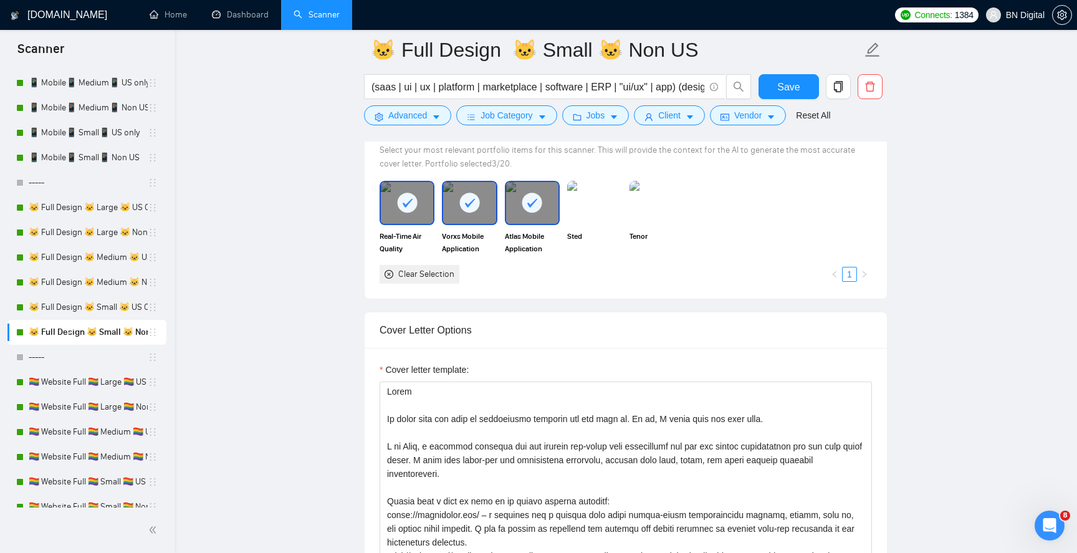
scroll to position [1427, 0]
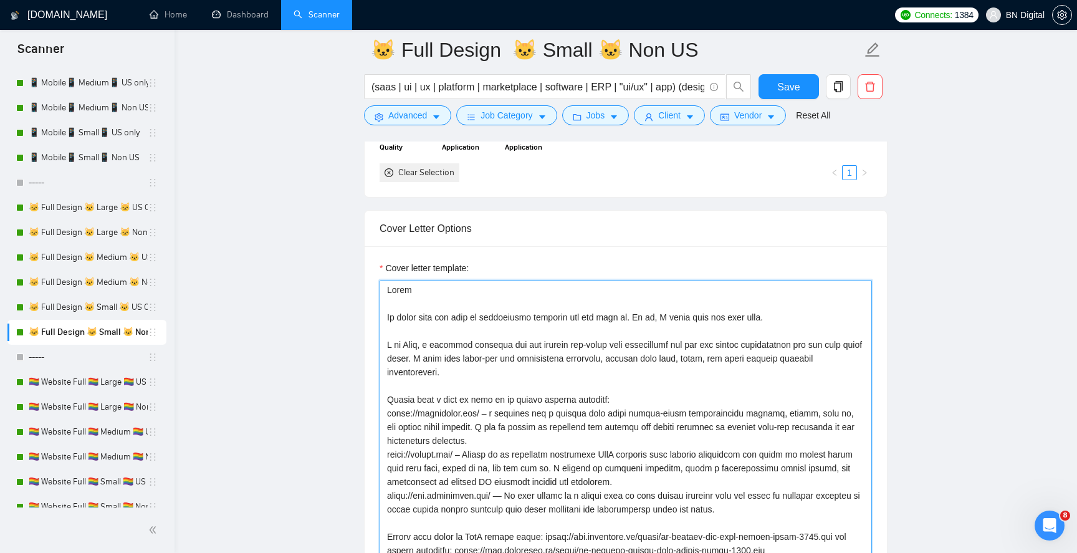
click at [412, 342] on textarea "Cover letter template:" at bounding box center [626, 420] width 492 height 281
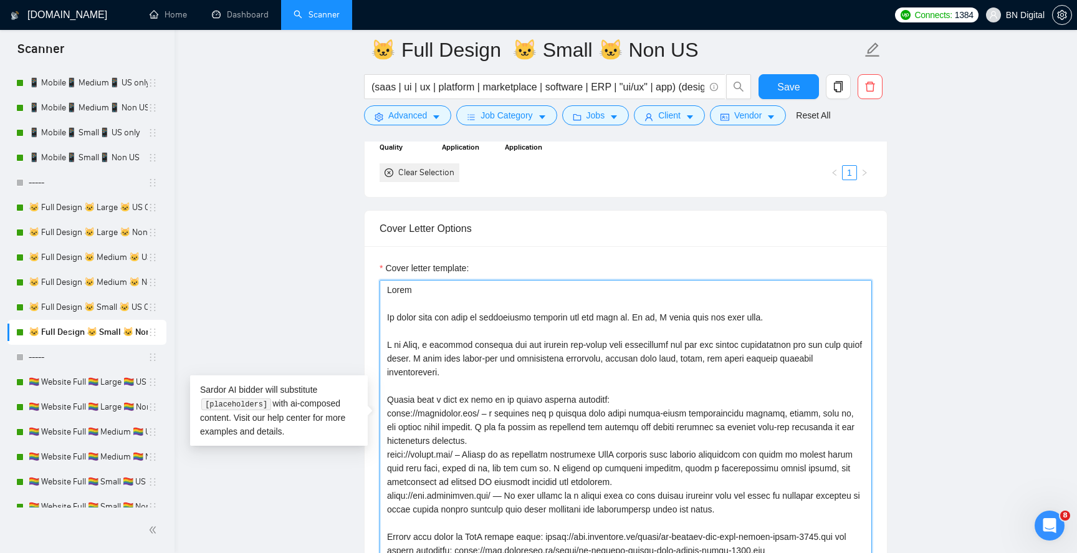
click at [412, 342] on textarea "Cover letter template:" at bounding box center [626, 420] width 492 height 281
click at [418, 345] on textarea "Cover letter template:" at bounding box center [626, 420] width 492 height 281
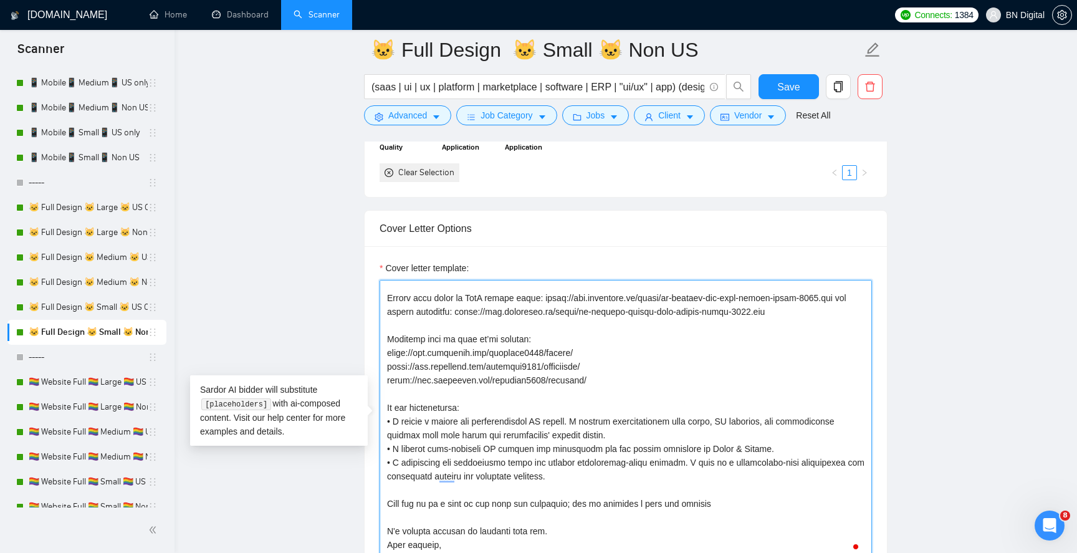
scroll to position [0, 0]
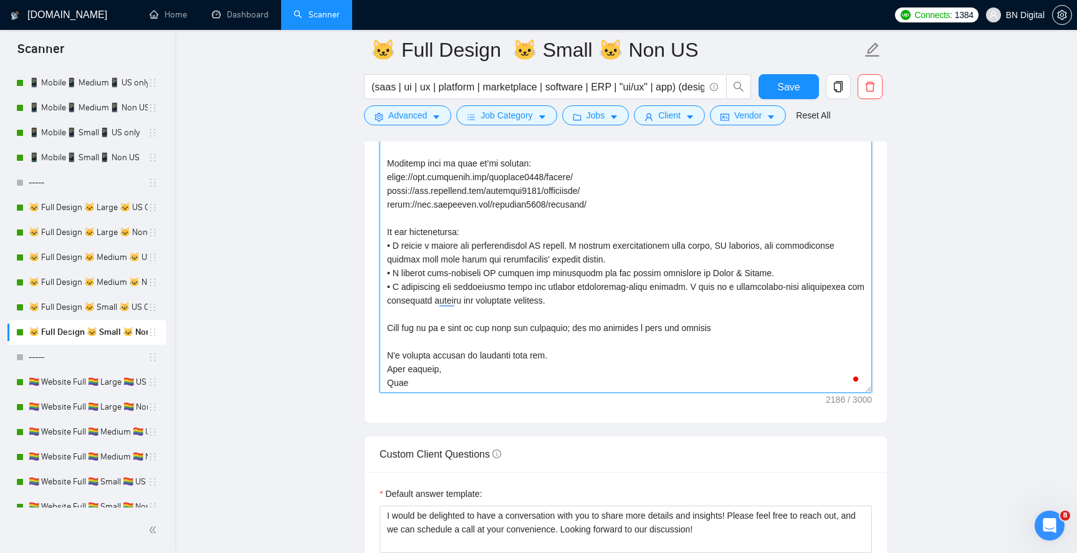
click at [396, 382] on textarea "Cover letter template:" at bounding box center [626, 252] width 492 height 281
paste textarea "ndrii"
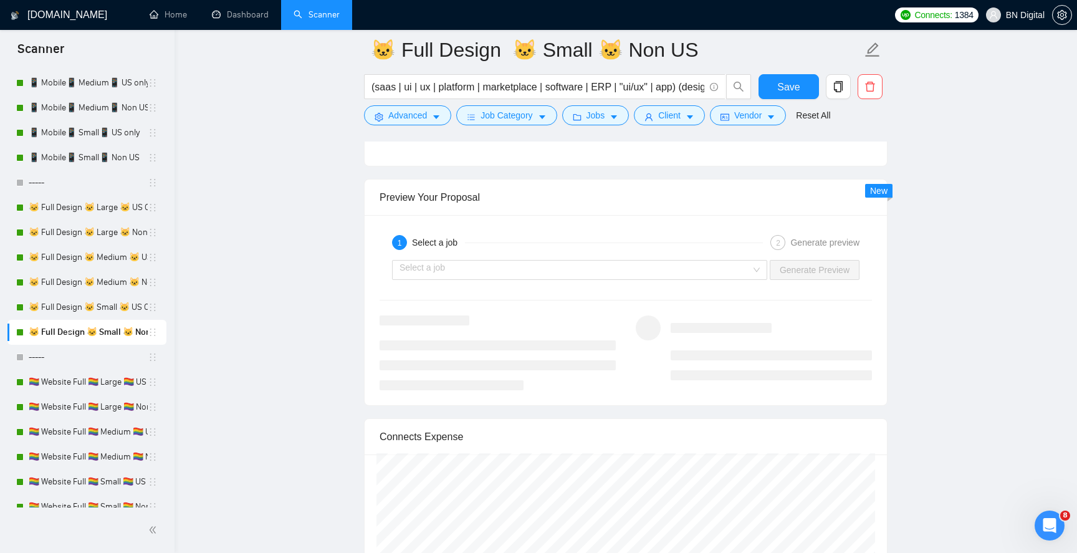
scroll to position [2468, 0]
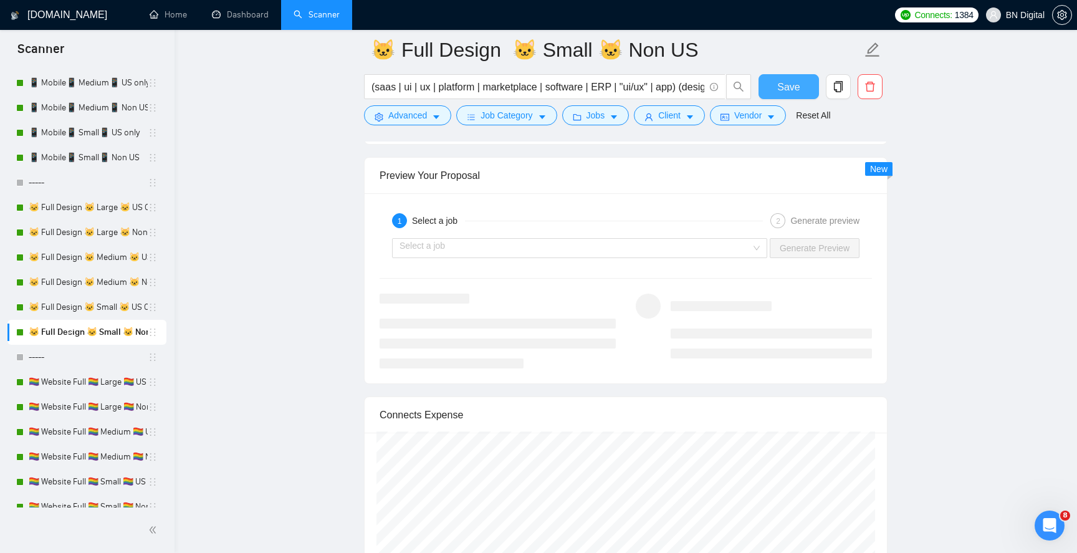
type textarea "Lorem Ip dolor sita con adip el seddoeiusmo temporin utl etd magn al. En ad, M …"
click at [794, 87] on span "Save" at bounding box center [788, 87] width 22 height 16
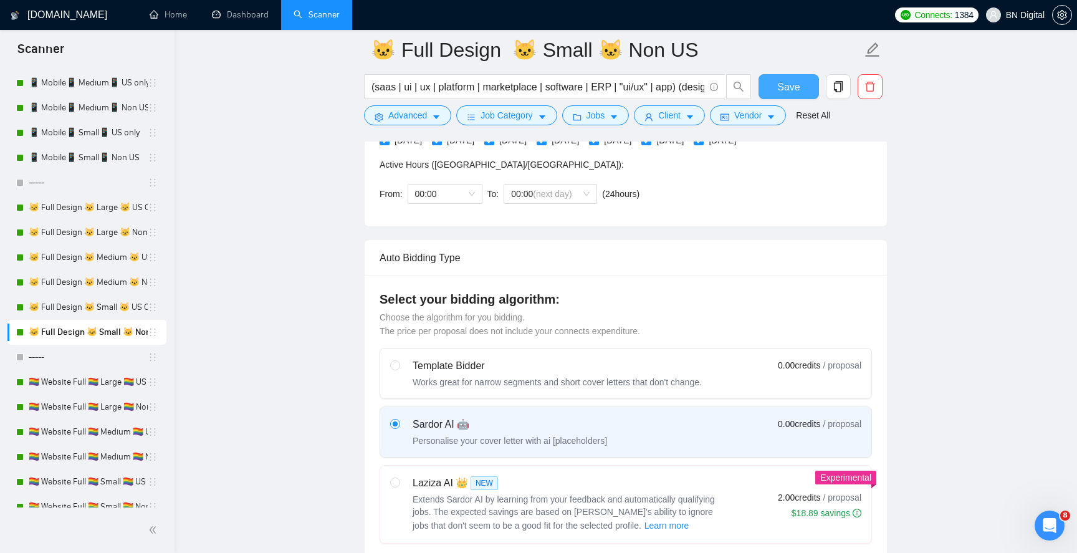
scroll to position [0, 0]
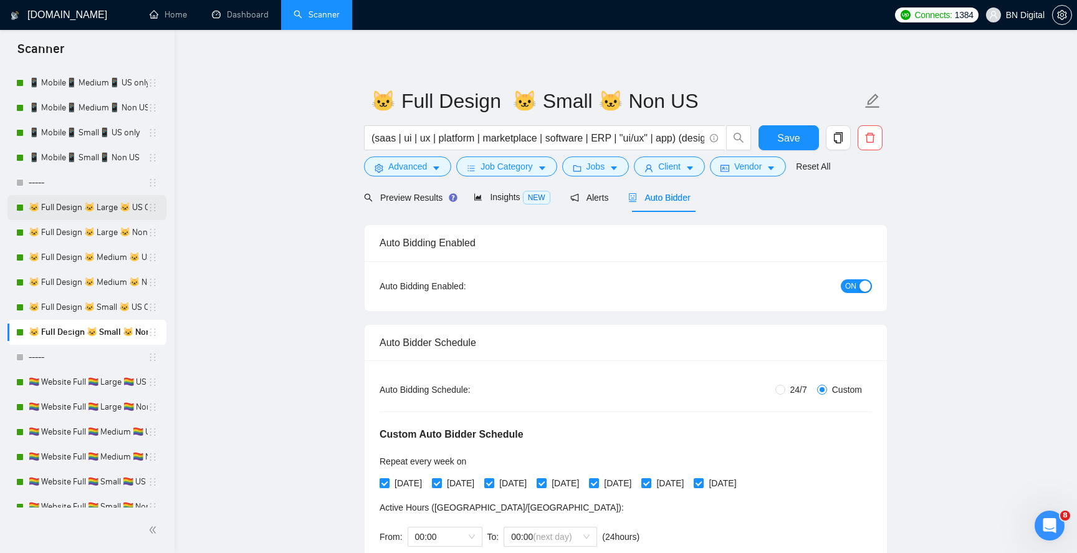
click at [90, 205] on link "🐱 Full Design 🐱 Large 🐱 US Only" at bounding box center [88, 207] width 119 height 25
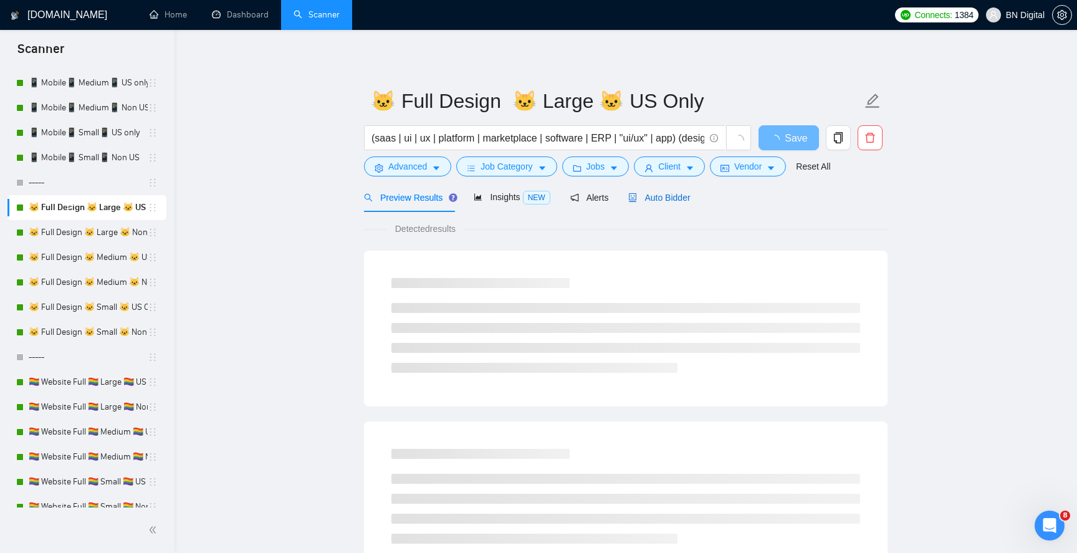
click at [666, 193] on span "Auto Bidder" at bounding box center [659, 198] width 62 height 10
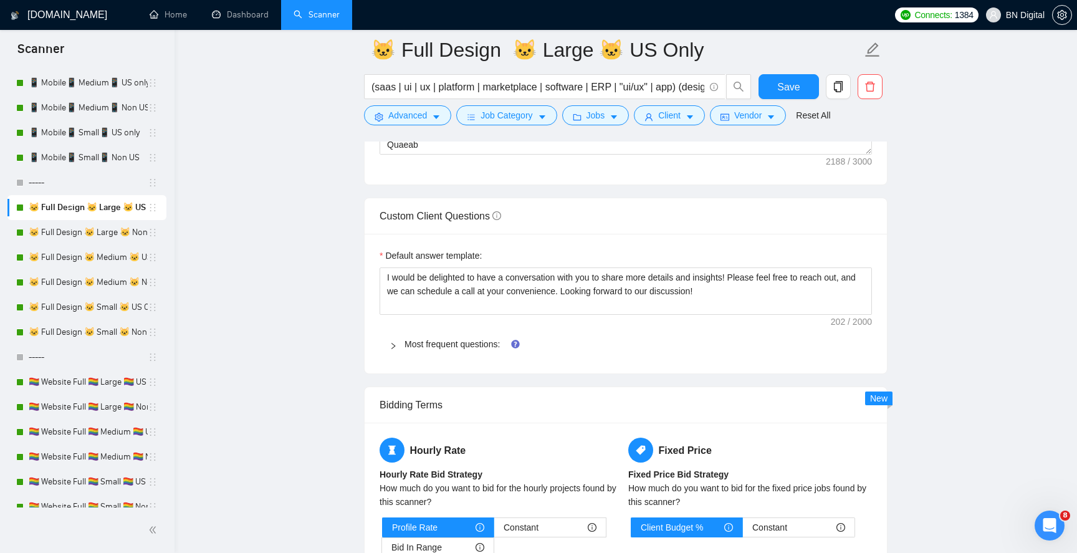
scroll to position [1843, 0]
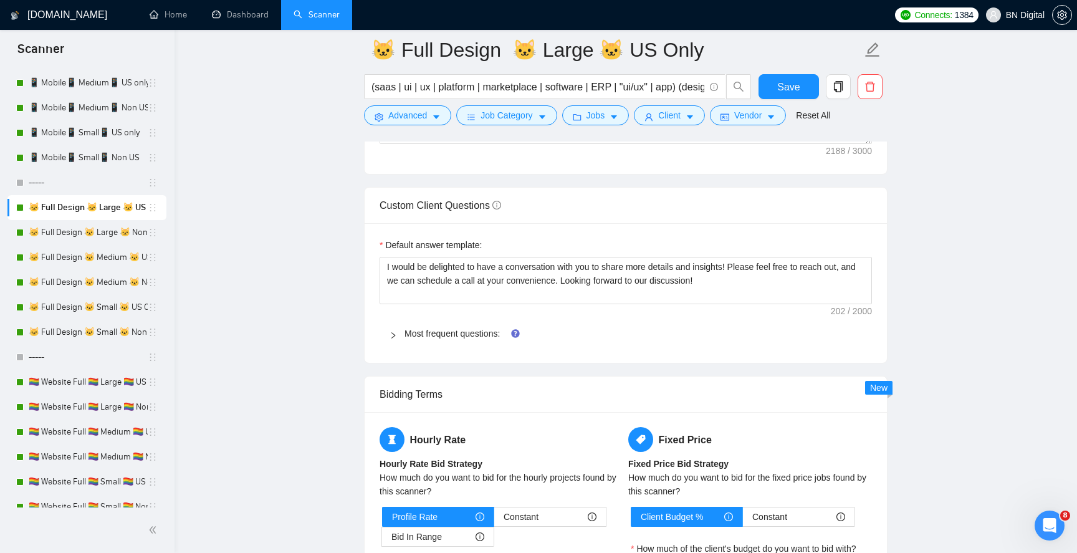
click at [393, 333] on icon "right" at bounding box center [393, 335] width 4 height 6
